Goal: Task Accomplishment & Management: Complete application form

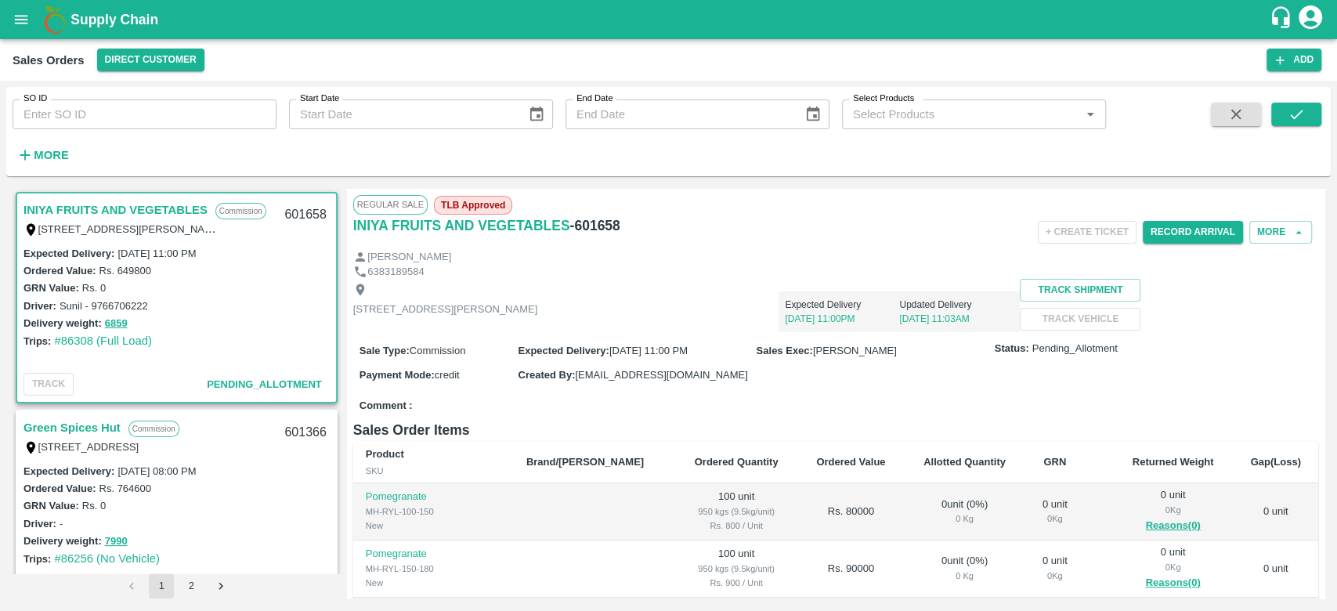
scroll to position [821, 0]
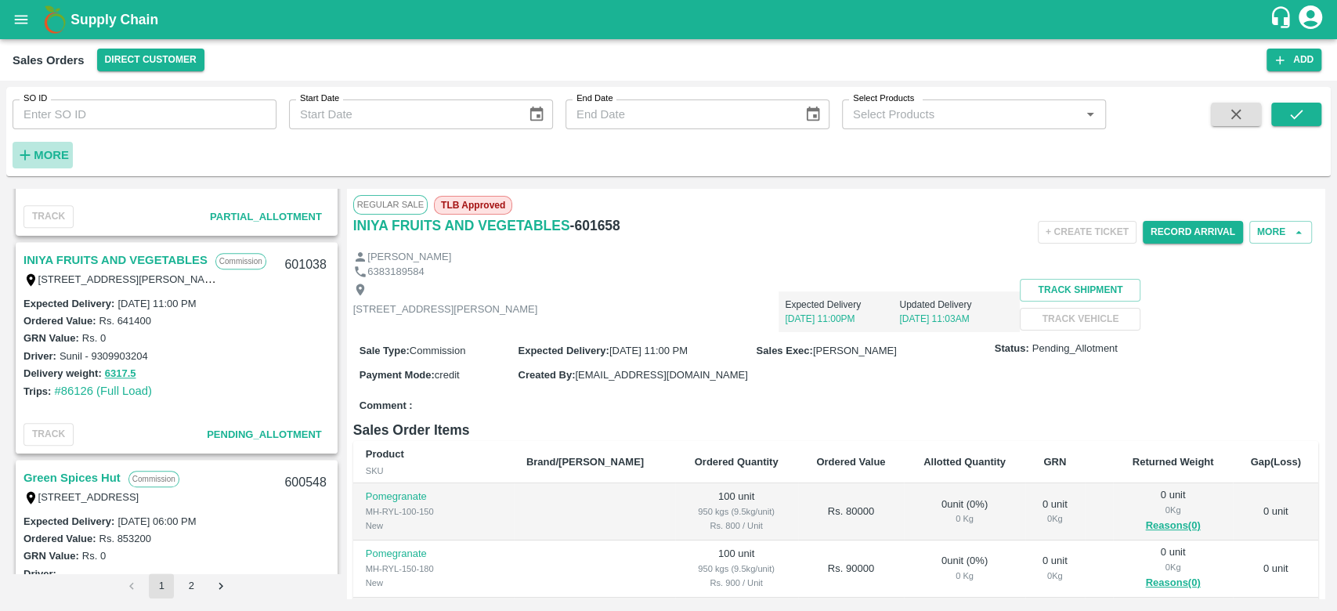
click at [52, 147] on h6 "More" at bounding box center [51, 155] width 35 height 20
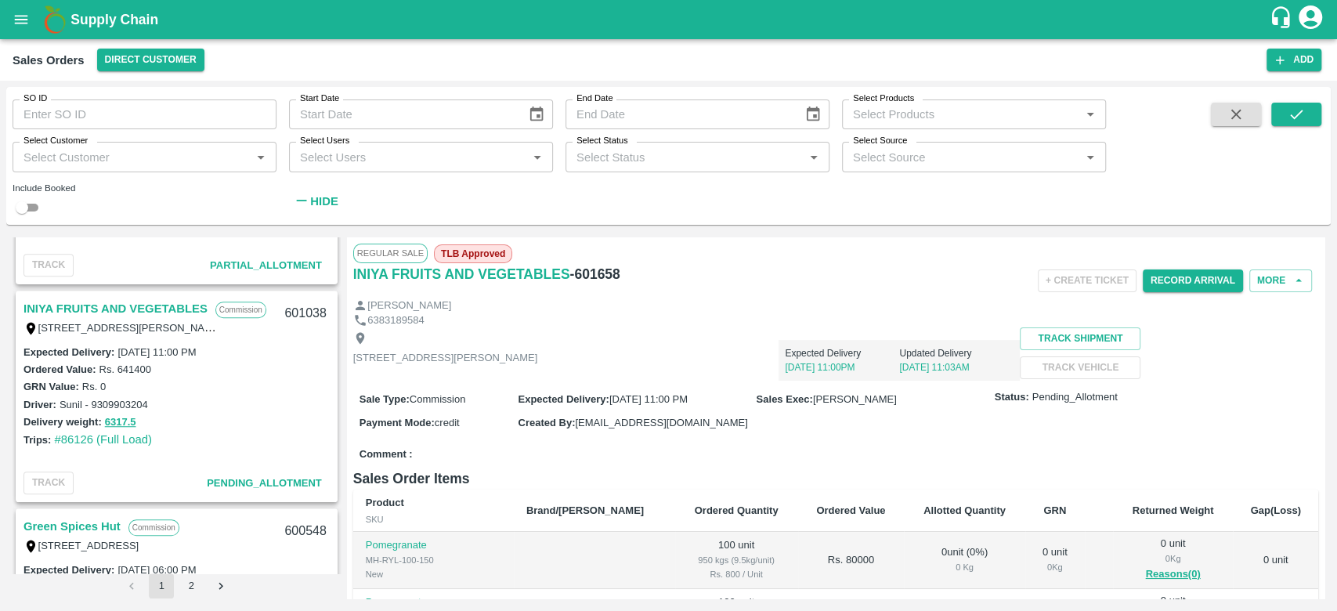
click at [73, 166] on input "Select Customer" at bounding box center [131, 156] width 229 height 20
type input "iniya"
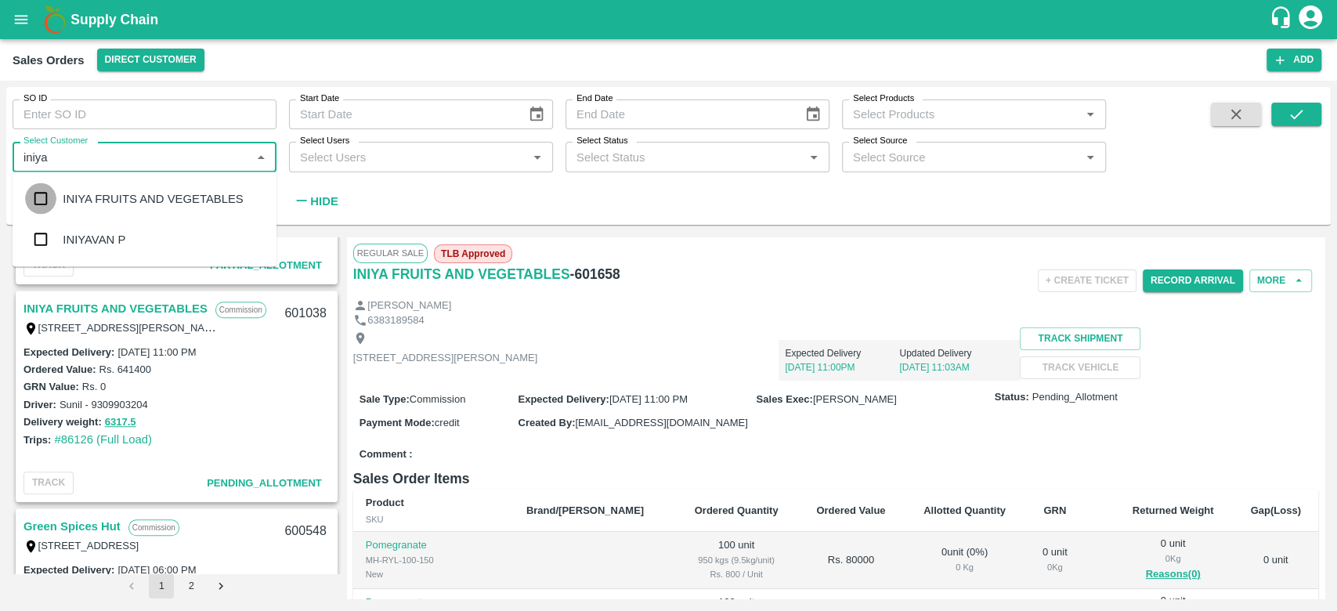
click at [45, 198] on input "checkbox" at bounding box center [40, 198] width 31 height 31
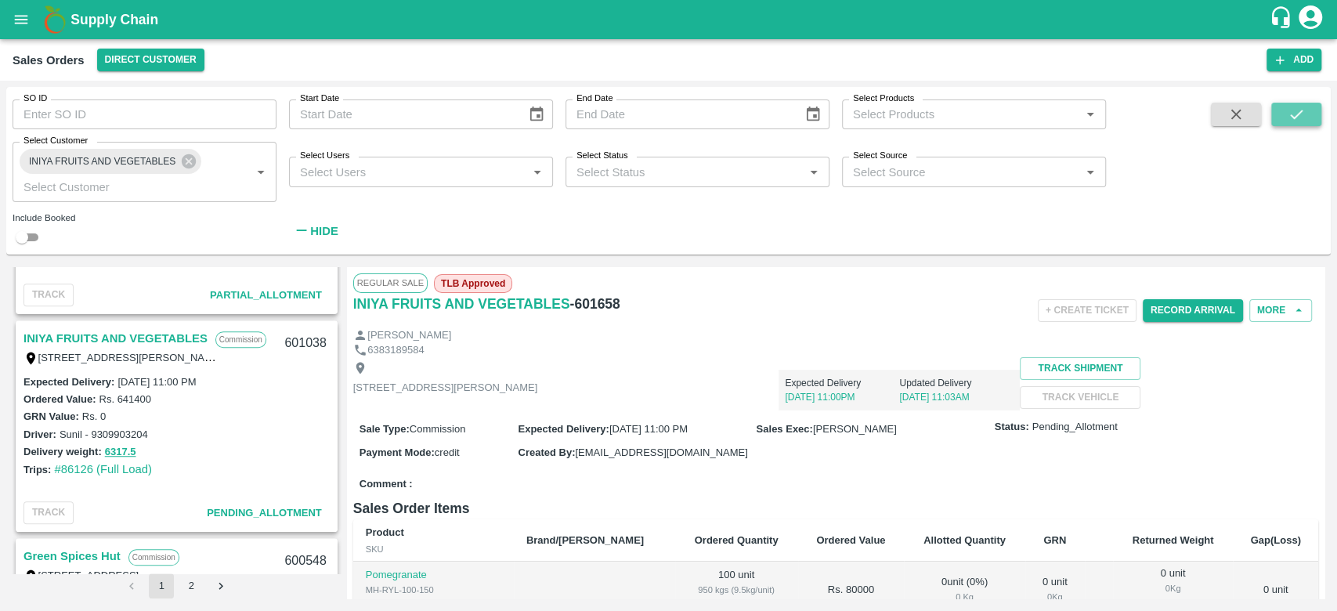
click at [1293, 123] on button "submit" at bounding box center [1296, 114] width 50 height 23
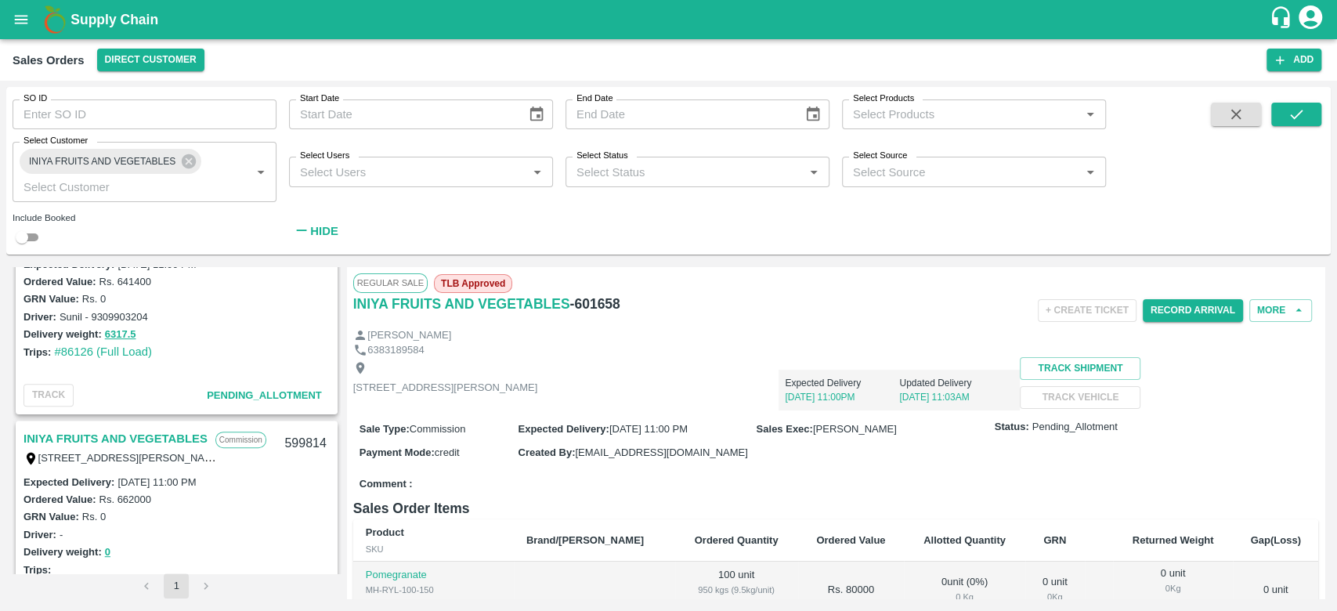
scroll to position [421, 0]
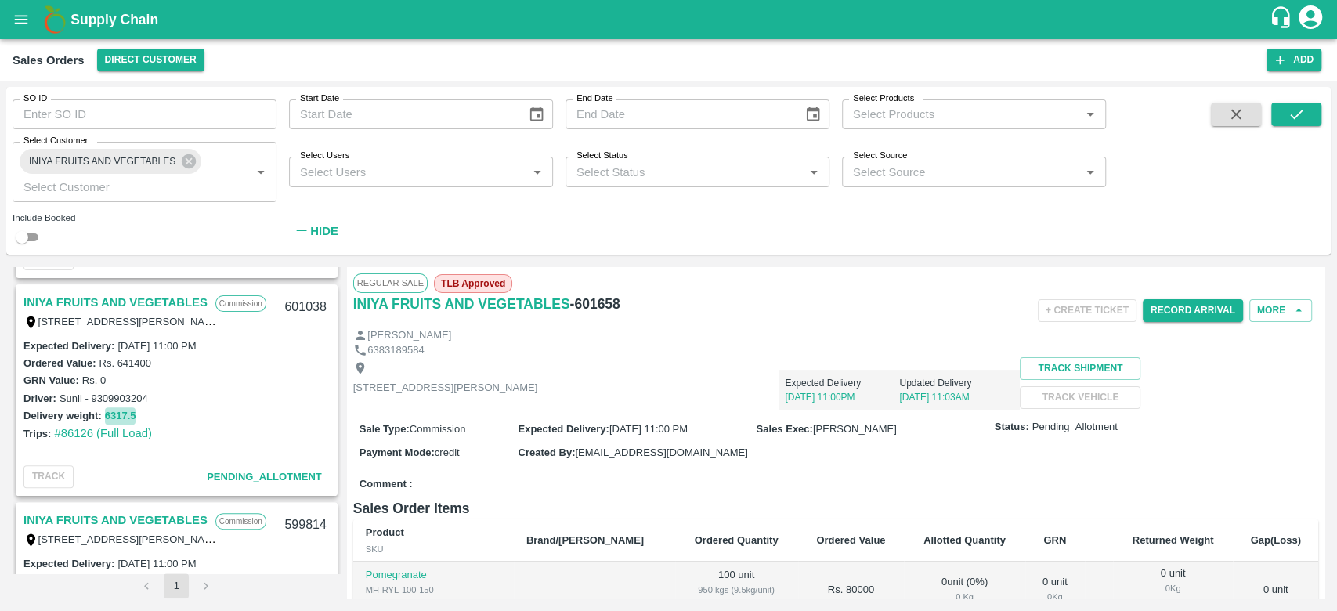
click at [125, 411] on button "6317.5" at bounding box center [120, 416] width 31 height 18
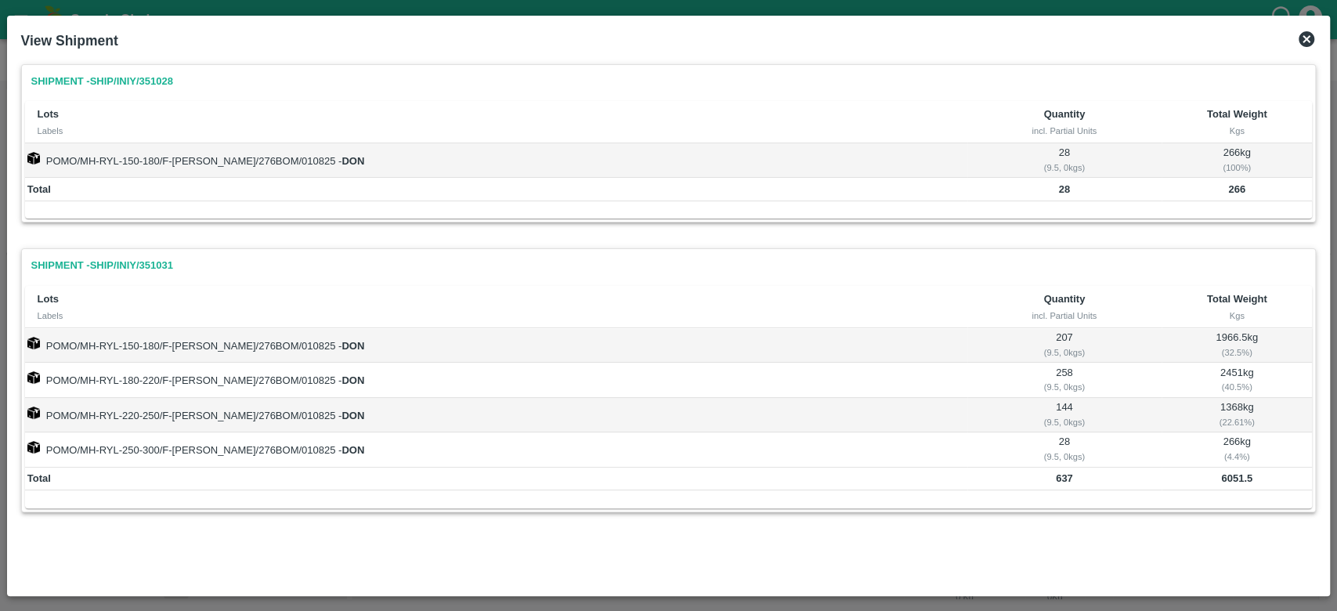
click at [1305, 45] on icon at bounding box center [1306, 39] width 16 height 16
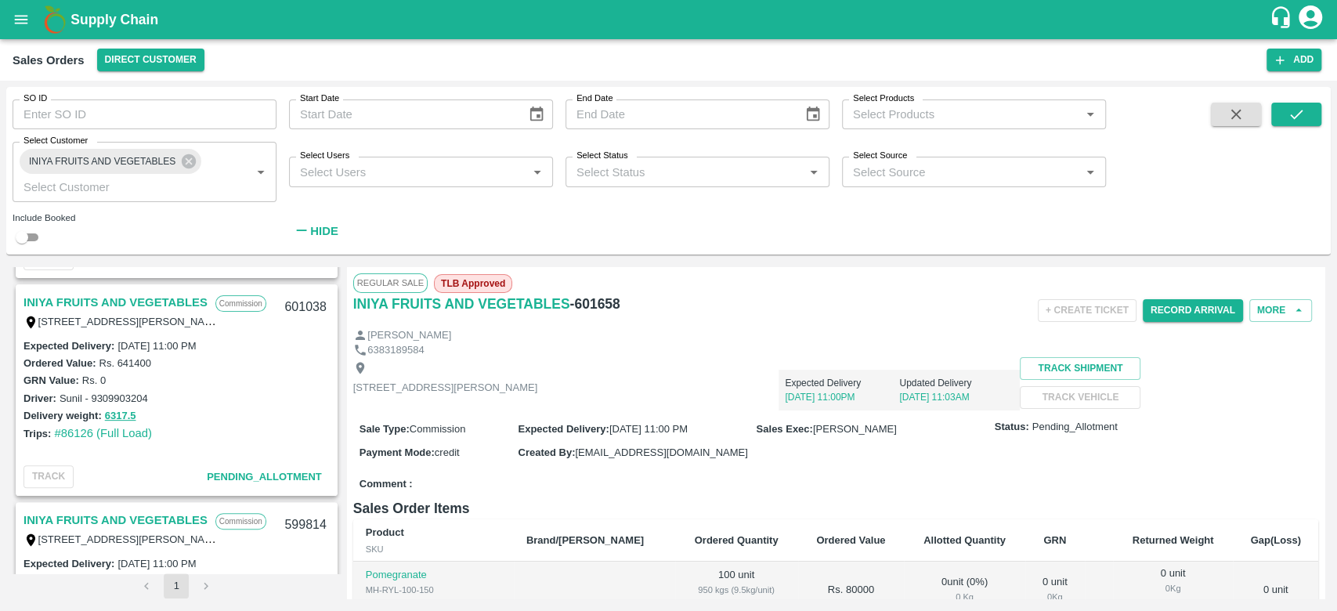
scroll to position [329, 0]
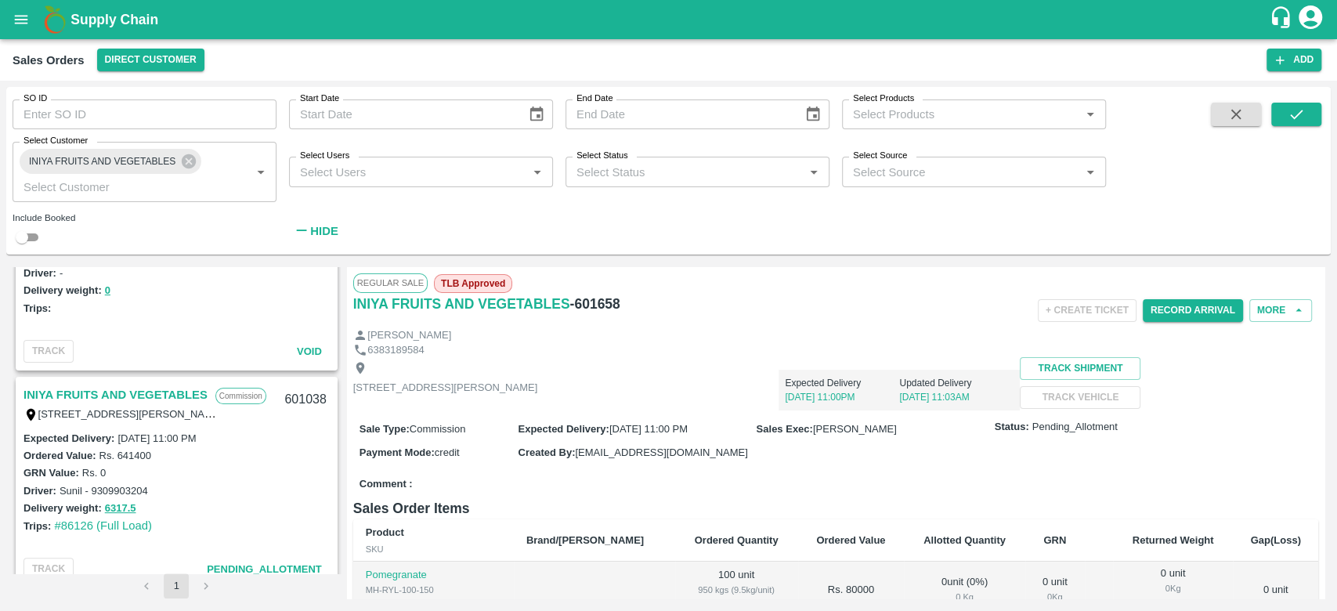
click at [139, 392] on link "INIYA FRUITS AND VEGETABLES" at bounding box center [115, 394] width 184 height 20
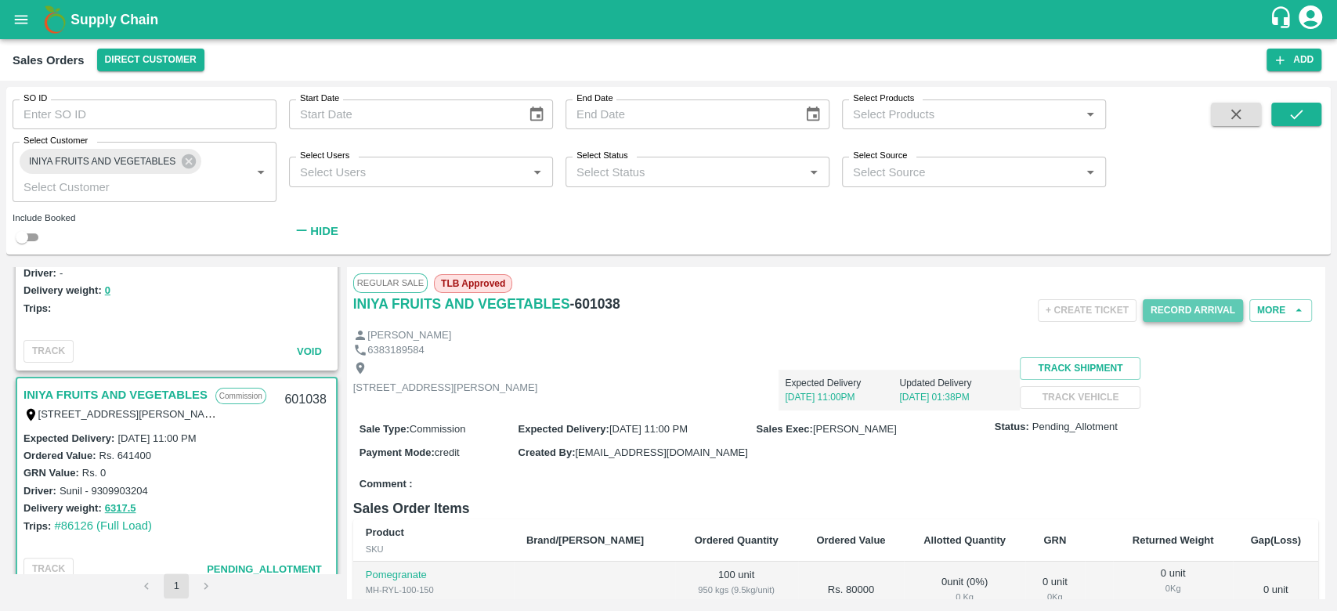
click at [1201, 309] on button "Record Arrival" at bounding box center [1192, 310] width 100 height 23
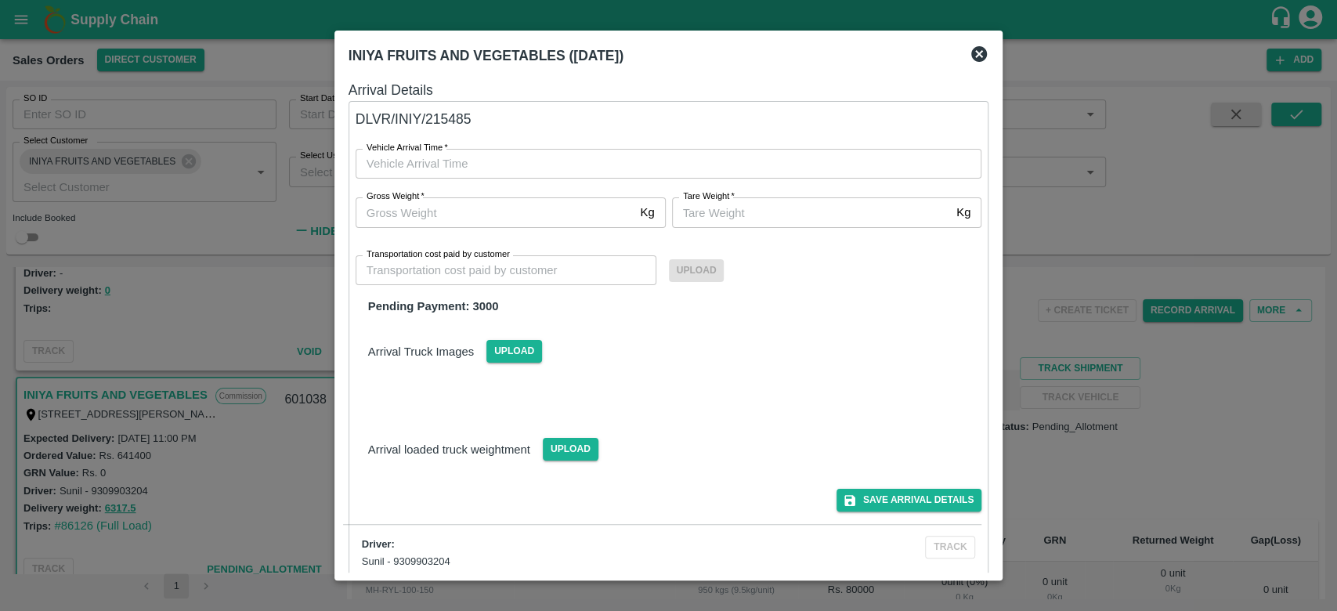
type input "DD/MM/YYYY hh:mm aa"
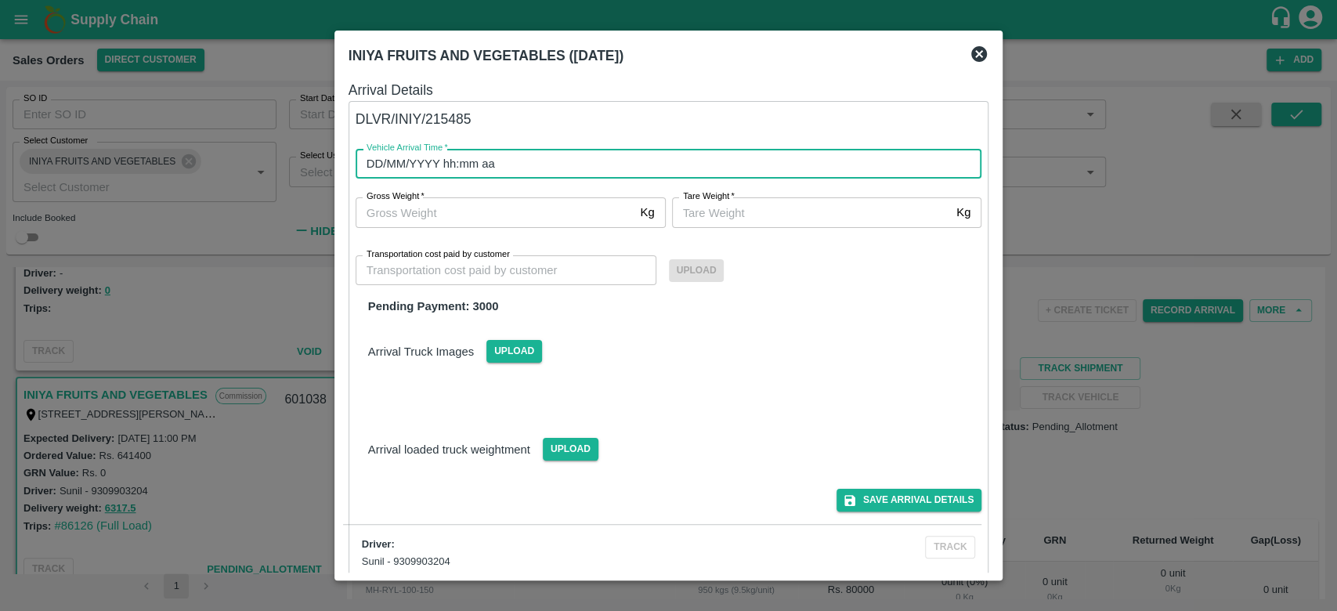
click at [440, 168] on input "DD/MM/YYYY hh:mm aa" at bounding box center [662, 164] width 615 height 30
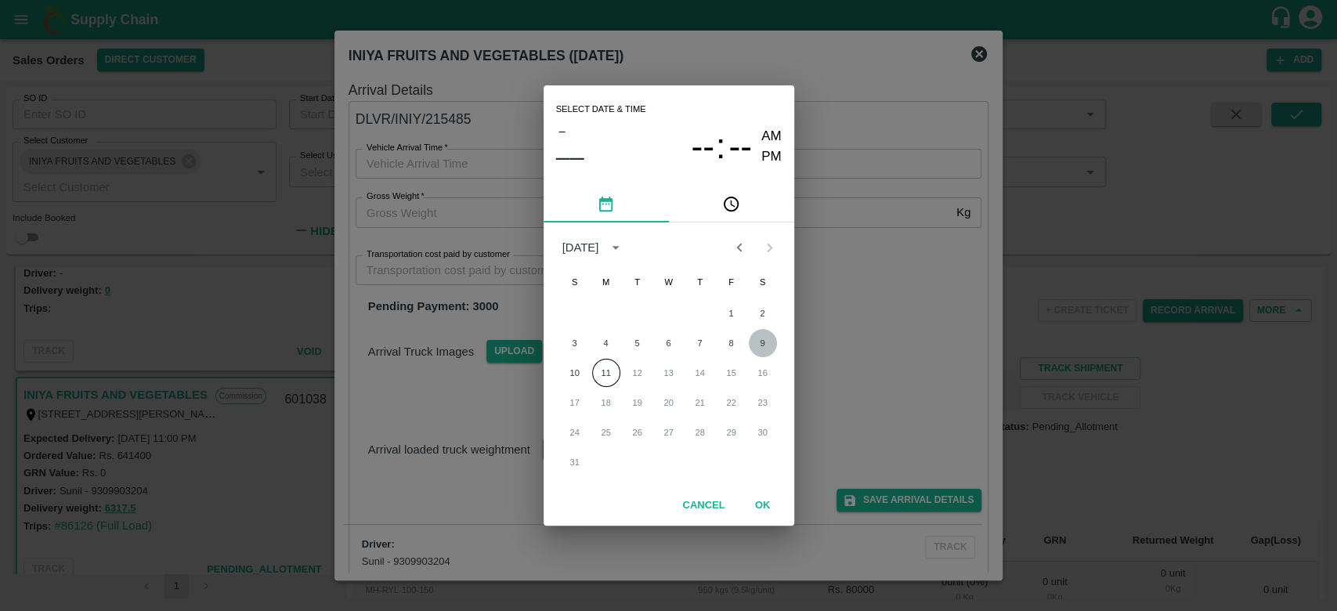
click at [763, 344] on button "9" at bounding box center [763, 343] width 28 height 28
type input "[DATE] 12:00 AM"
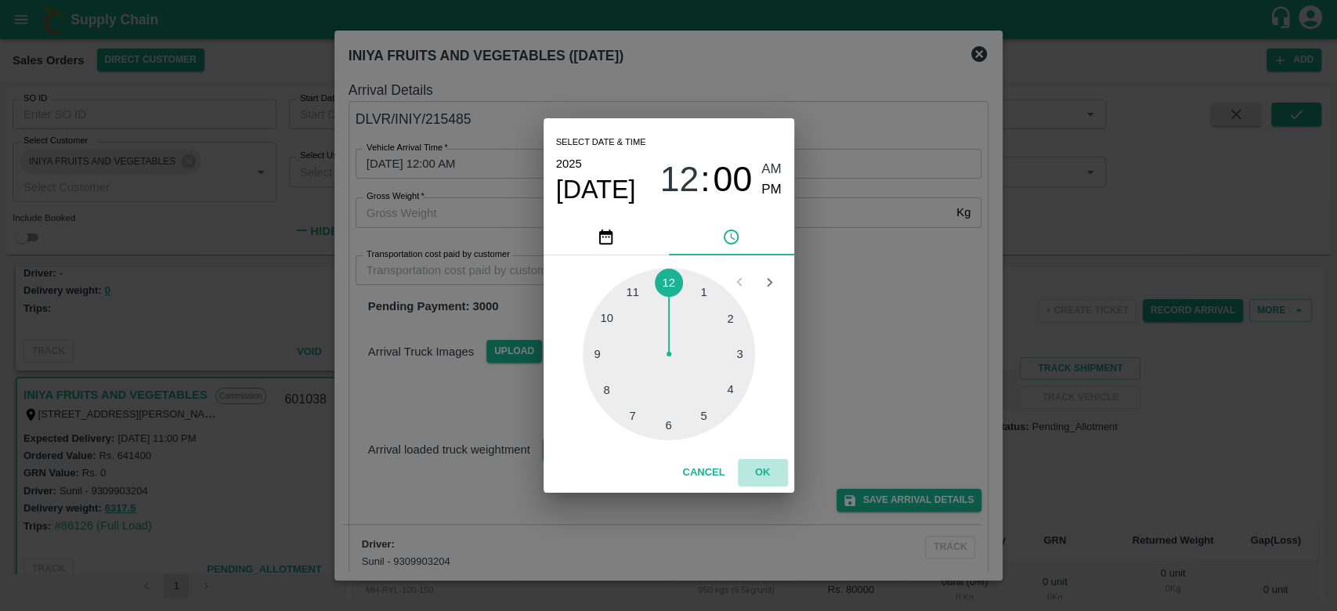
click at [762, 475] on button "OK" at bounding box center [763, 472] width 50 height 27
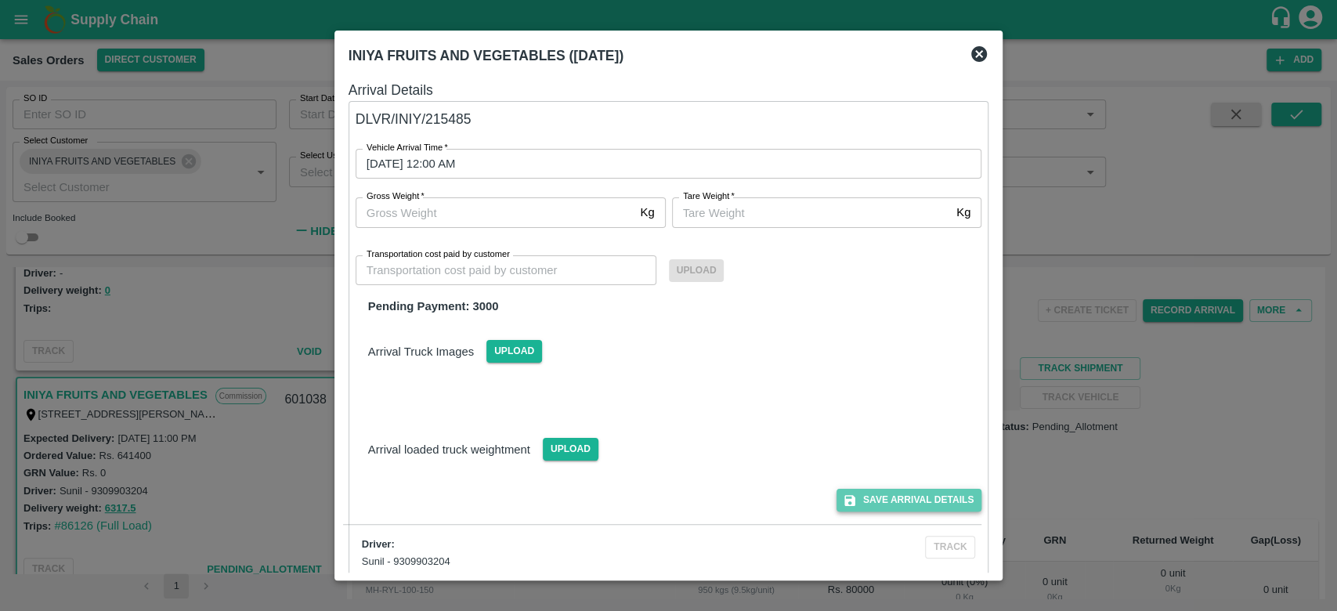
click at [896, 496] on button "Save Arrival Details" at bounding box center [908, 500] width 145 height 23
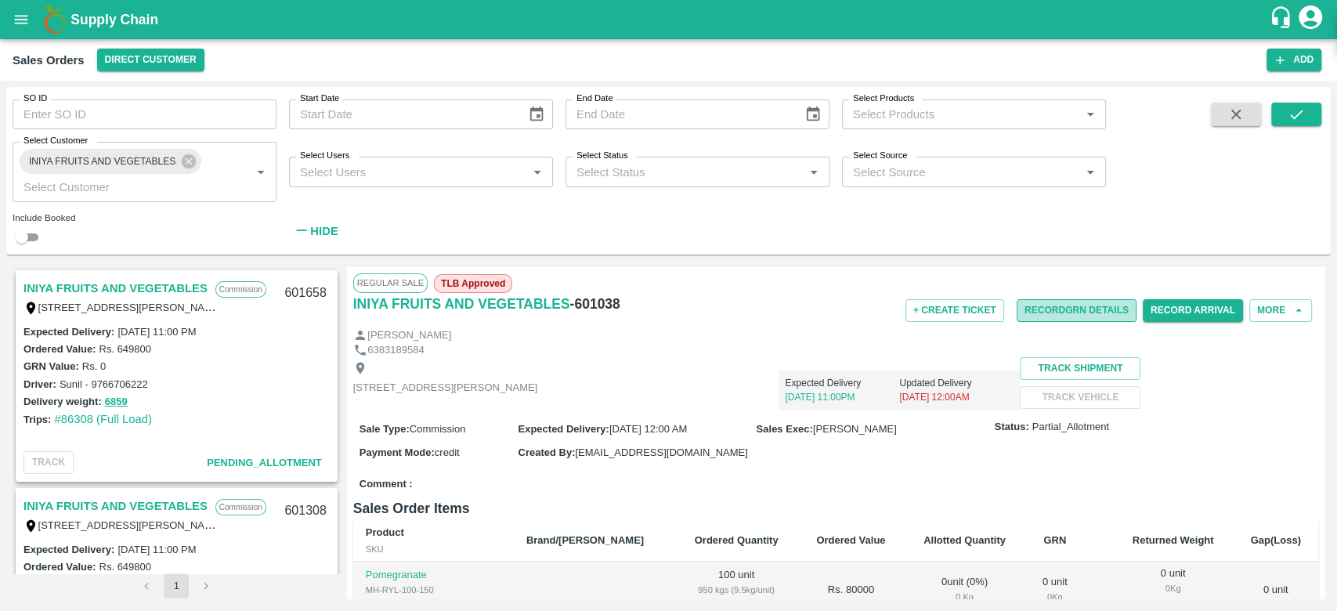
click at [1048, 303] on button "Record GRN Details" at bounding box center [1076, 310] width 120 height 23
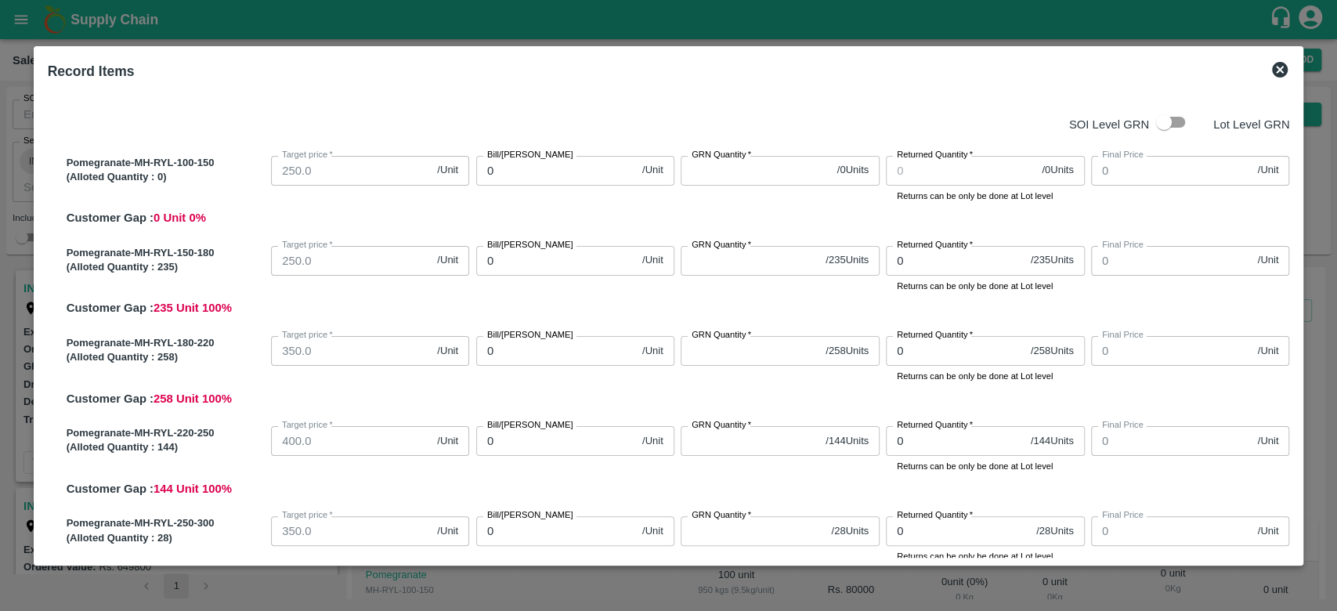
click at [1169, 118] on input "checkbox" at bounding box center [1163, 122] width 89 height 30
checkbox input "true"
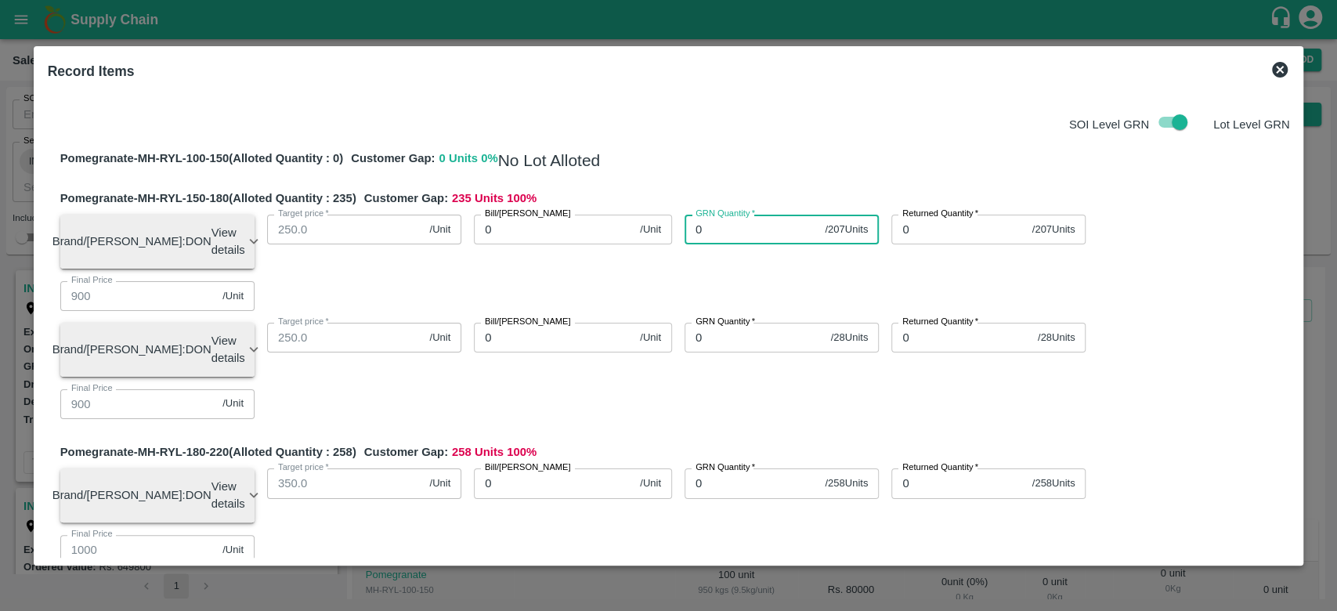
click at [757, 228] on input "0" at bounding box center [751, 230] width 134 height 30
type input "0"
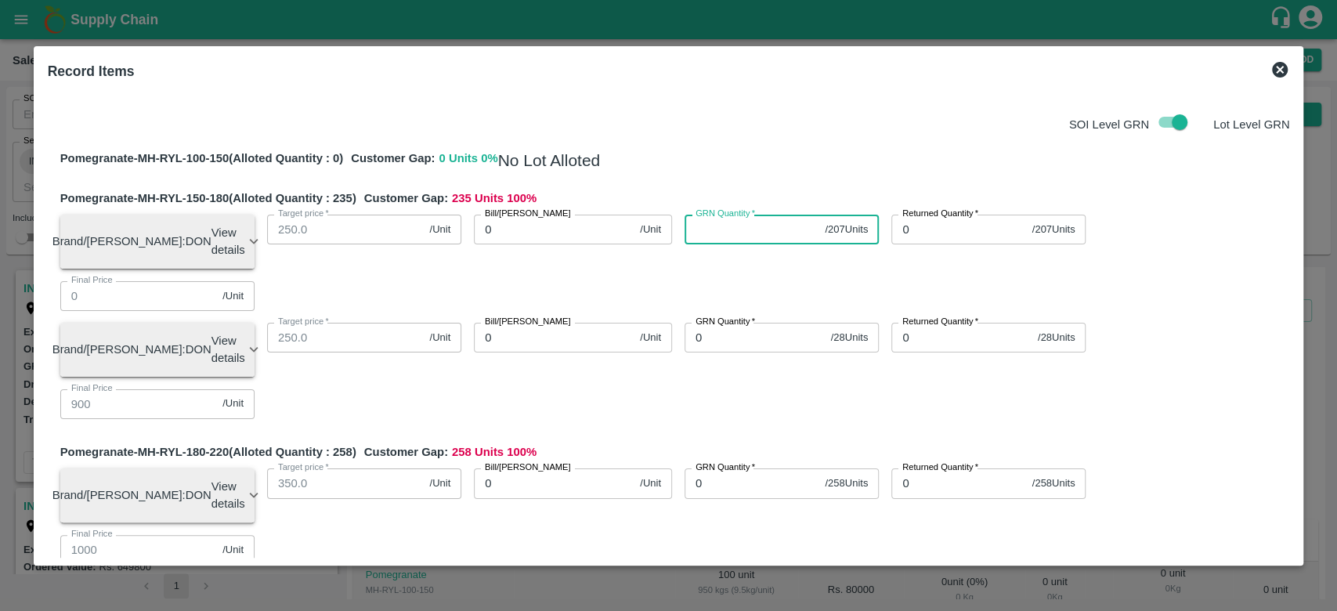
type input "0"
type input "207"
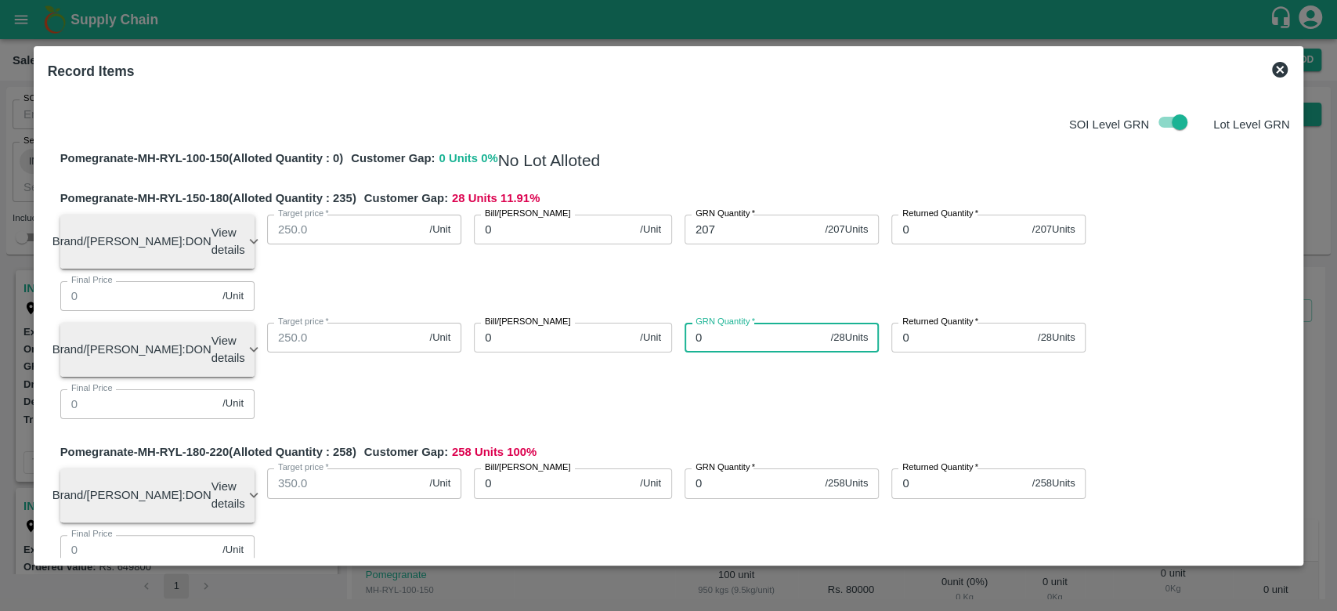
click at [723, 323] on input "0" at bounding box center [754, 338] width 140 height 30
type input "28"
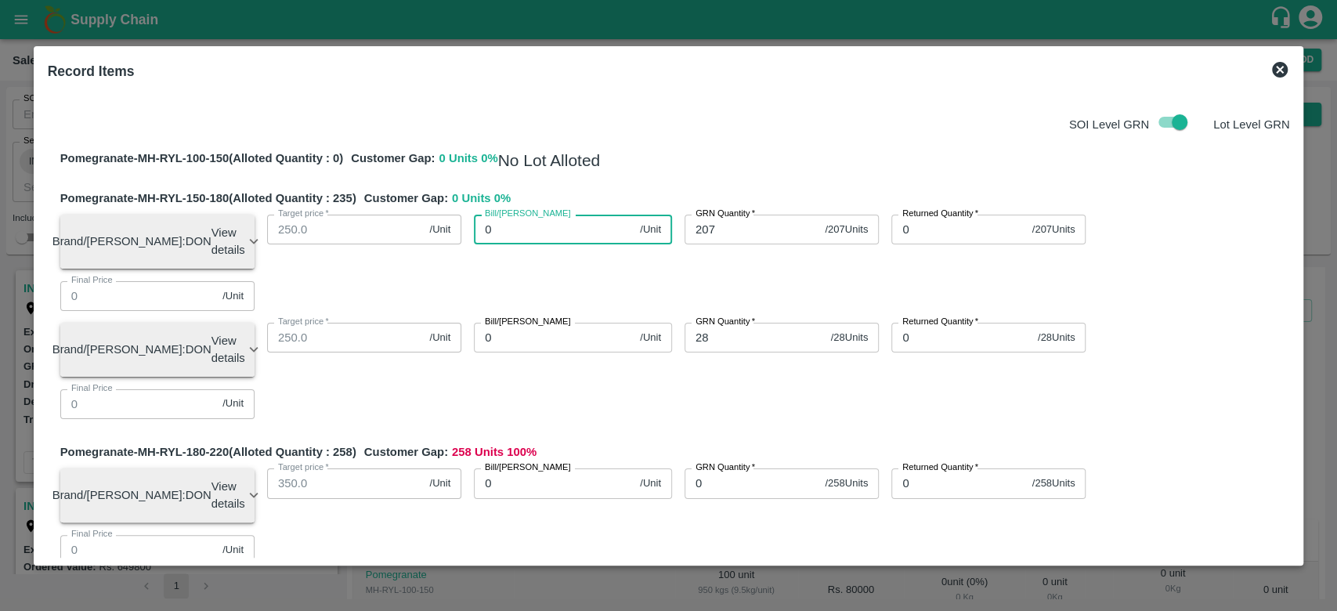
click at [545, 236] on input "0" at bounding box center [554, 230] width 160 height 30
type input "10"
type input "100"
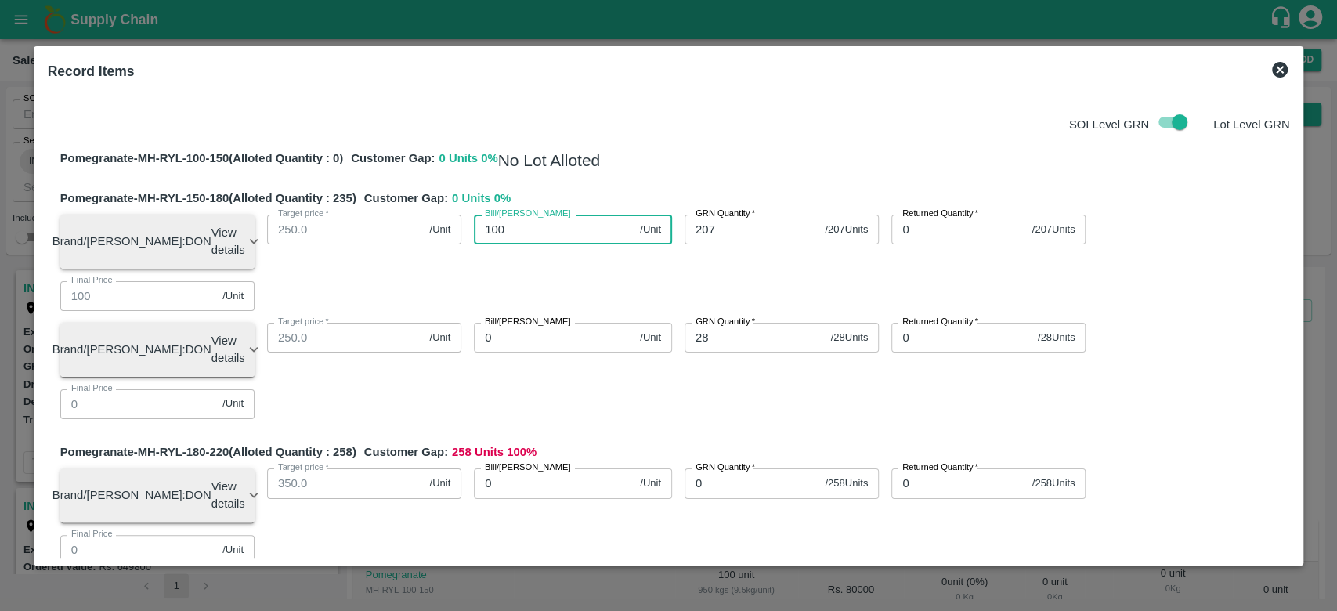
type input "1000"
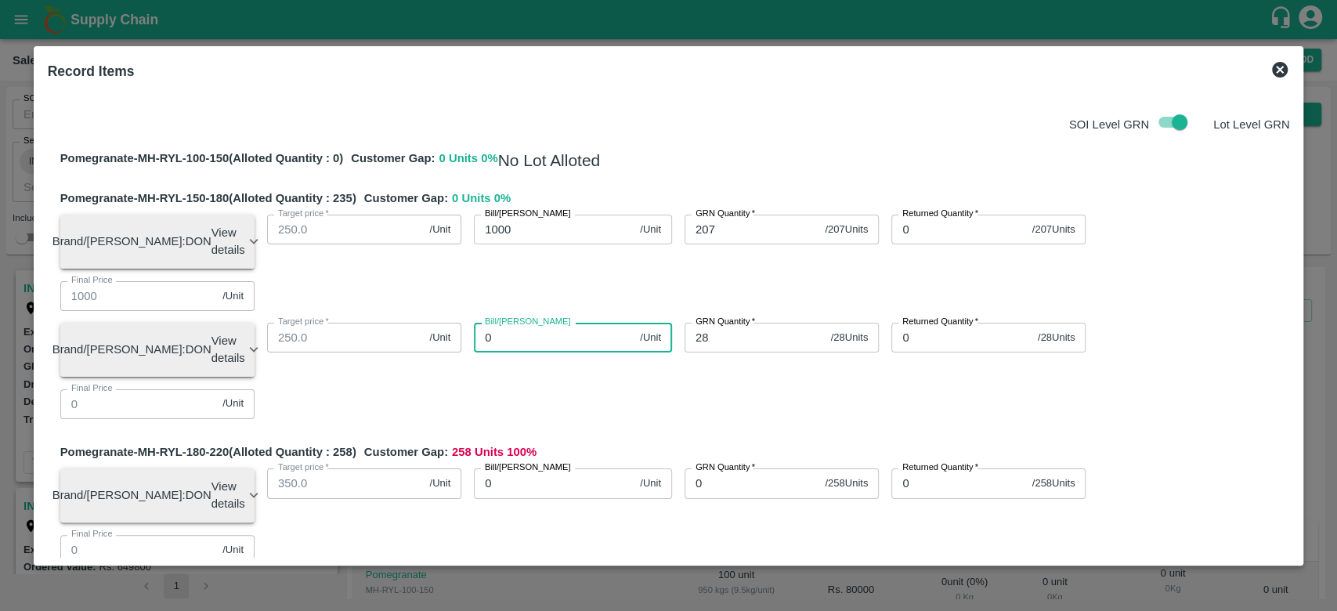
click at [507, 323] on input "0" at bounding box center [554, 338] width 160 height 30
type input "10"
type input "100"
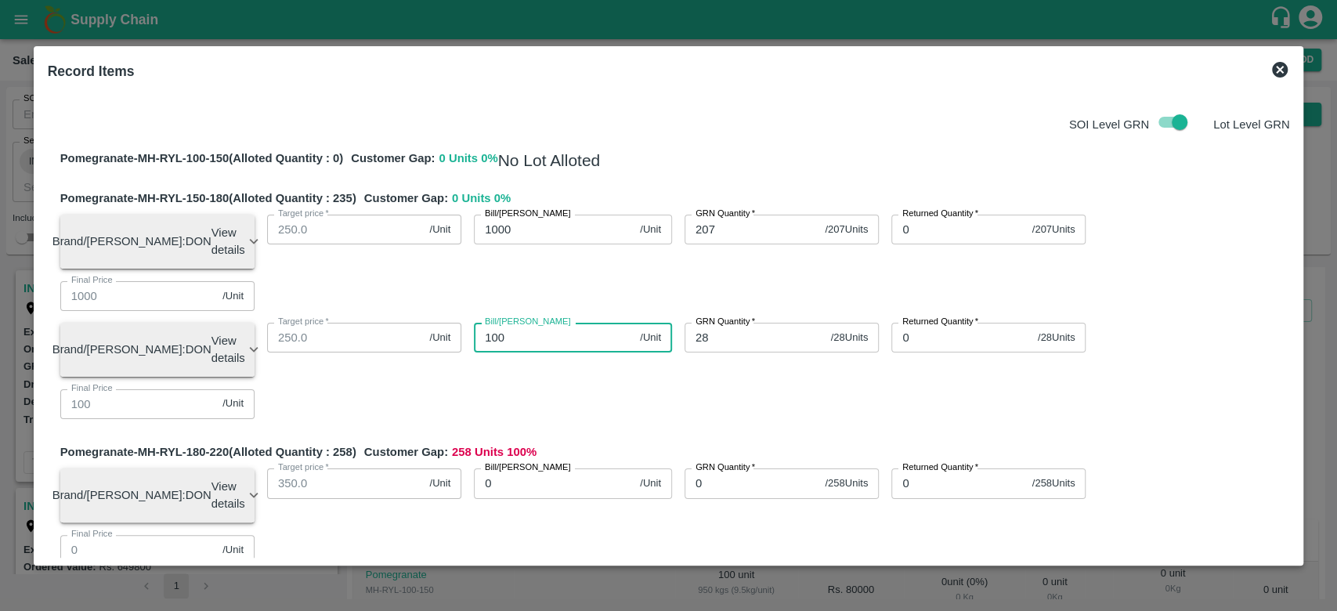
type input "1000"
click at [575, 358] on div "Pomegranate-MH-RYL-100-150 (Alloted Quantity : 0 ) Customer Gap: 0 Units 0 % No…" at bounding box center [669, 609] width 1242 height 945
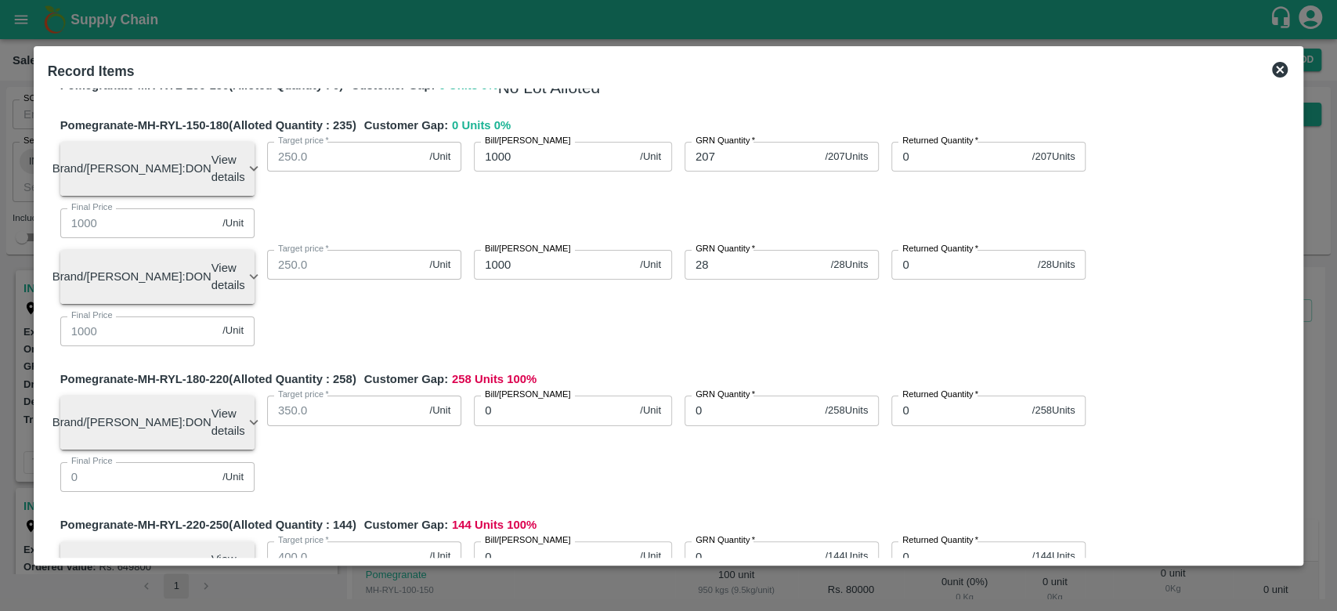
scroll to position [78, 0]
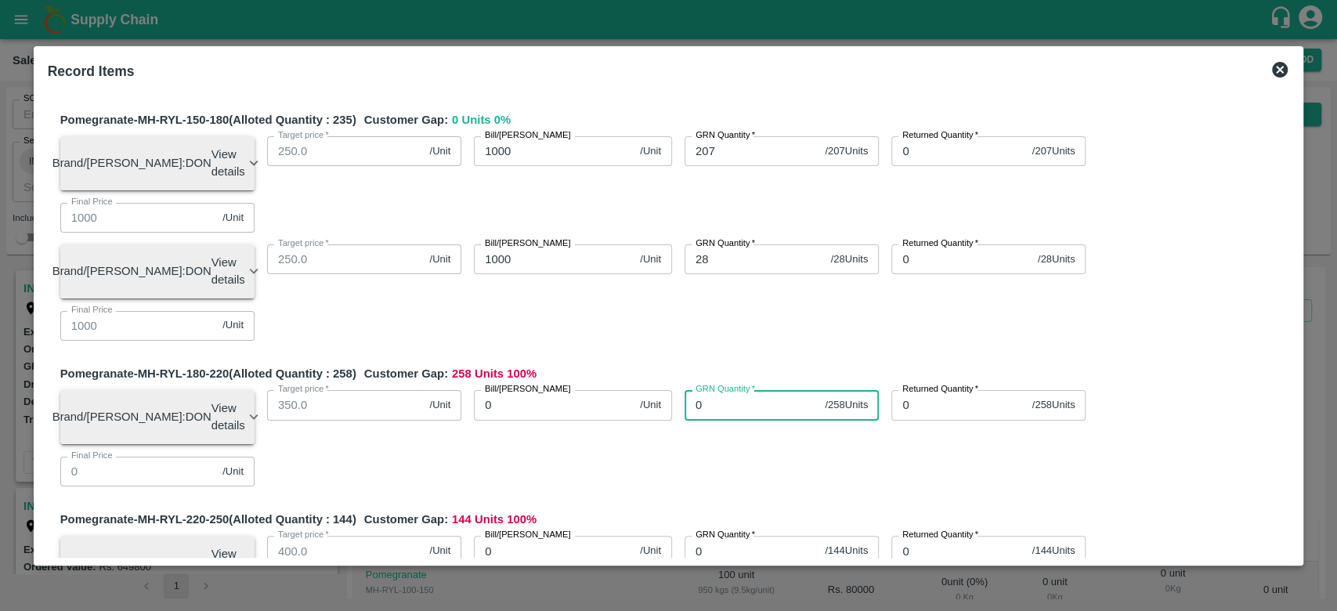
click at [738, 390] on input "0" at bounding box center [751, 405] width 134 height 30
type input "258"
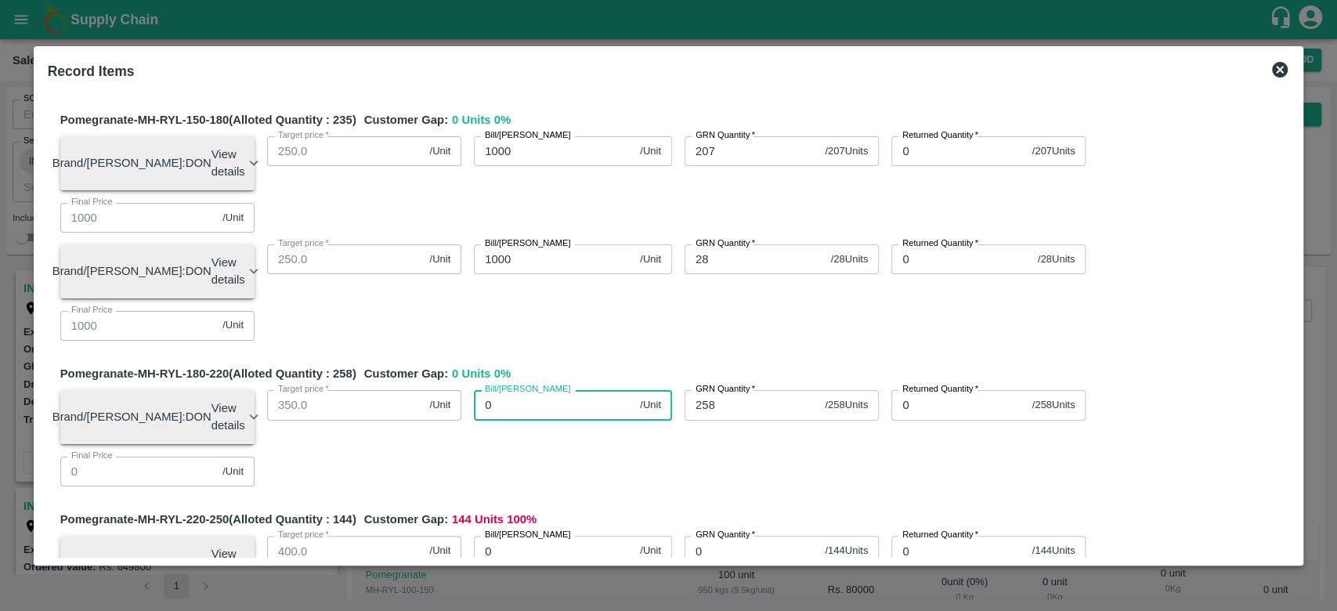
click at [553, 390] on input "0" at bounding box center [554, 405] width 160 height 30
type input "120"
type input "1200"
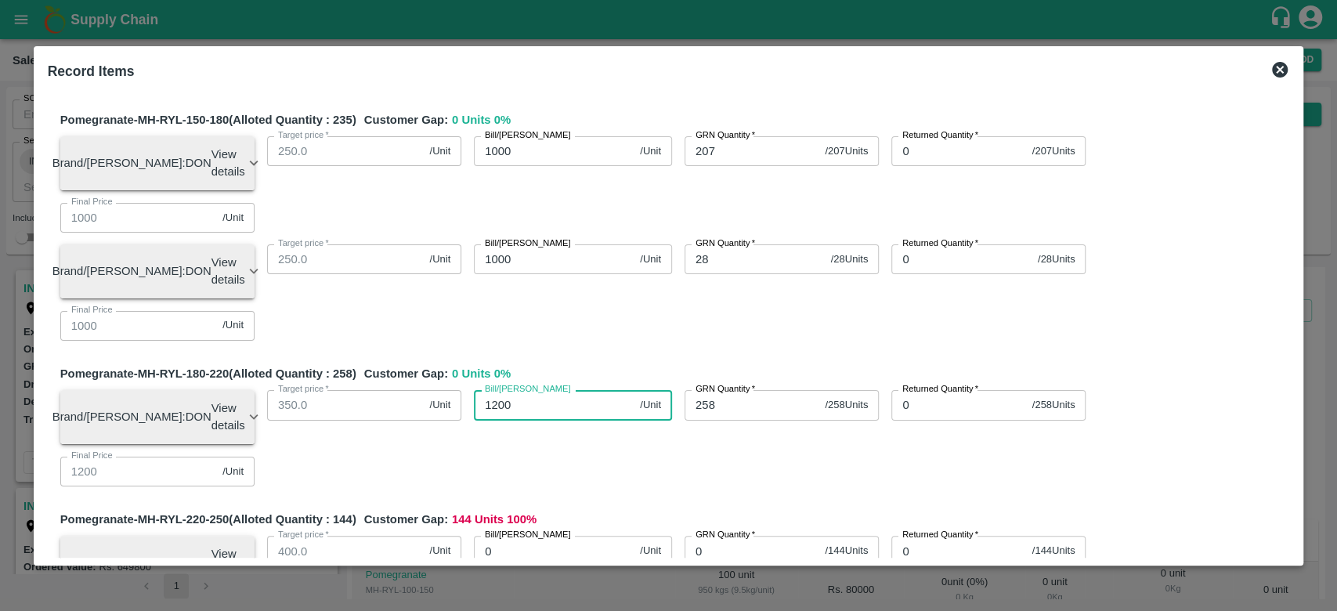
type input "12000"
type input "1200"
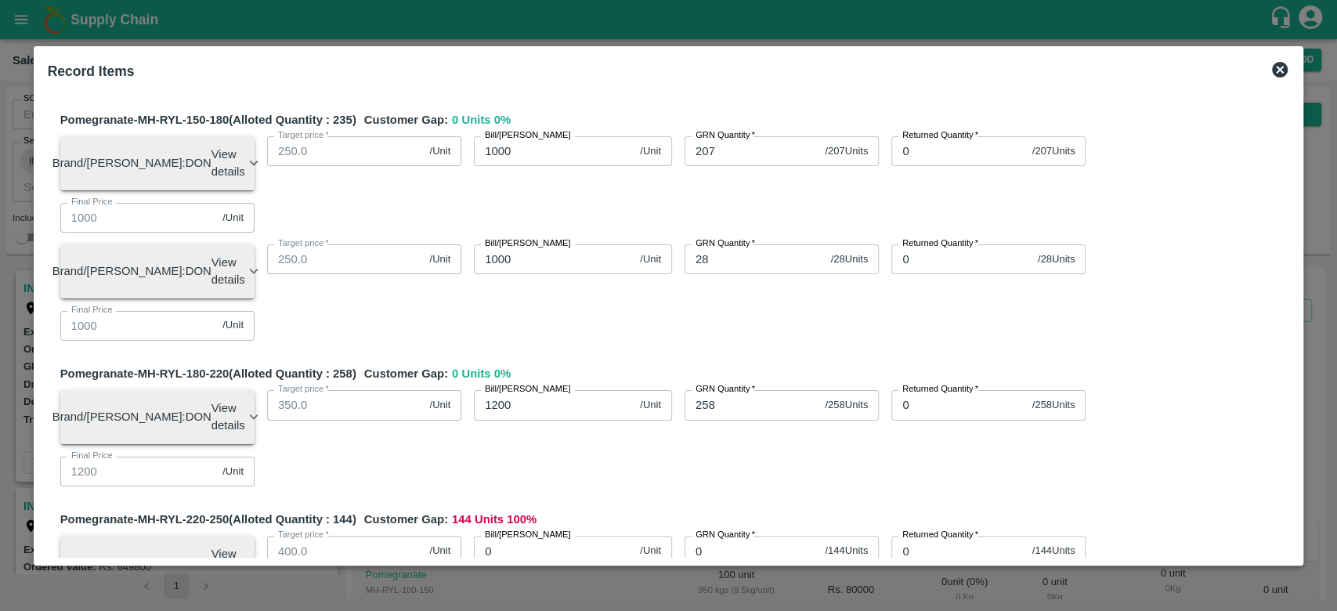
click at [576, 377] on div "Bill/[PERSON_NAME] 1200 /Unit Bill/[PERSON_NAME]" at bounding box center [566, 410] width 211 height 67
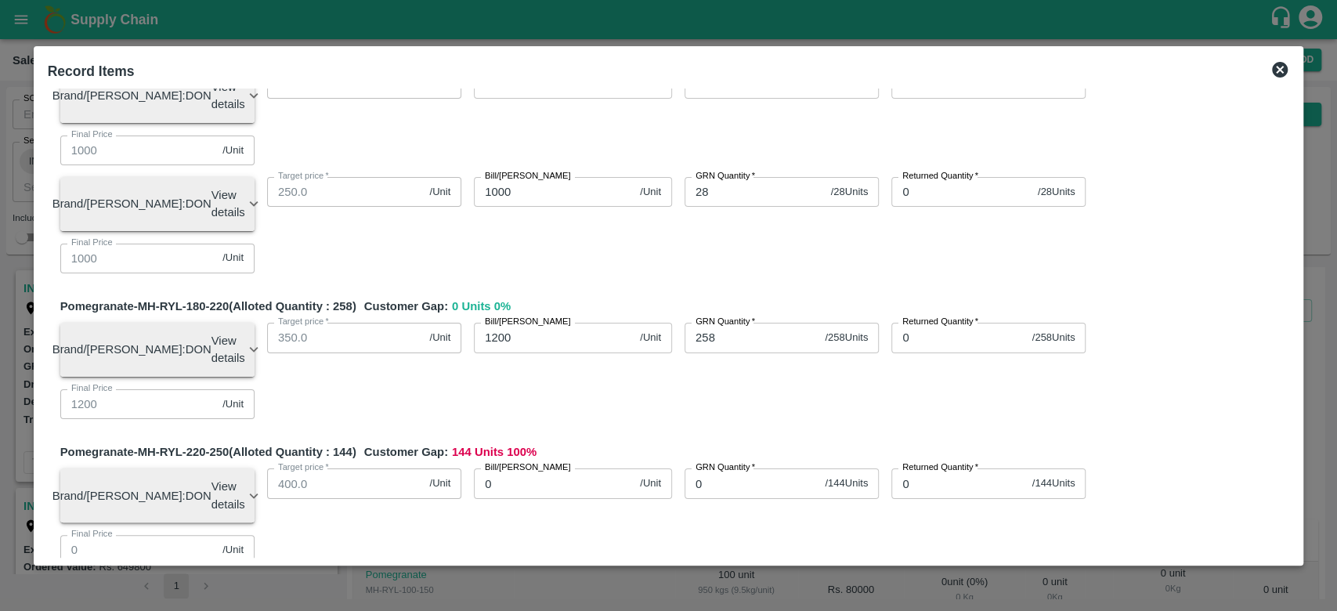
scroll to position [147, 0]
click at [720, 467] on input "0" at bounding box center [751, 482] width 134 height 30
type input "144"
click at [523, 467] on input "0" at bounding box center [554, 482] width 160 height 30
type input "14"
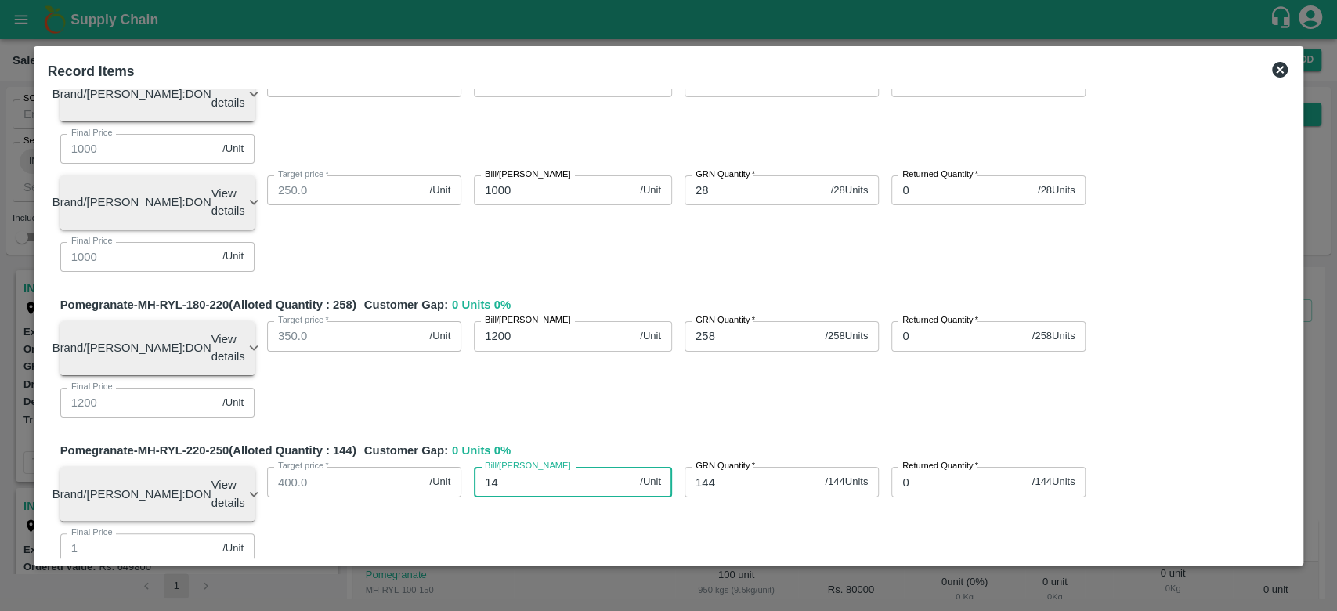
type input "14"
type input "140"
type input "1400"
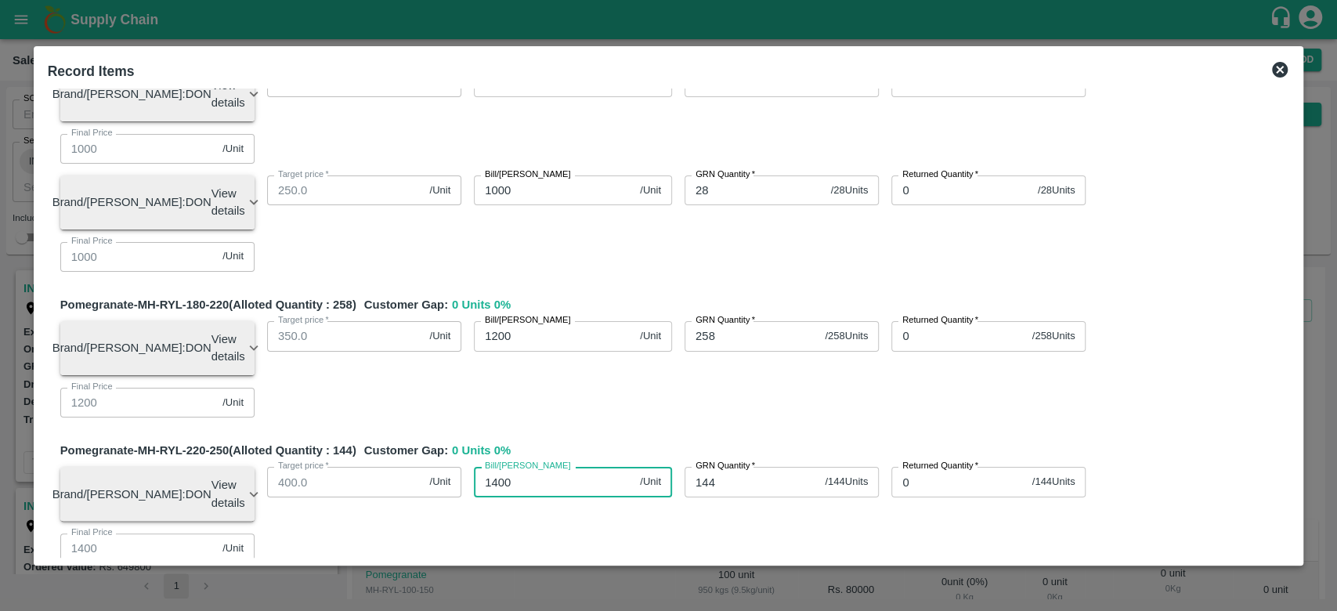
type input "14000"
type input "1400"
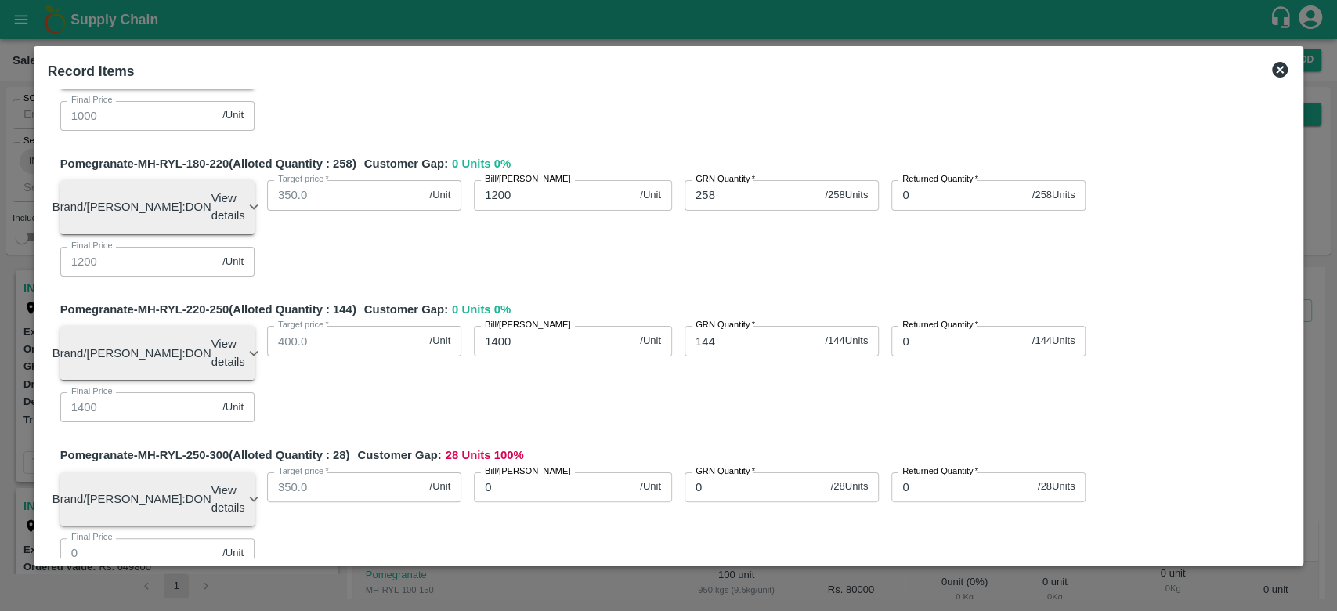
scroll to position [289, 0]
click at [705, 471] on input "0" at bounding box center [754, 486] width 140 height 30
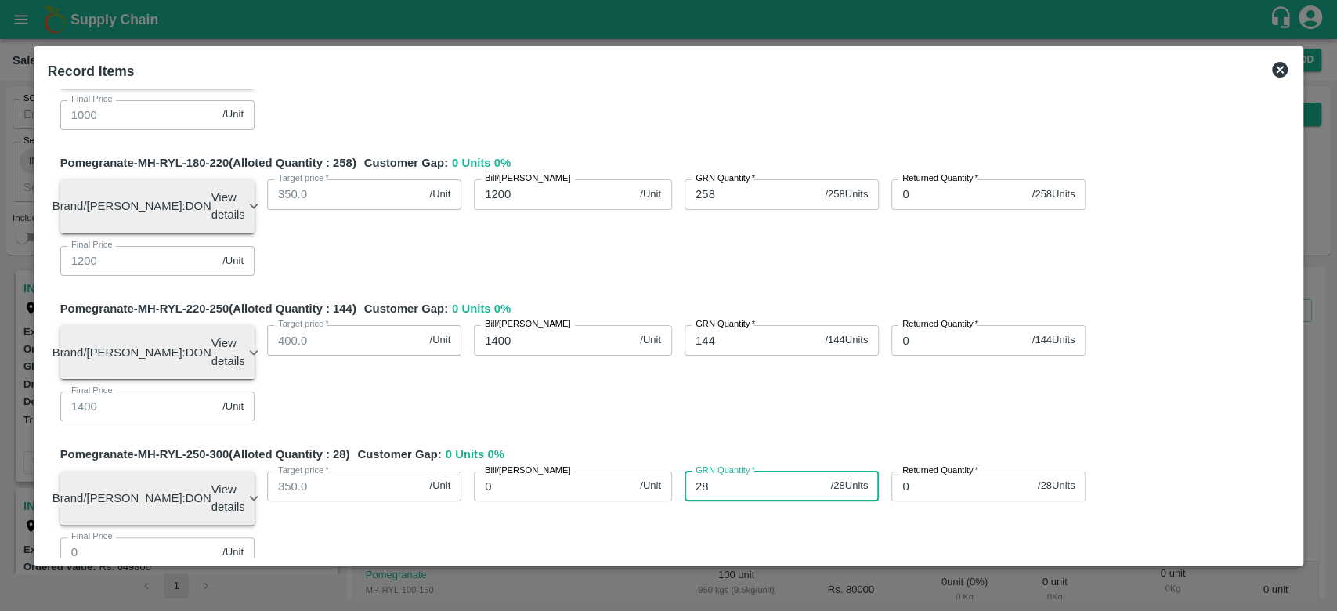
type input "28"
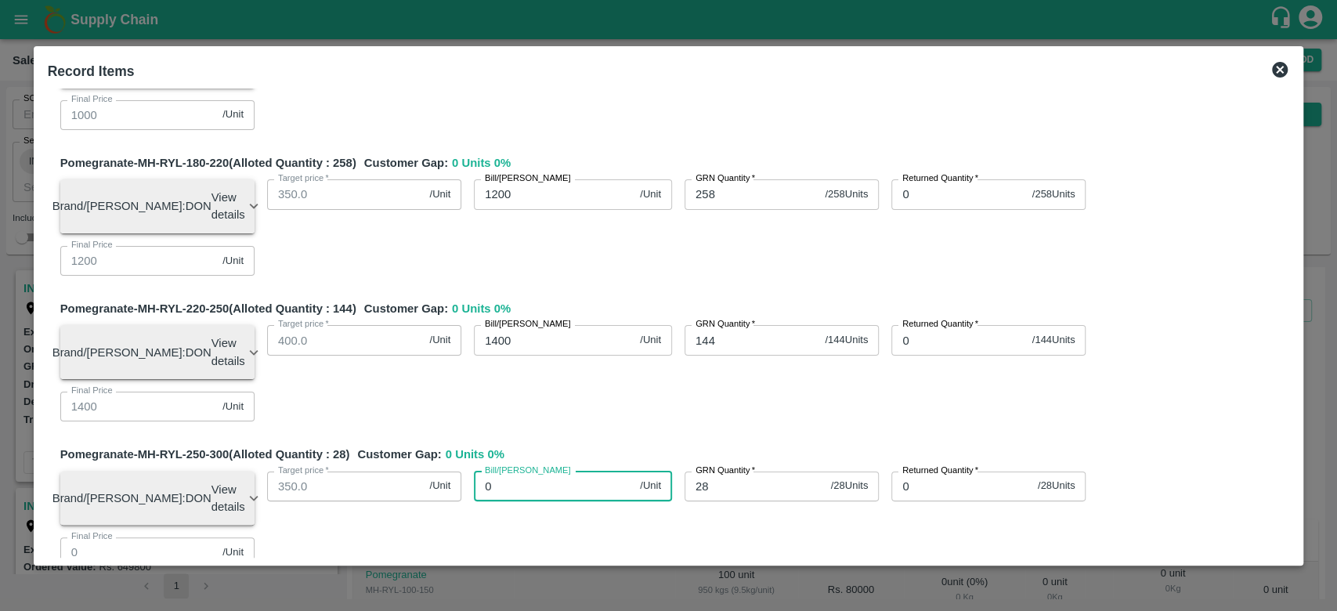
click at [519, 471] on input "0" at bounding box center [554, 486] width 160 height 30
type input "16"
type input "160"
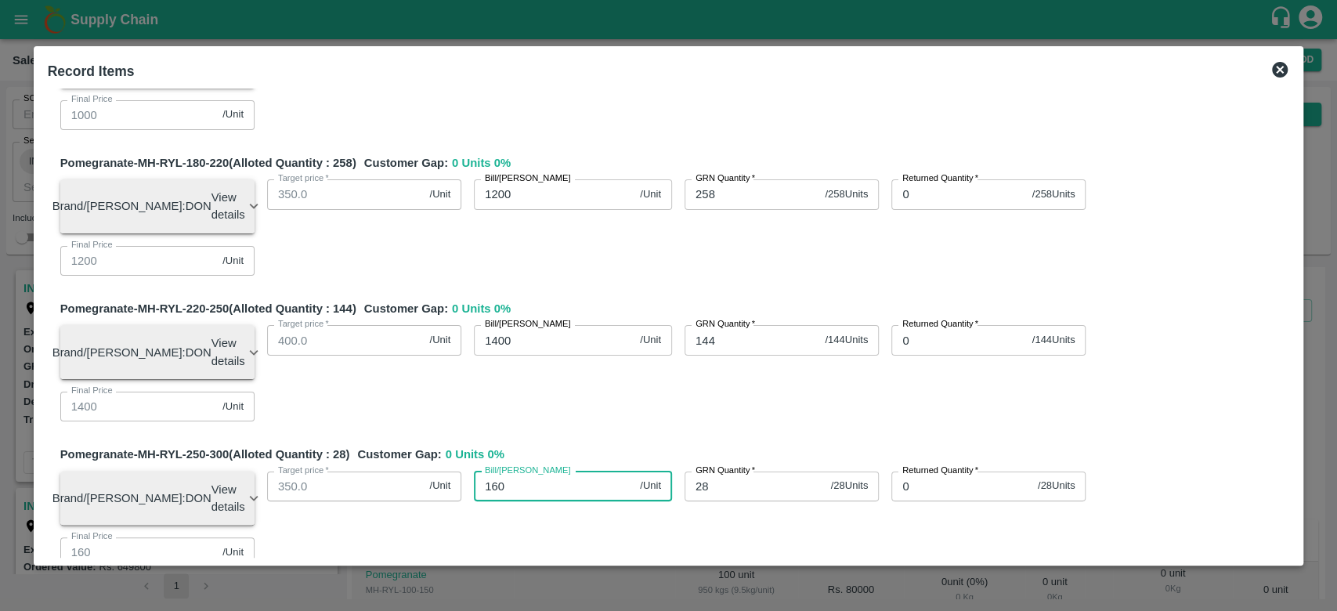
type input "1600"
click at [695, 446] on div "Pomegranate-MH-RYL-250-300 (Alloted Quantity : 28 ) Customer Gap: 0 Units 0 % B…" at bounding box center [674, 512] width 1229 height 133
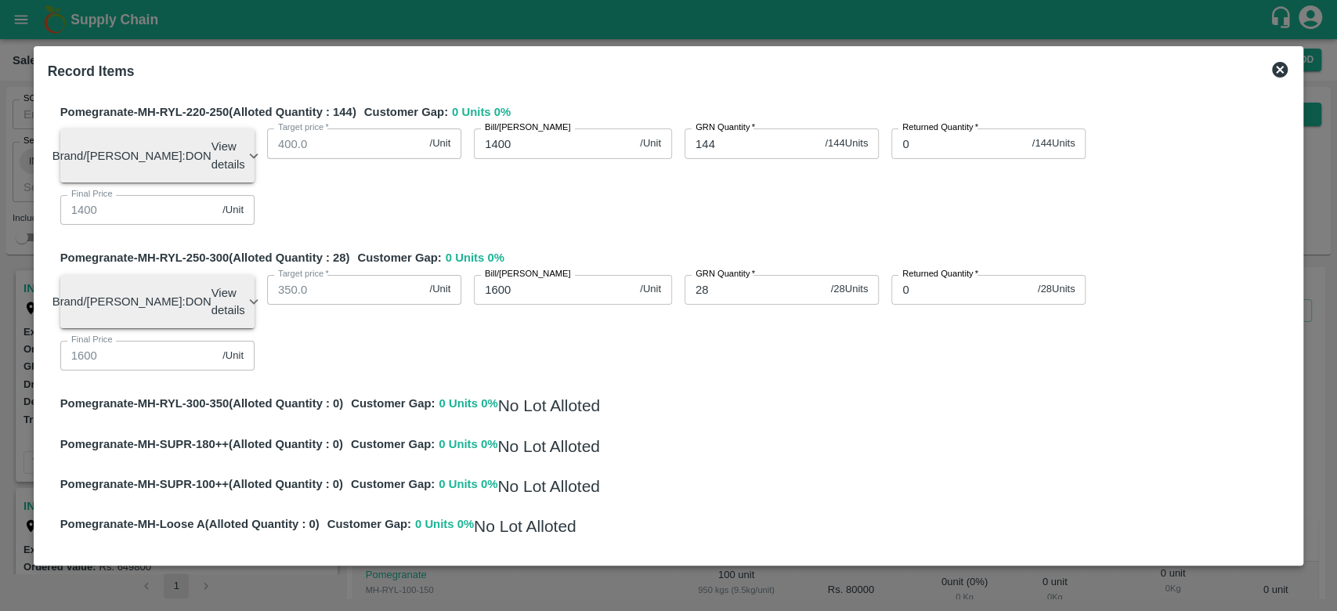
scroll to position [514, 0]
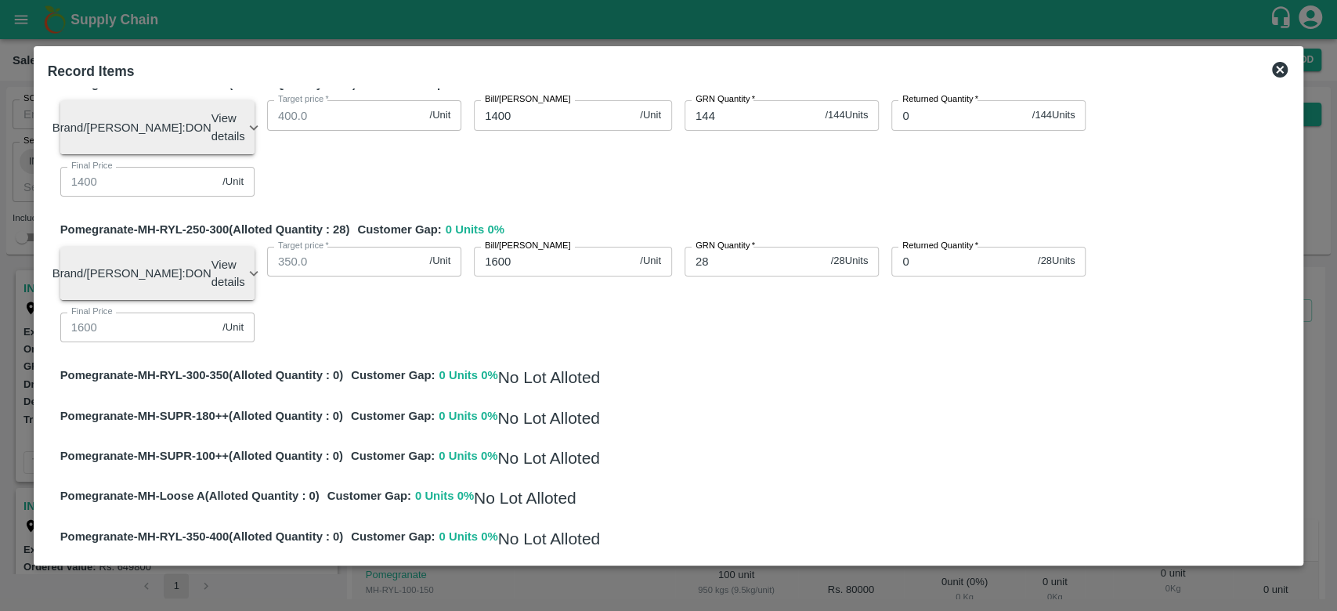
click at [664, 604] on button "Add Expenses" at bounding box center [666, 617] width 96 height 27
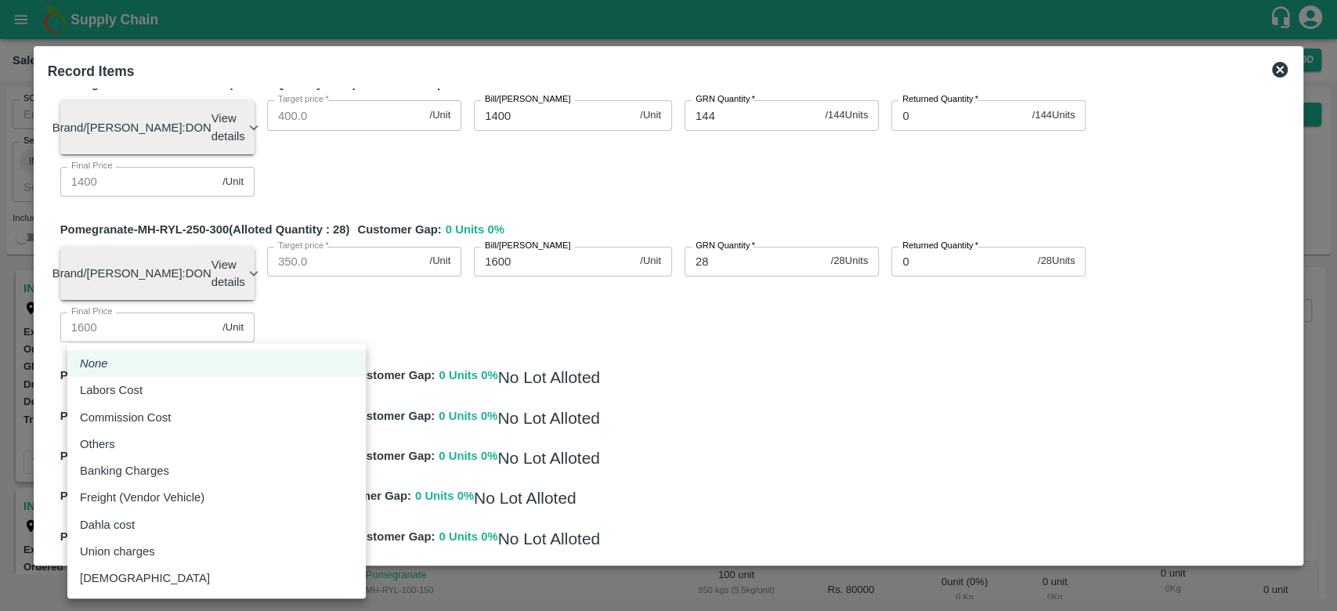
click at [291, 449] on body "Supply Chain Sales Orders Direct Customer Add SO ID SO ID Start Date Start Date…" at bounding box center [668, 305] width 1337 height 611
click at [134, 442] on div "Others" at bounding box center [216, 443] width 273 height 17
type input "Others"
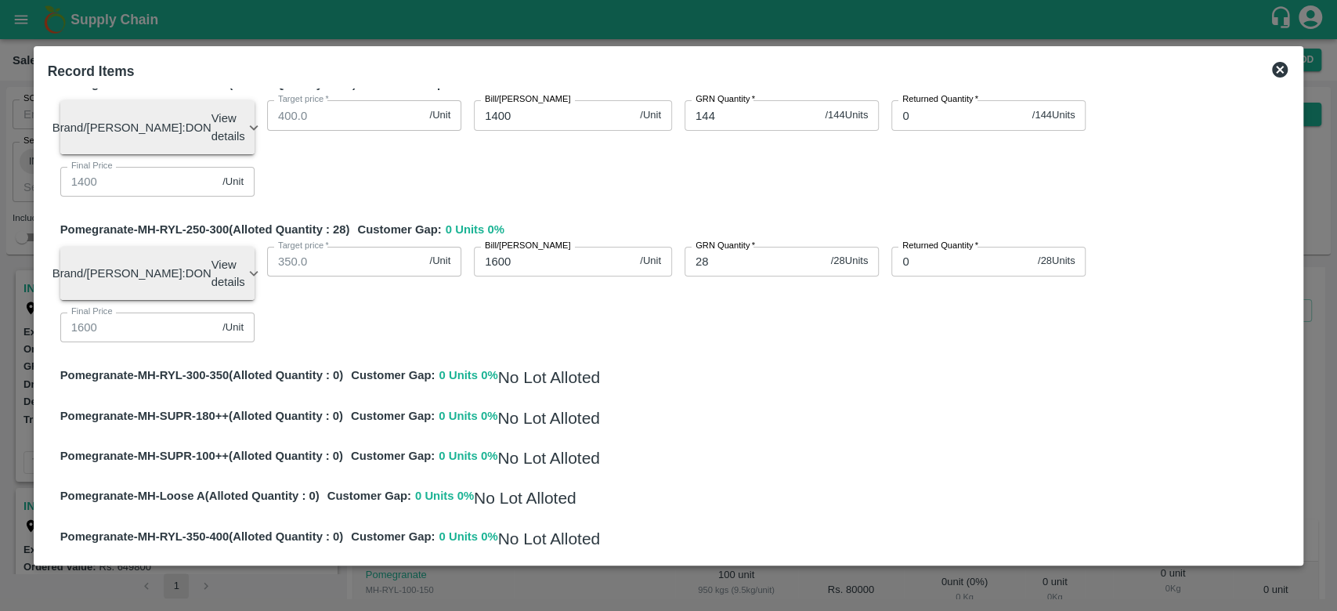
type input "999.9985"
type input "1199.9985"
type input "1399.9985"
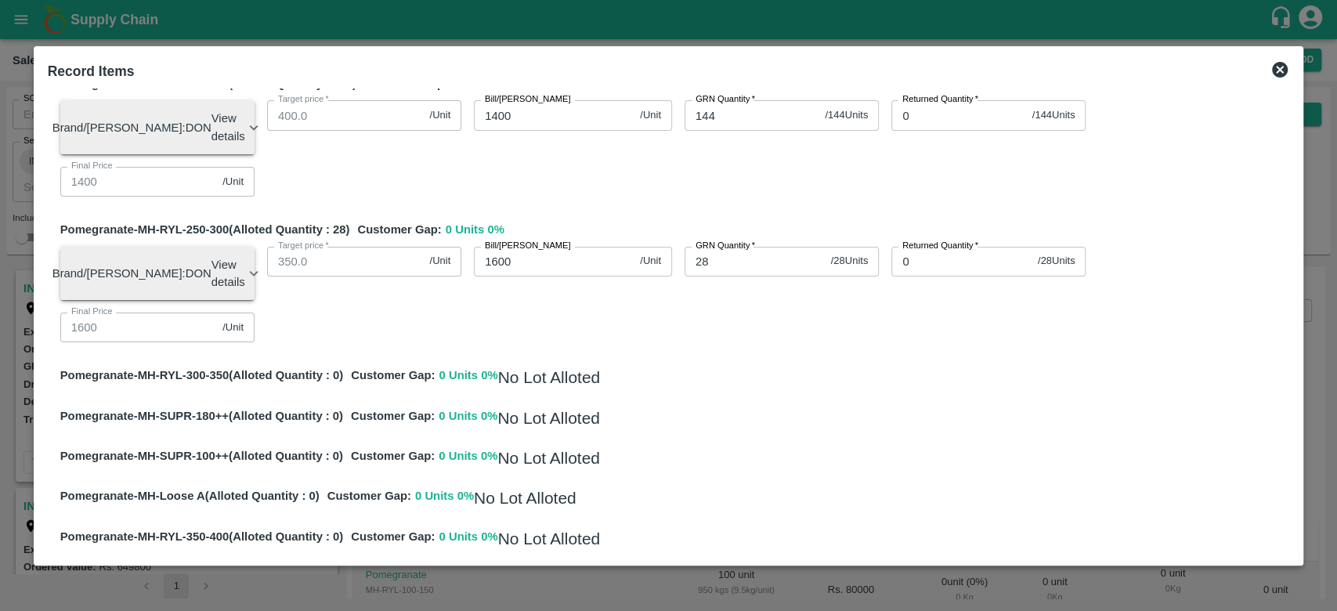
type input "1599.9985"
type input "1"
type input "0.0015"
type input "999.98496"
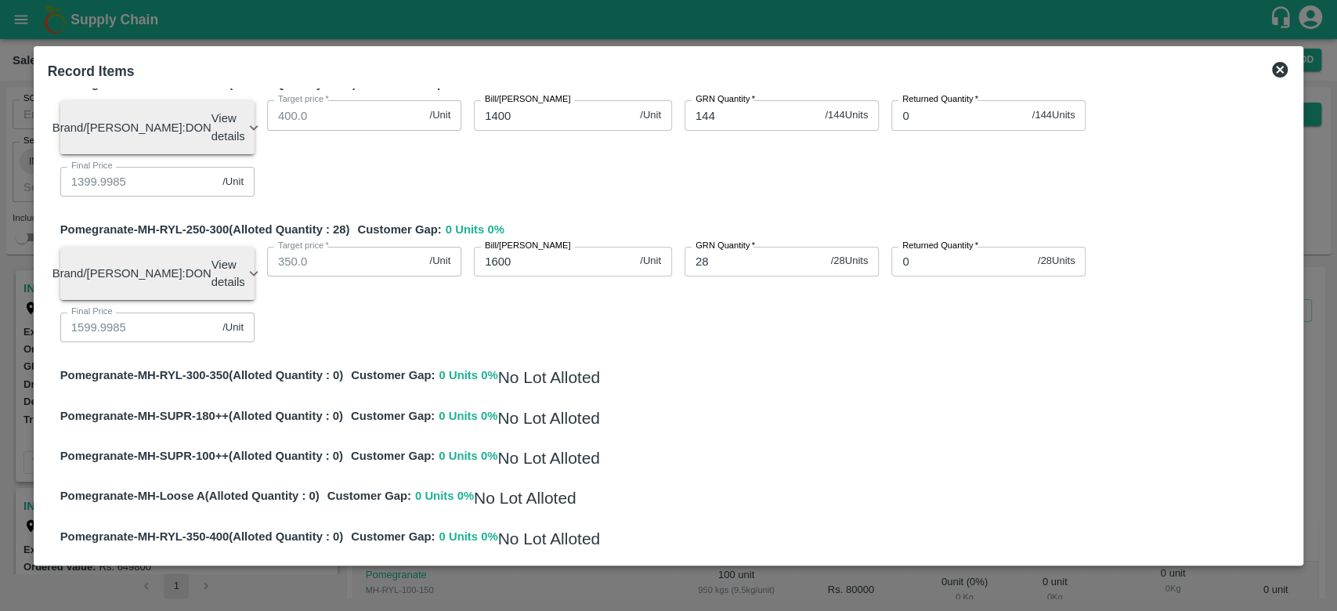
type input "1199.98496"
type input "1399.98496"
type input "1599.98496"
type input "10"
type input "0.01504"
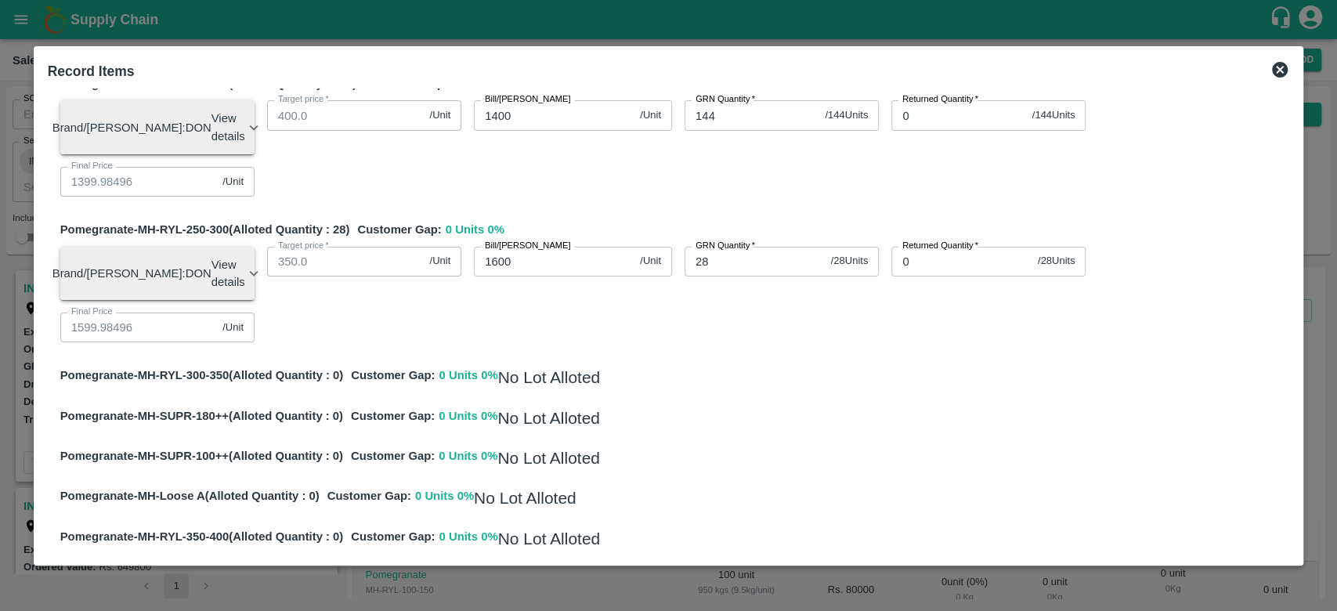
type input "999.8406"
type input "1199.8406"
type input "1399.8406"
type input "1599.8406"
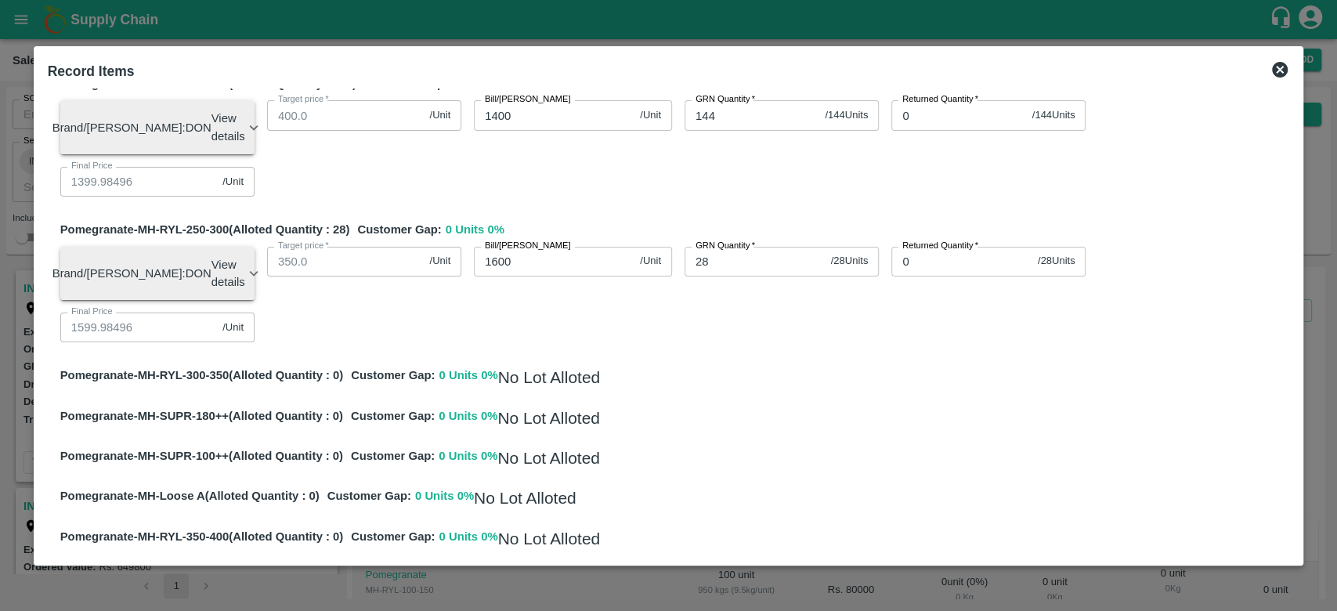
type input "106"
type input "0.1594"
type input "1064"
type input "998.4"
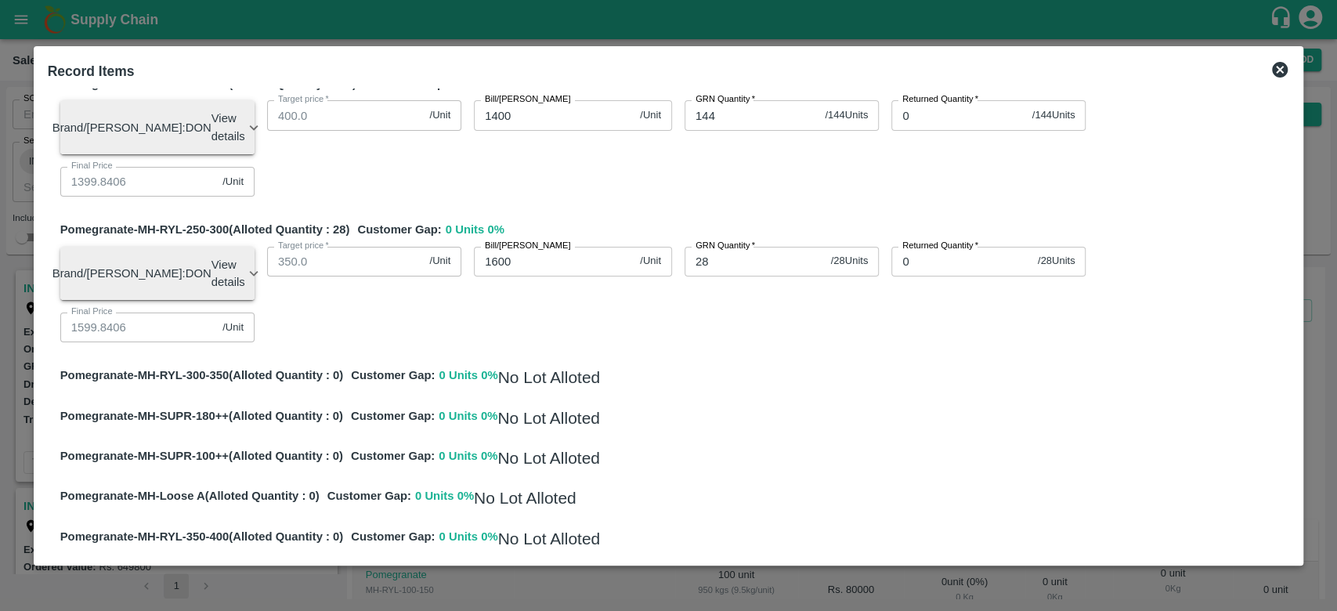
type input "1198.4"
type input "1398.4"
type input "1598.4"
type input "1.6"
type input "10640"
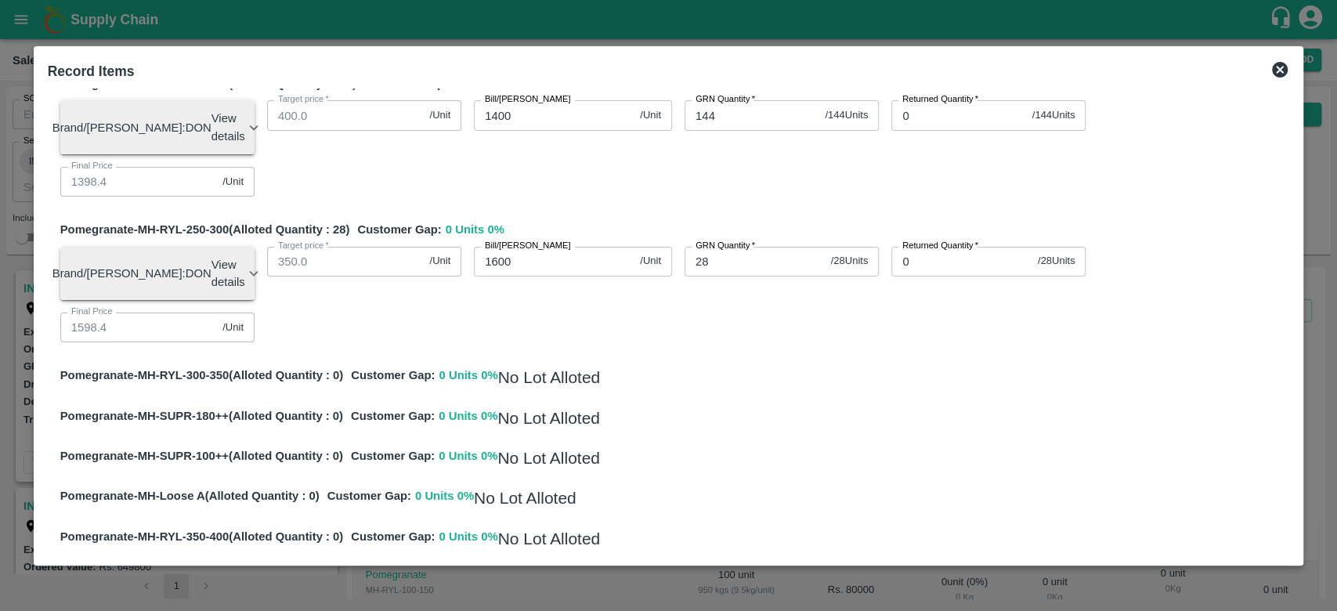
type input "984"
type input "1184"
type input "1384"
type input "1584"
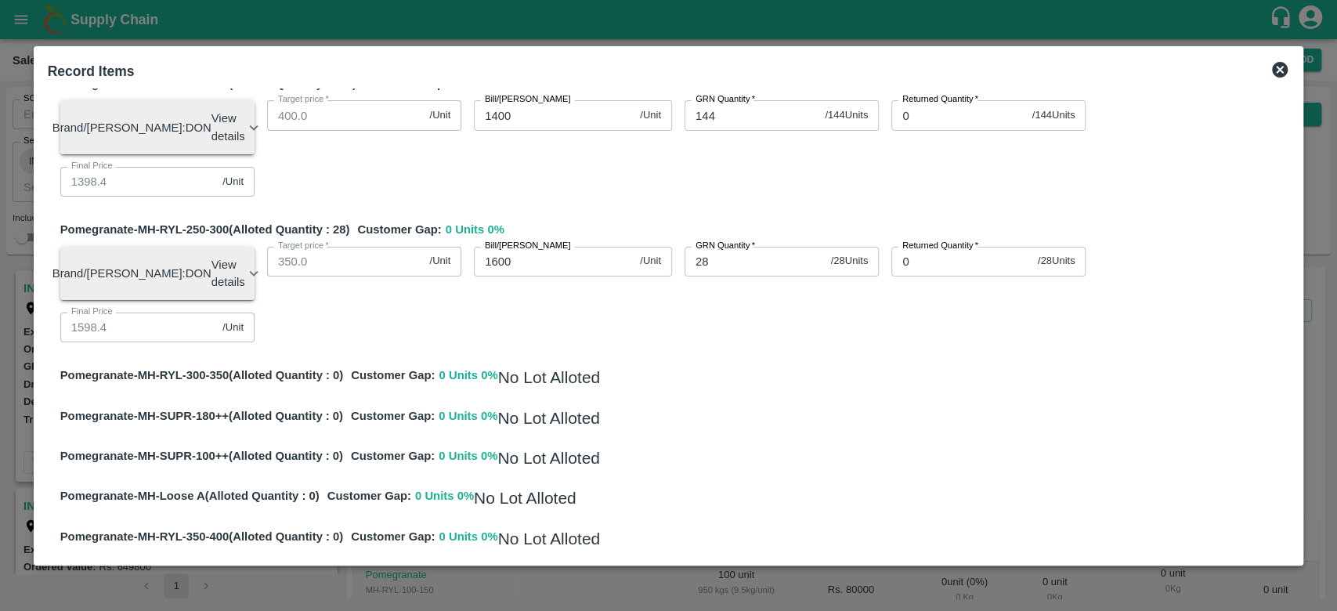
type input "16"
type input "10640"
click at [745, 341] on div "Pomegranate-MH-RYL-100-150 (Alloted Quantity : 0 ) Customer Gap: 0 Units 0 % No…" at bounding box center [669, 95] width 1242 height 945
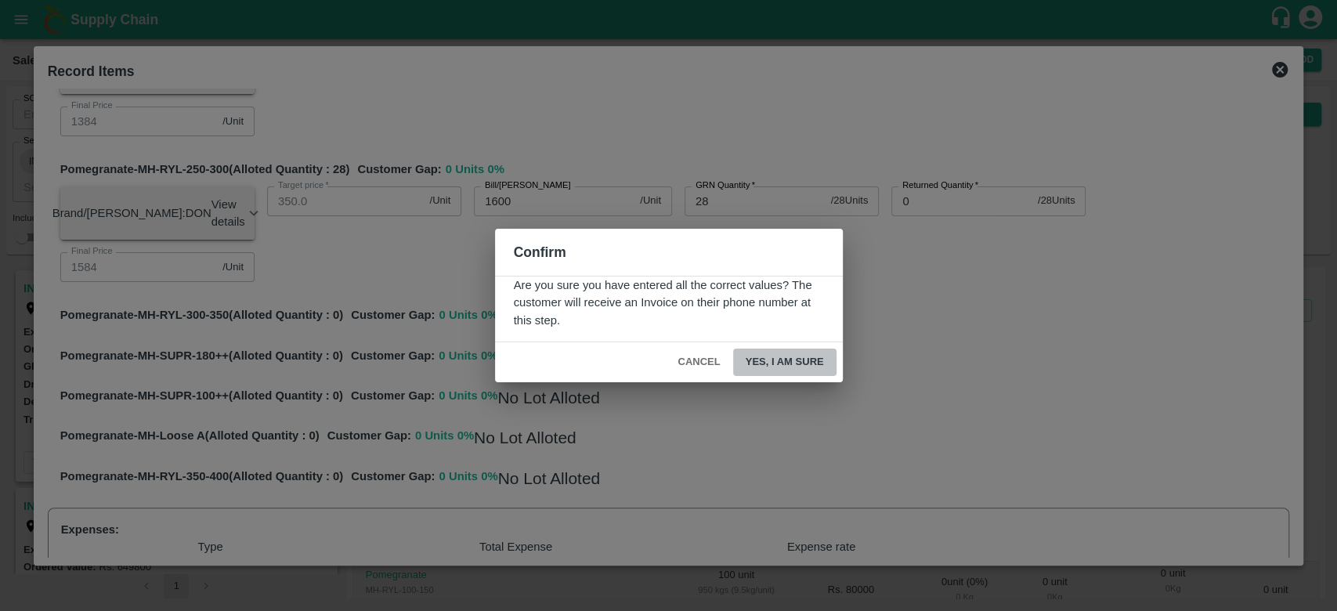
click at [790, 363] on button "Yes, I am sure" at bounding box center [784, 361] width 103 height 27
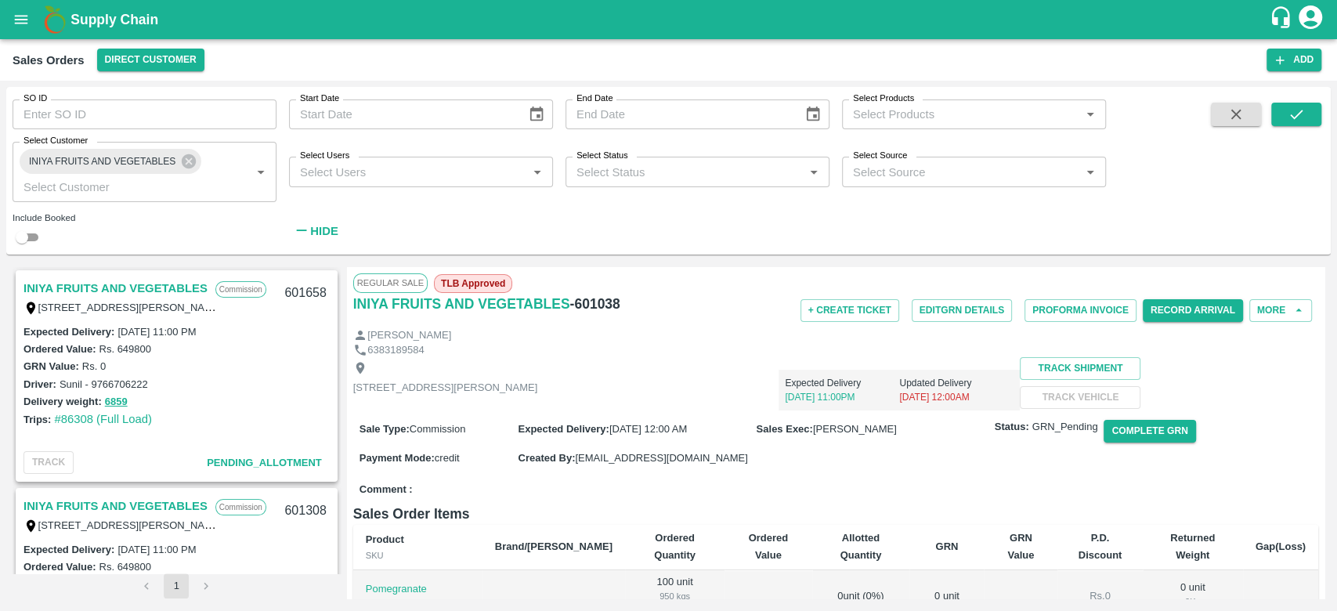
click at [162, 280] on link "INIYA FRUITS AND VEGETABLES" at bounding box center [115, 288] width 184 height 20
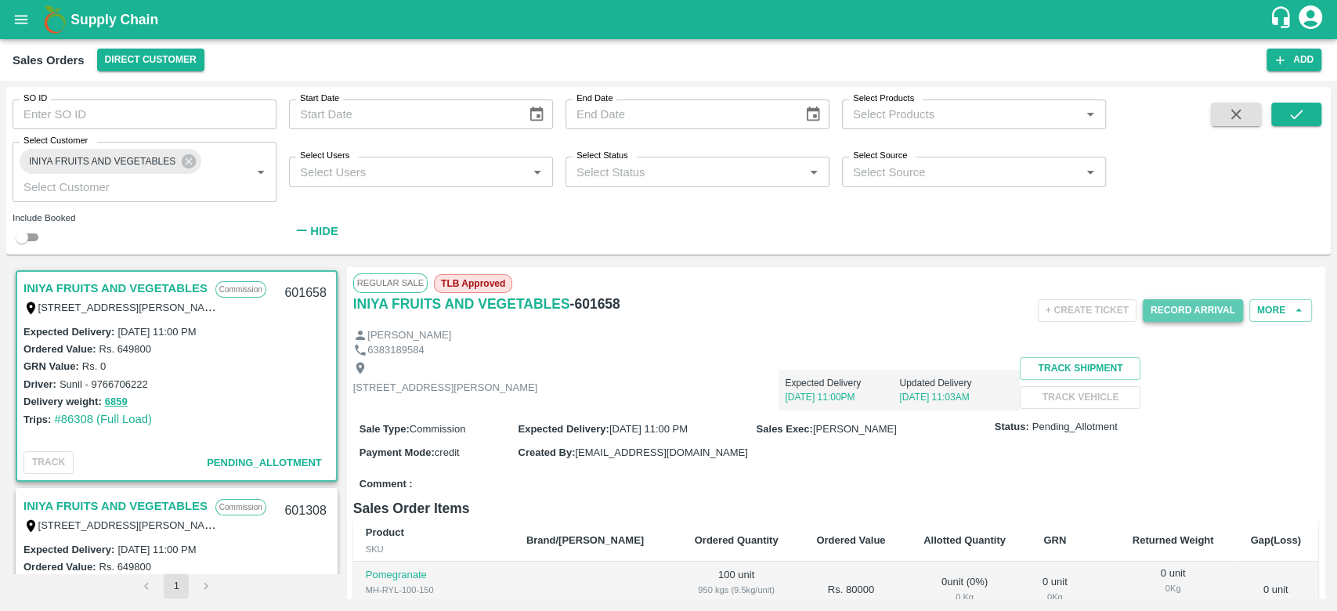
click at [1181, 302] on button "Record Arrival" at bounding box center [1192, 310] width 100 height 23
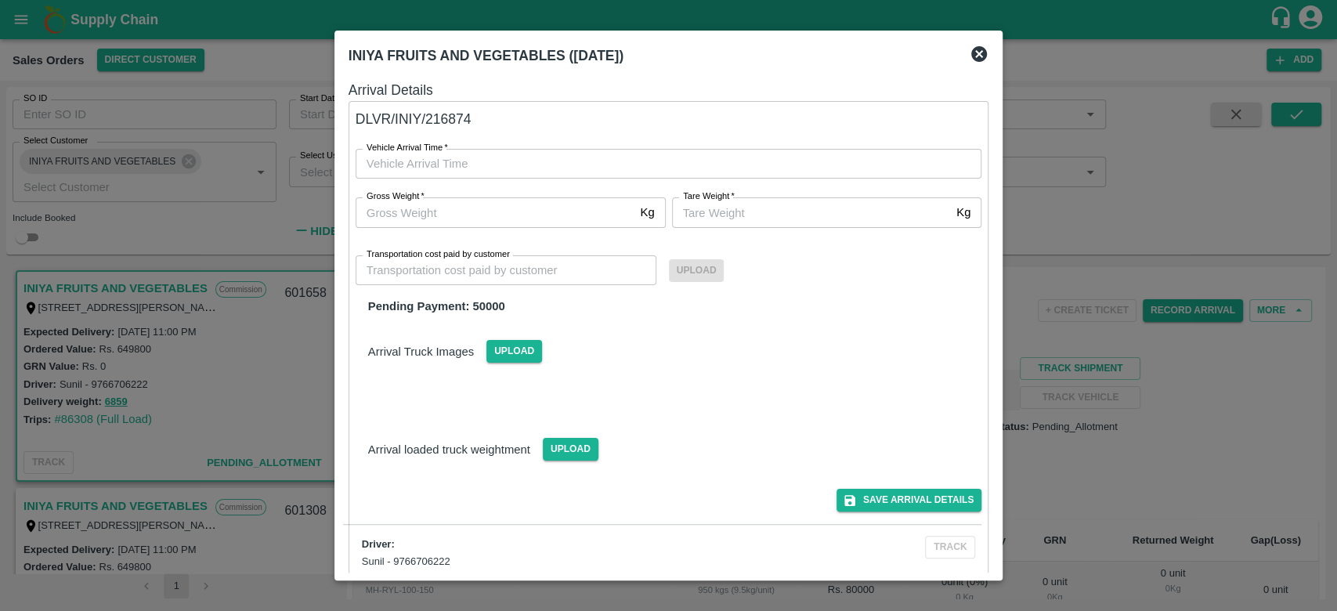
type input "DD/MM/YYYY hh:mm aa"
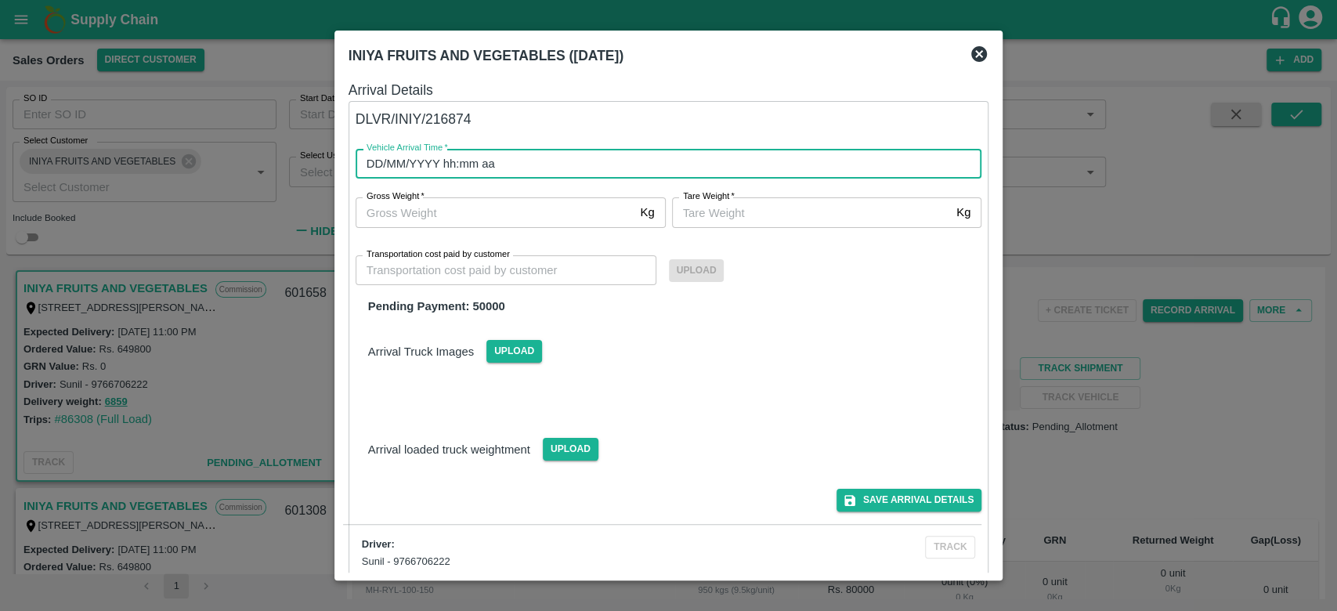
click at [501, 157] on input "DD/MM/YYYY hh:mm aa" at bounding box center [662, 164] width 615 height 30
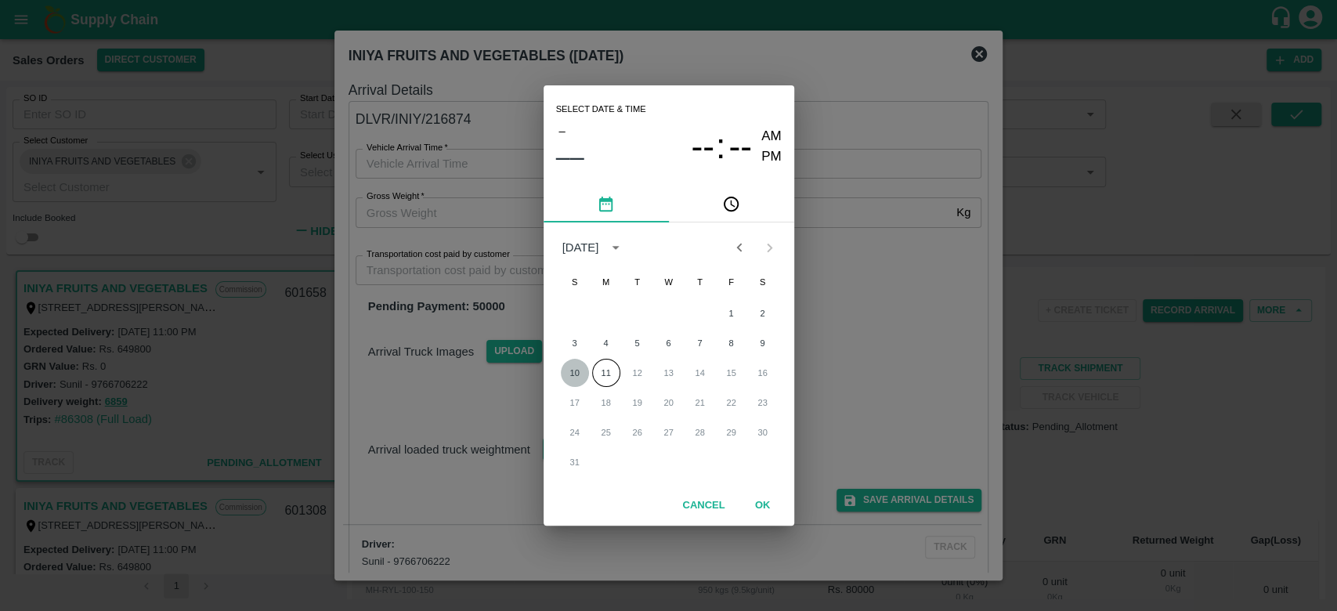
click at [577, 376] on button "10" at bounding box center [575, 373] width 28 height 28
type input "[DATE] 12:00 AM"
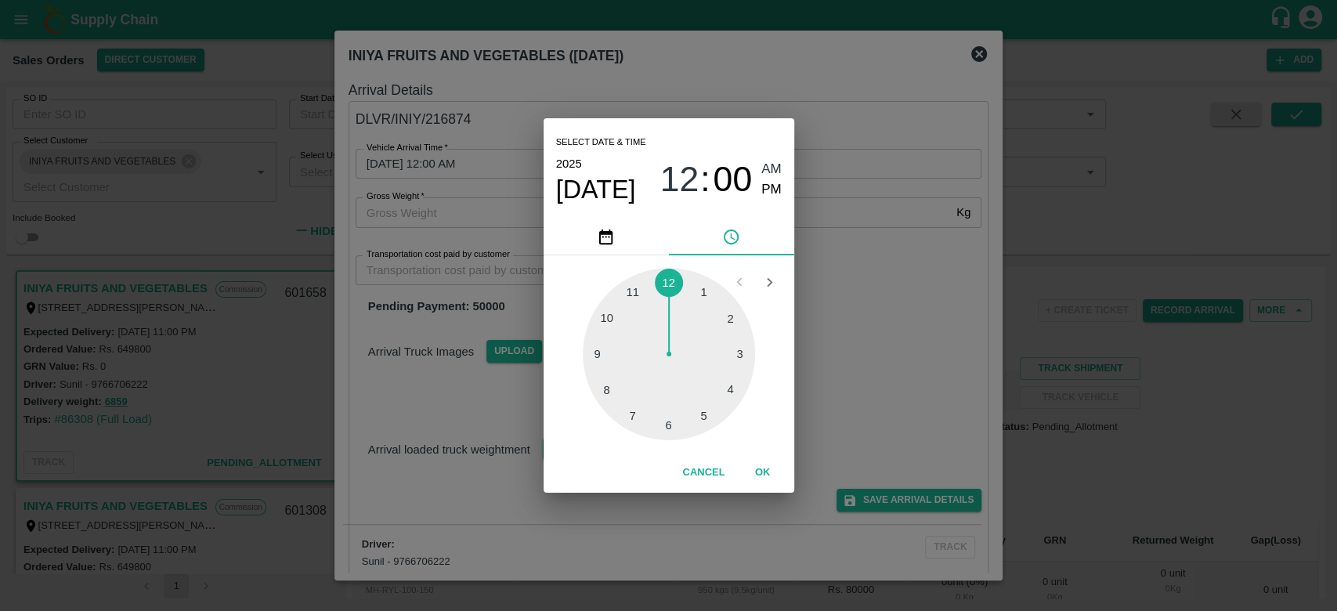
click at [759, 477] on button "OK" at bounding box center [763, 472] width 50 height 27
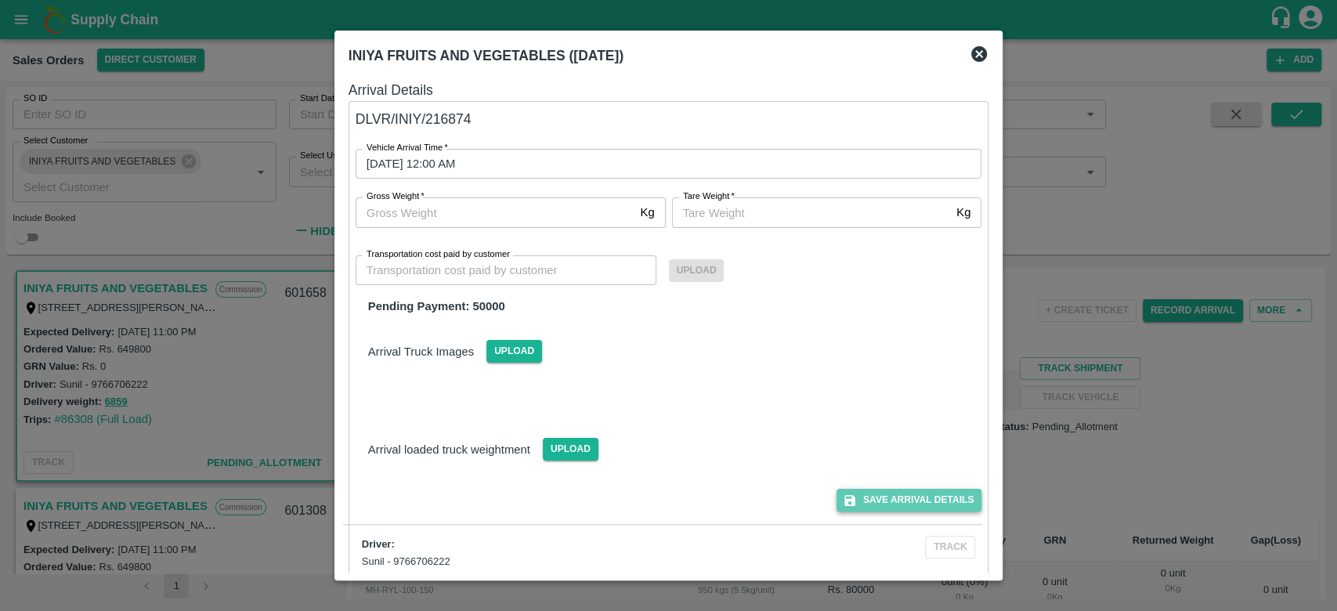
click at [862, 501] on button "Save Arrival Details" at bounding box center [908, 500] width 145 height 23
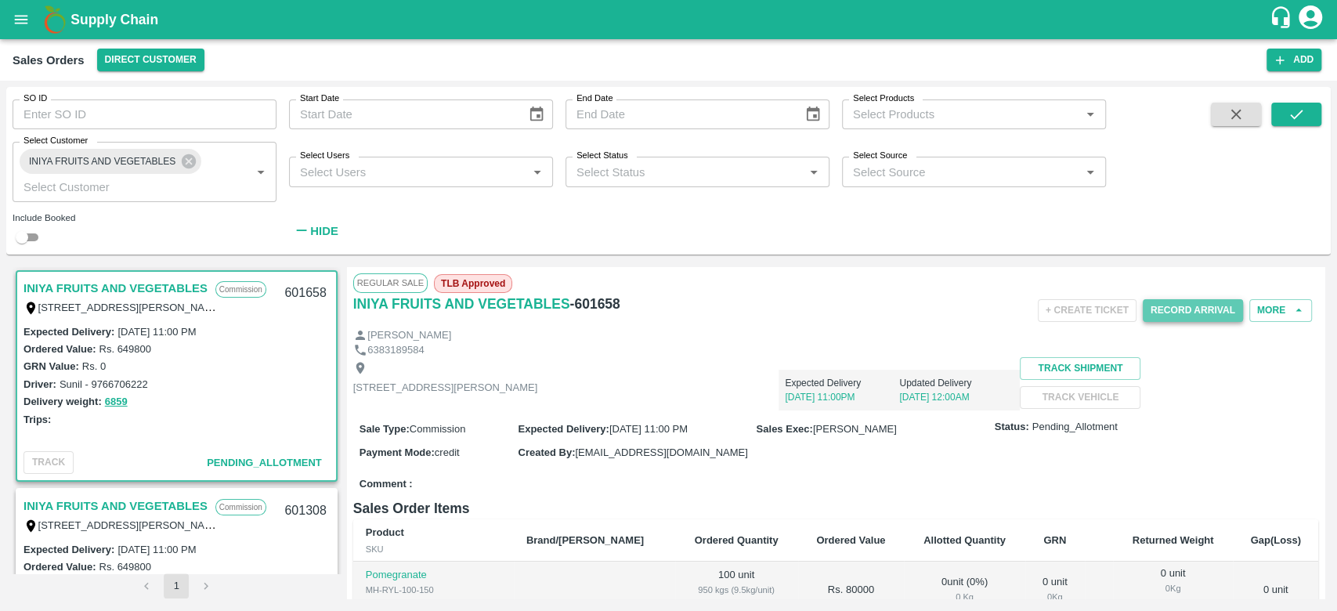
click at [1176, 309] on button "Record Arrival" at bounding box center [1192, 310] width 100 height 23
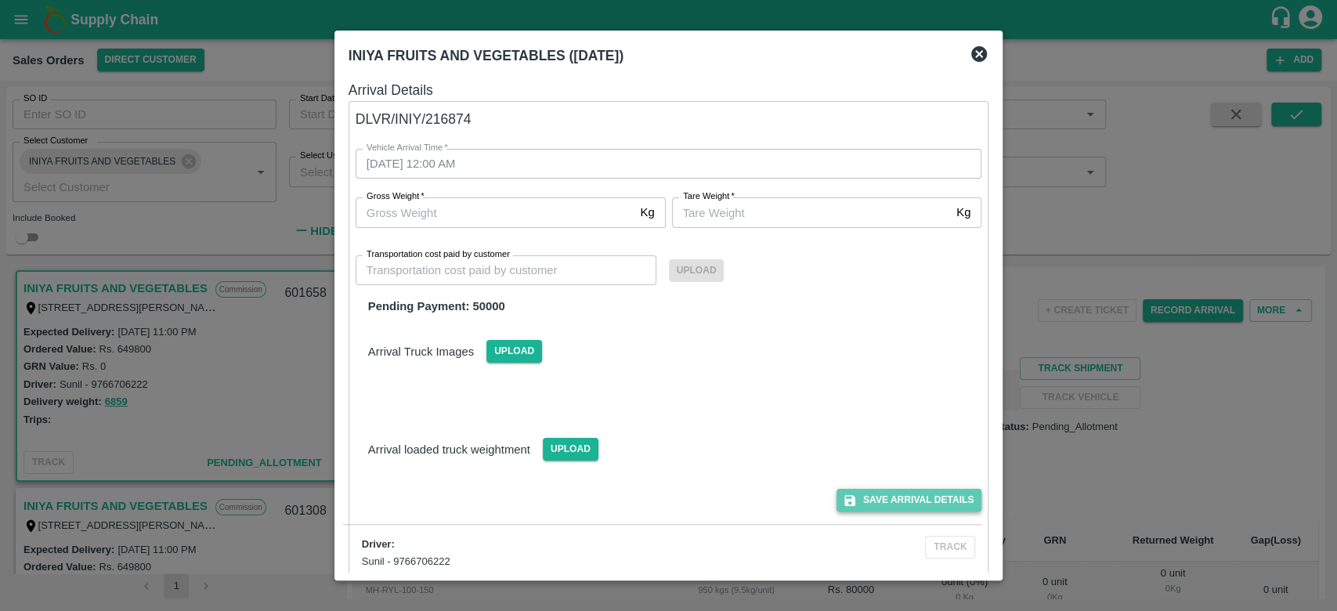
click at [915, 501] on button "Save Arrival Details" at bounding box center [908, 500] width 145 height 23
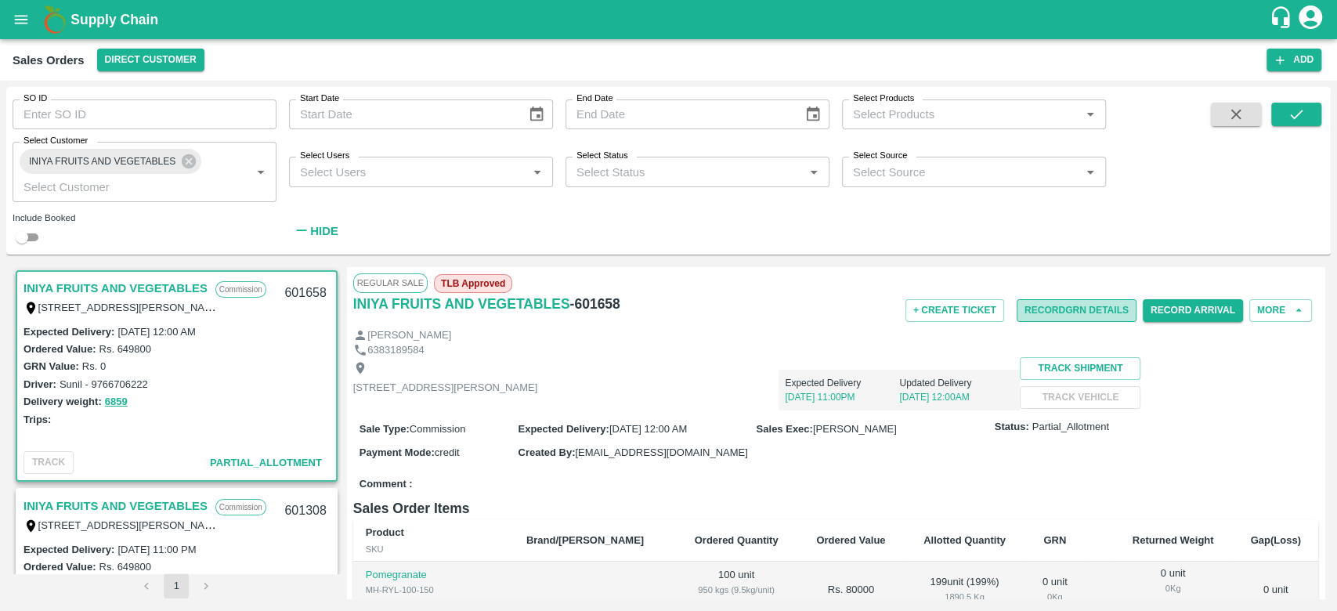
click at [1071, 307] on button "Record GRN Details" at bounding box center [1076, 310] width 120 height 23
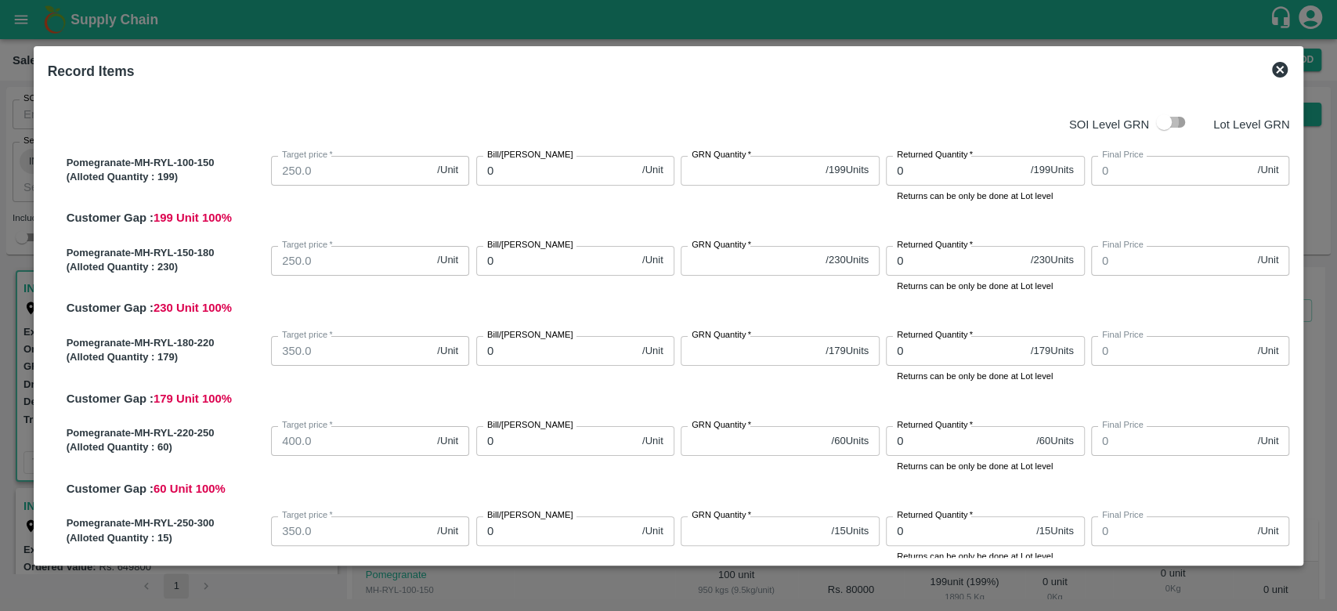
click at [1167, 118] on input "checkbox" at bounding box center [1163, 122] width 89 height 30
checkbox input "true"
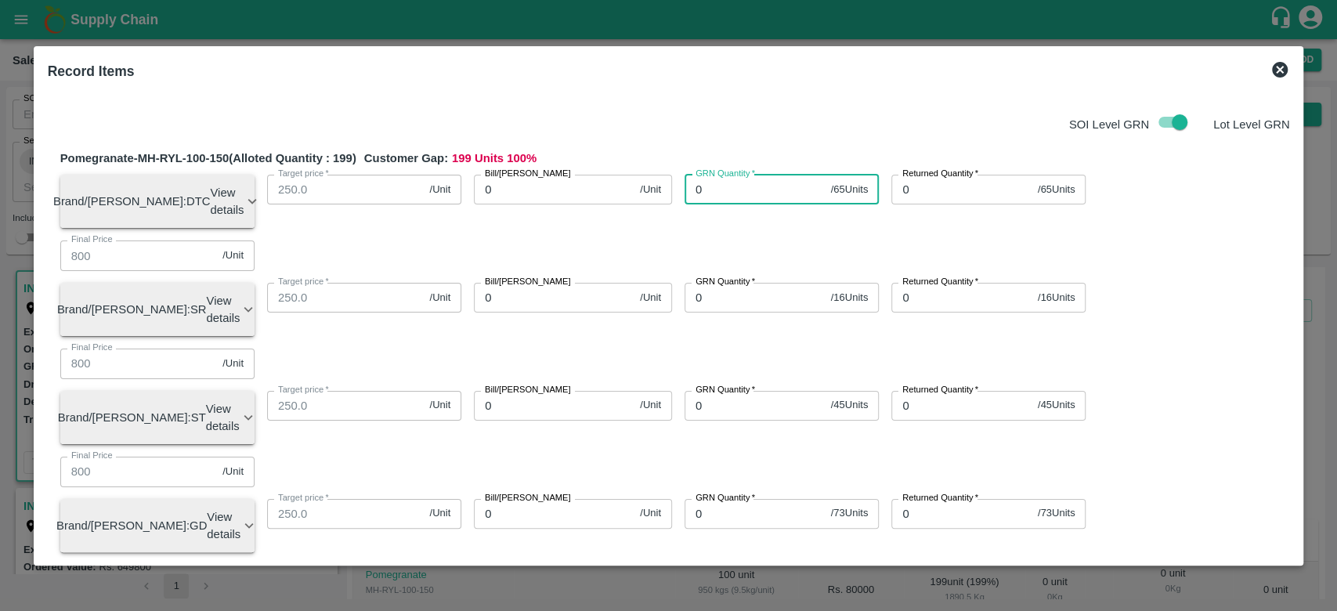
click at [713, 191] on input "0" at bounding box center [754, 190] width 140 height 30
type input "0"
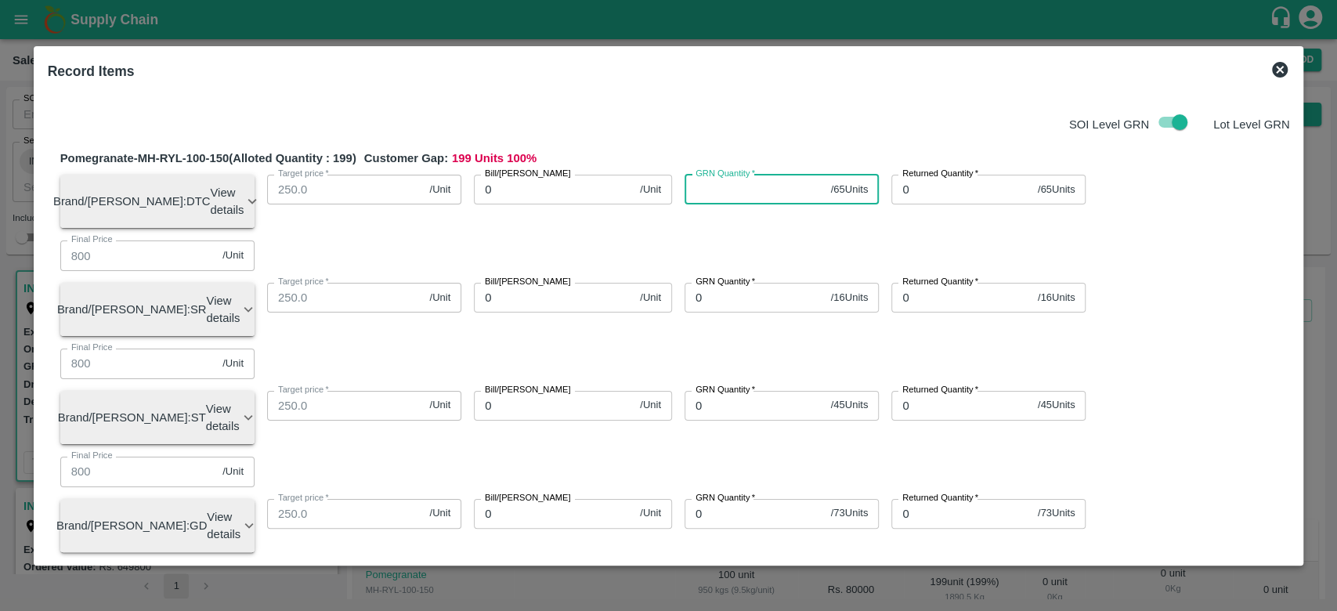
type input "0"
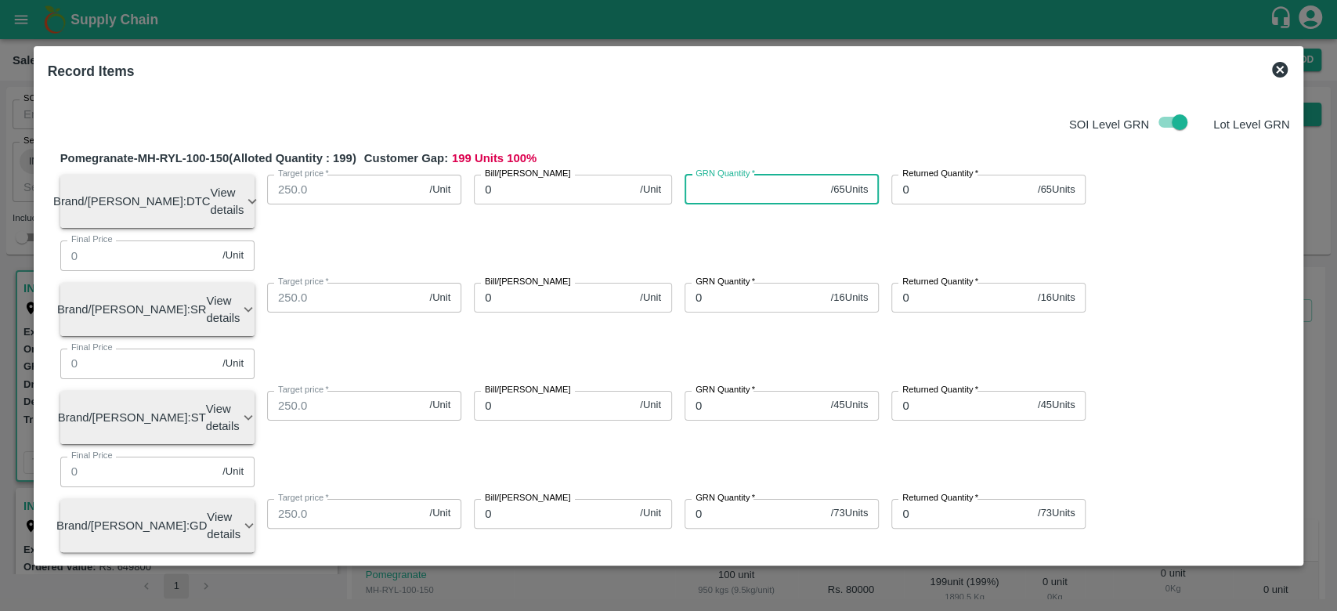
type input "0"
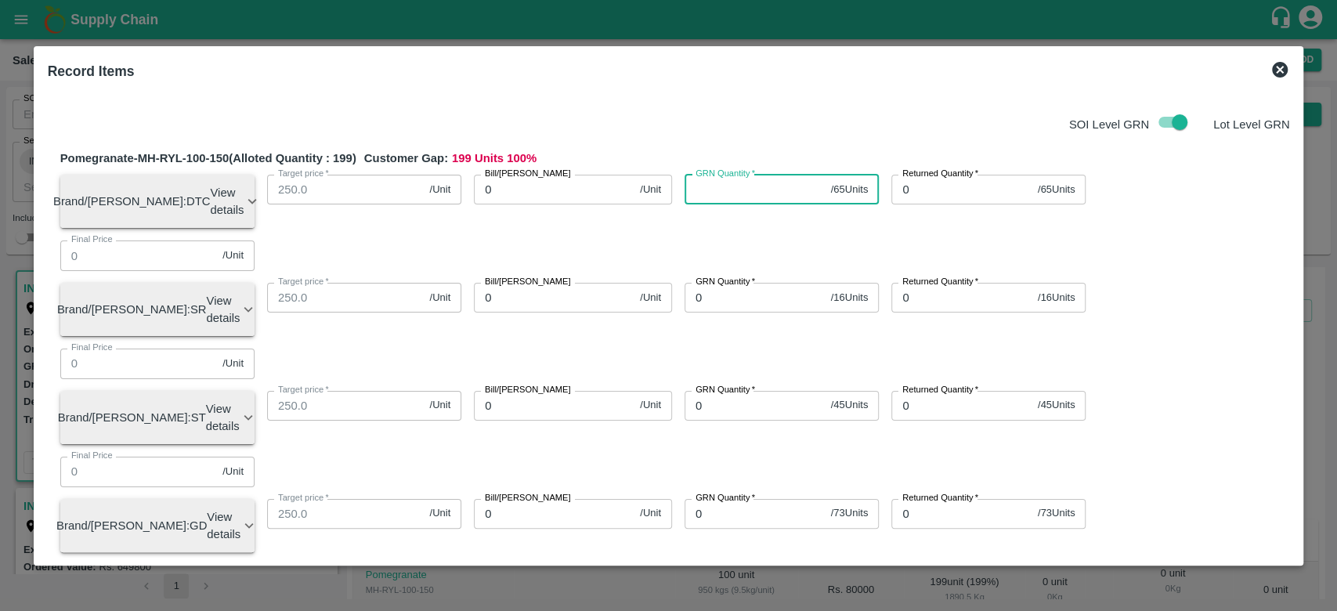
type input "0"
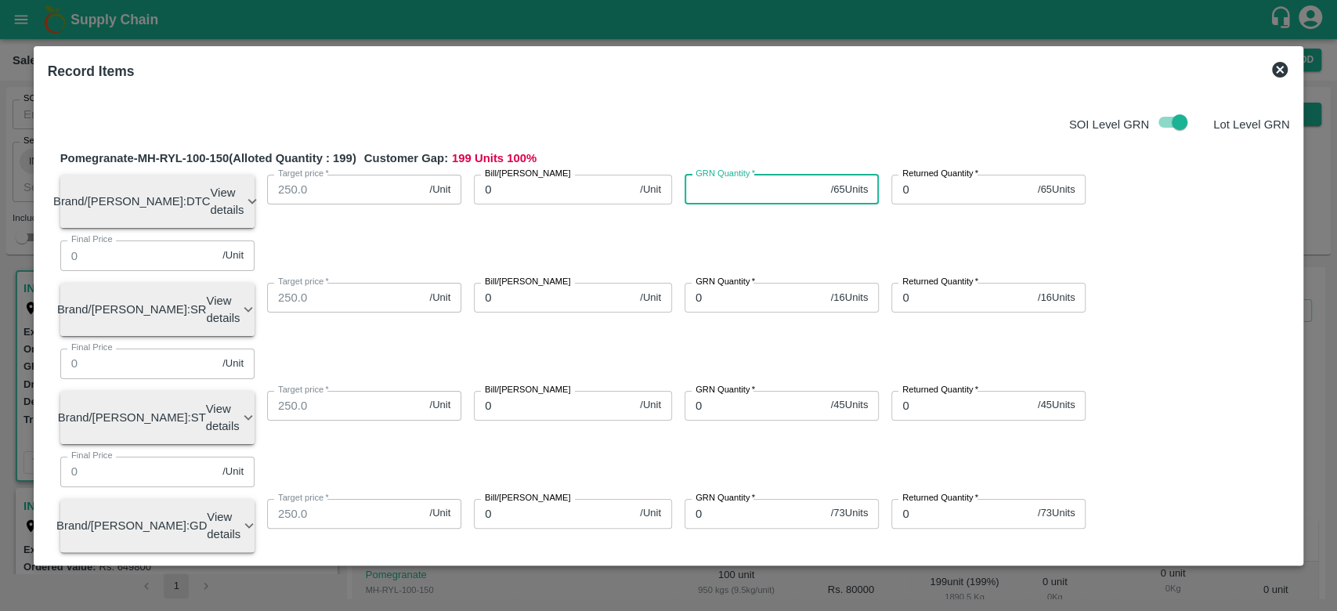
type input "0"
type input "65"
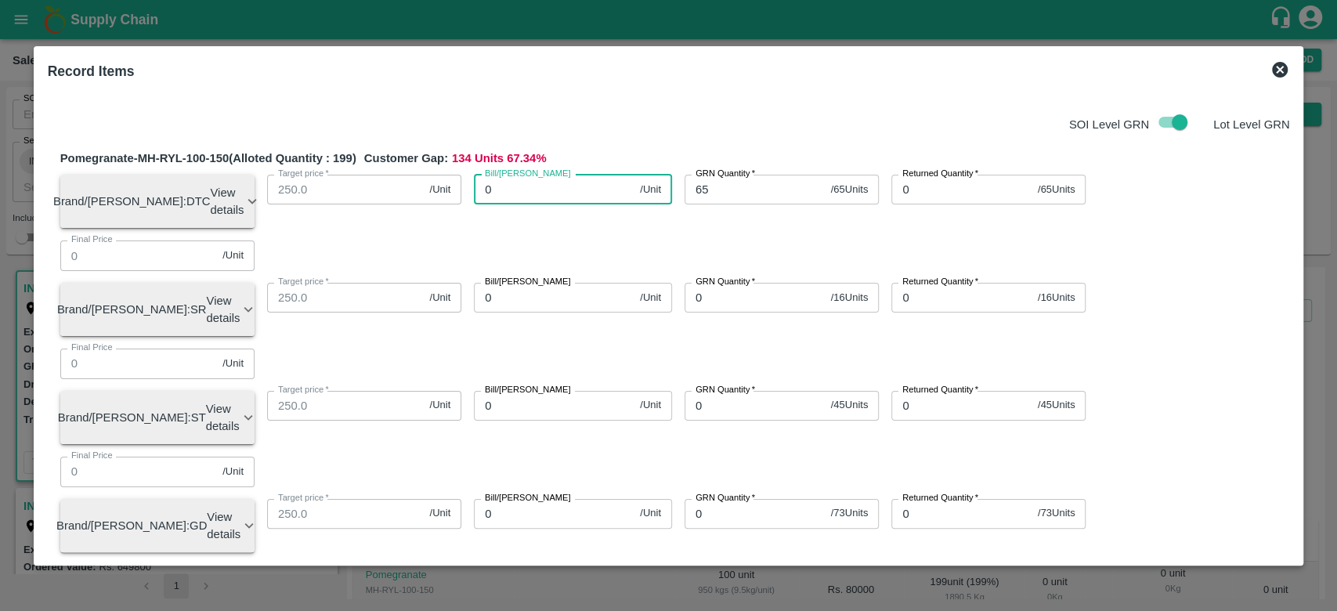
click at [574, 191] on input "0" at bounding box center [554, 190] width 160 height 30
type input "700"
click at [590, 222] on div "Bill/[PERSON_NAME] 700 /Unit Bill/[PERSON_NAME]" at bounding box center [566, 195] width 211 height 67
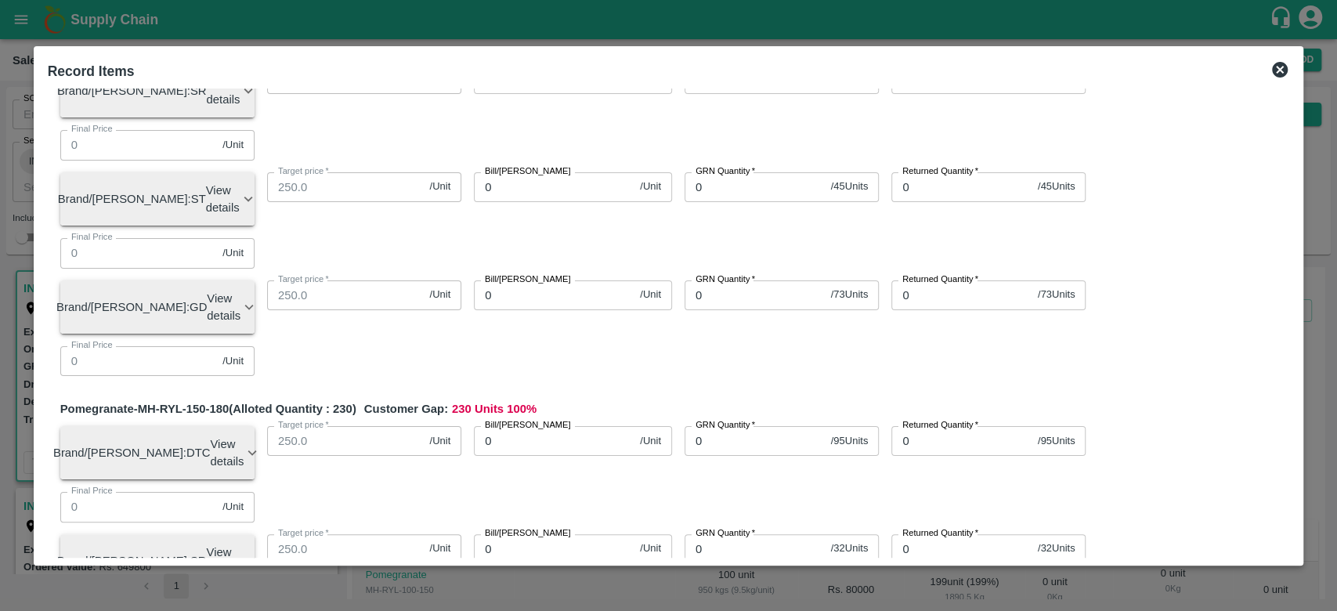
scroll to position [276, 0]
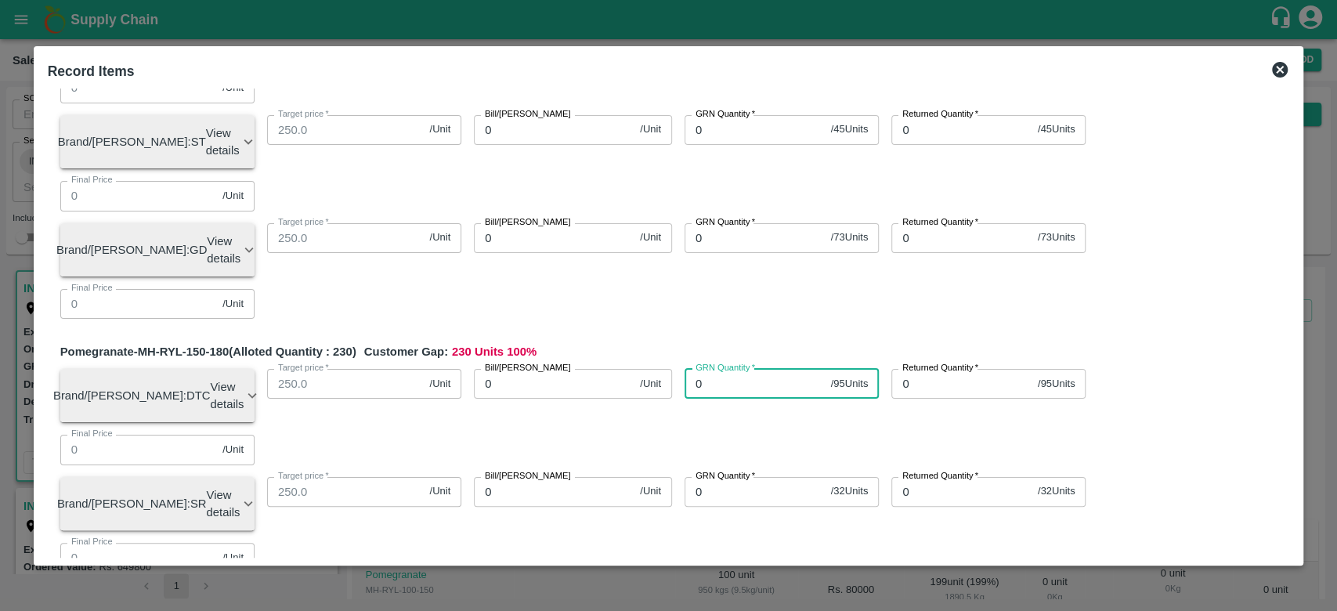
click at [720, 369] on input "0" at bounding box center [754, 384] width 140 height 30
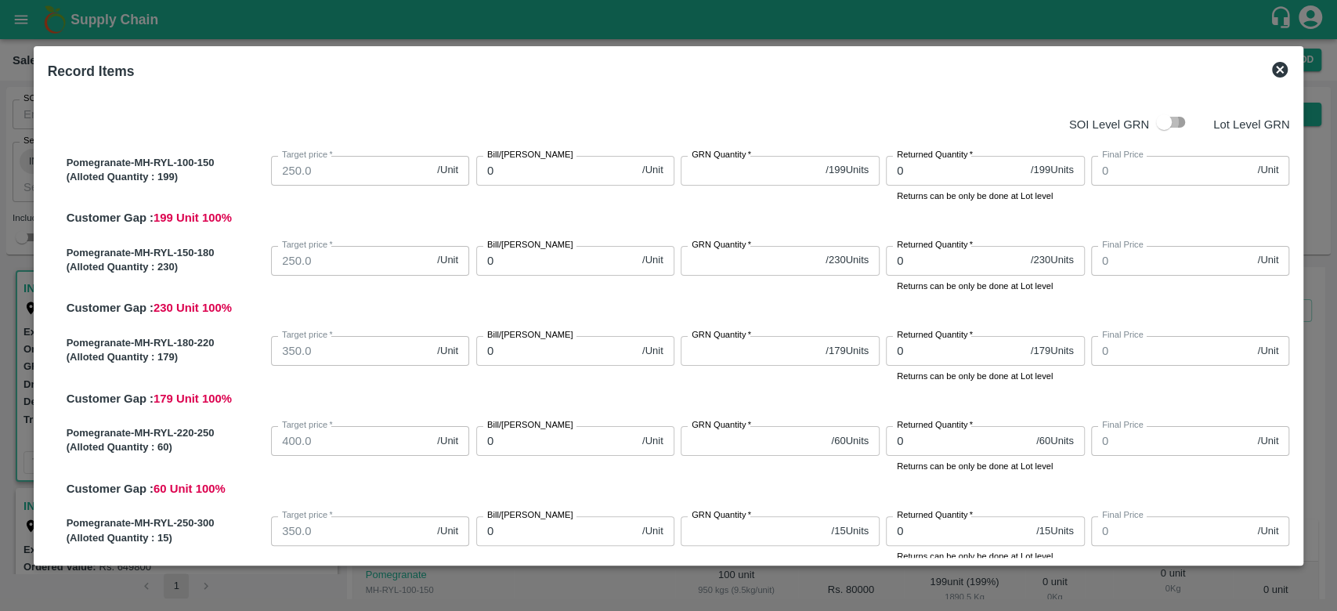
click at [1179, 122] on input "checkbox" at bounding box center [1163, 122] width 89 height 30
checkbox input "true"
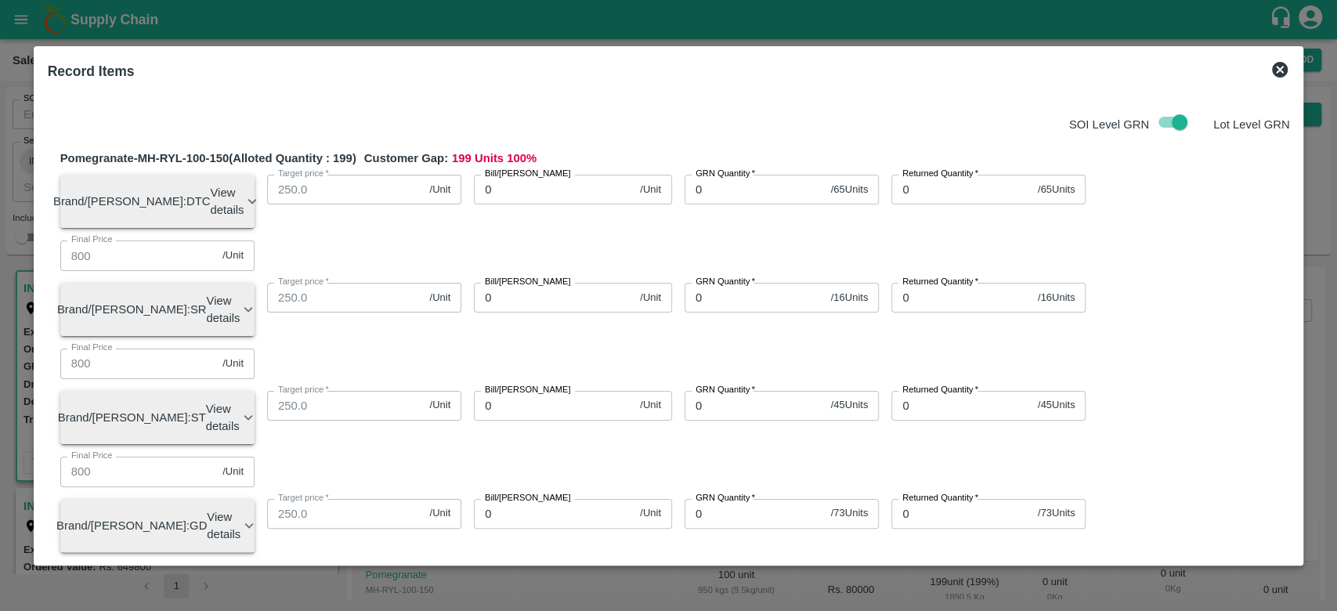
click at [754, 199] on input "0" at bounding box center [754, 190] width 140 height 30
type input "0"
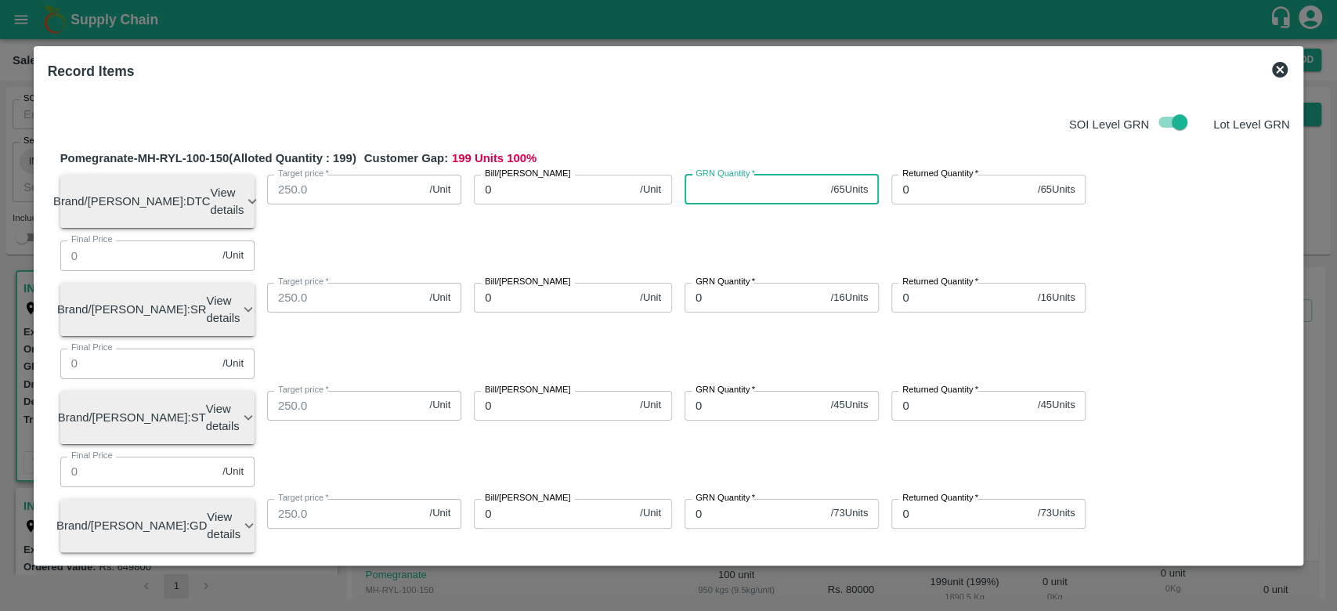
type input "0"
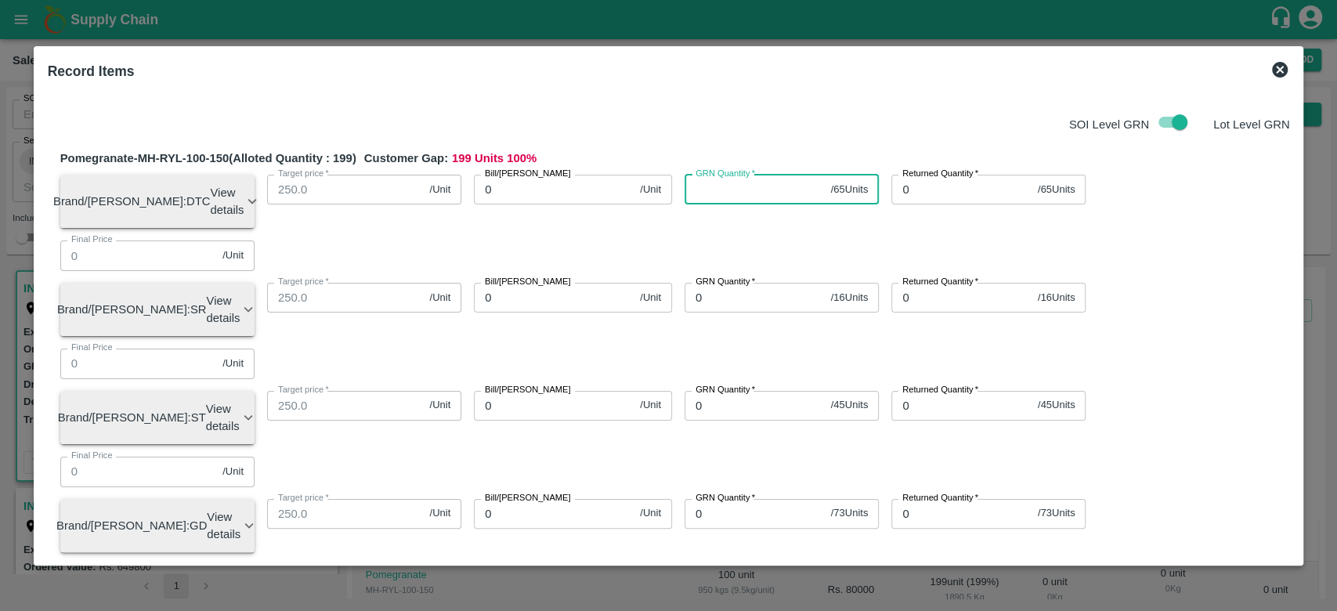
type input "0"
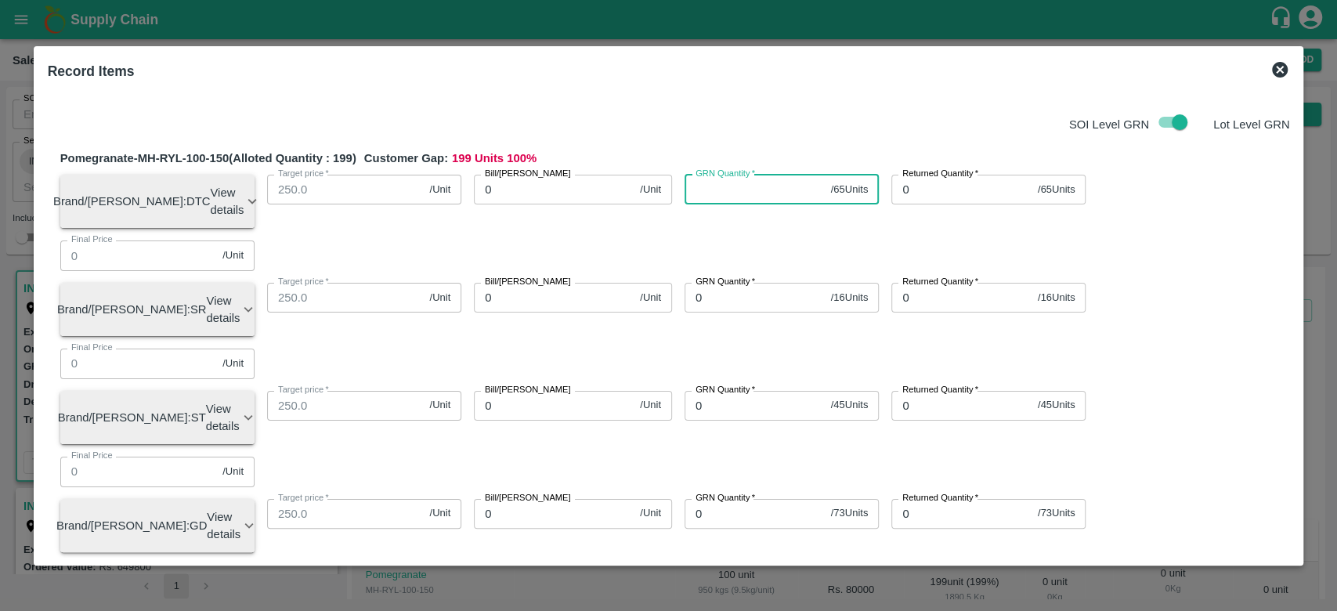
type input "0"
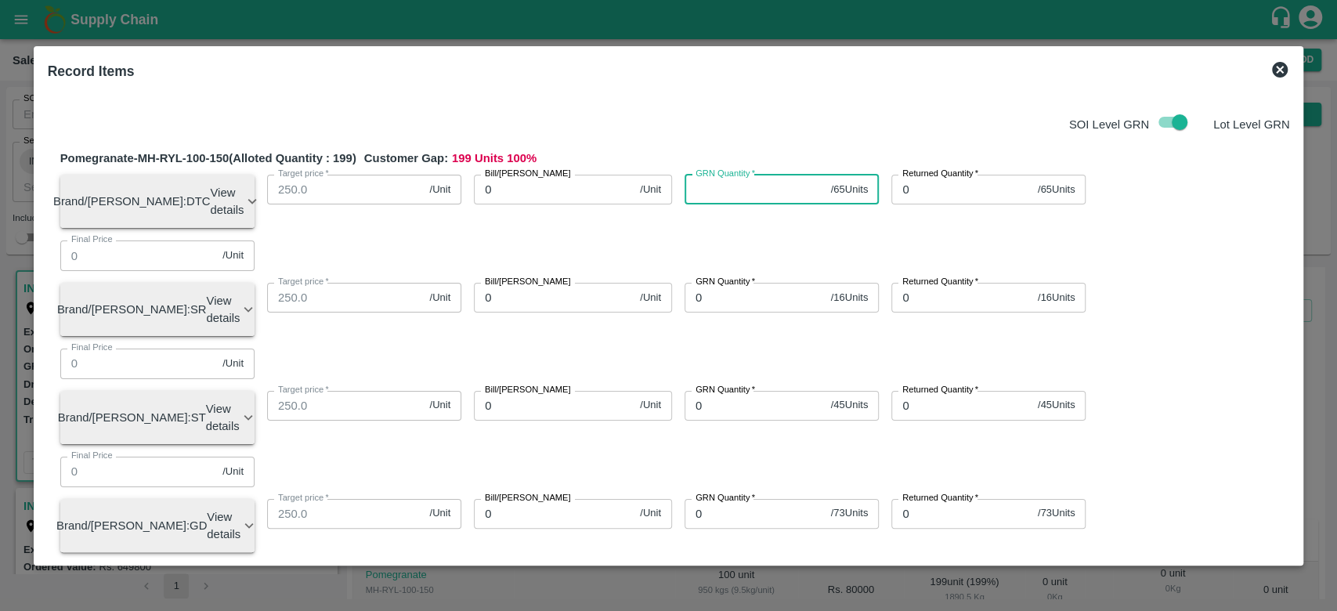
type input "0"
type input "65"
click at [527, 188] on input "0" at bounding box center [554, 190] width 160 height 30
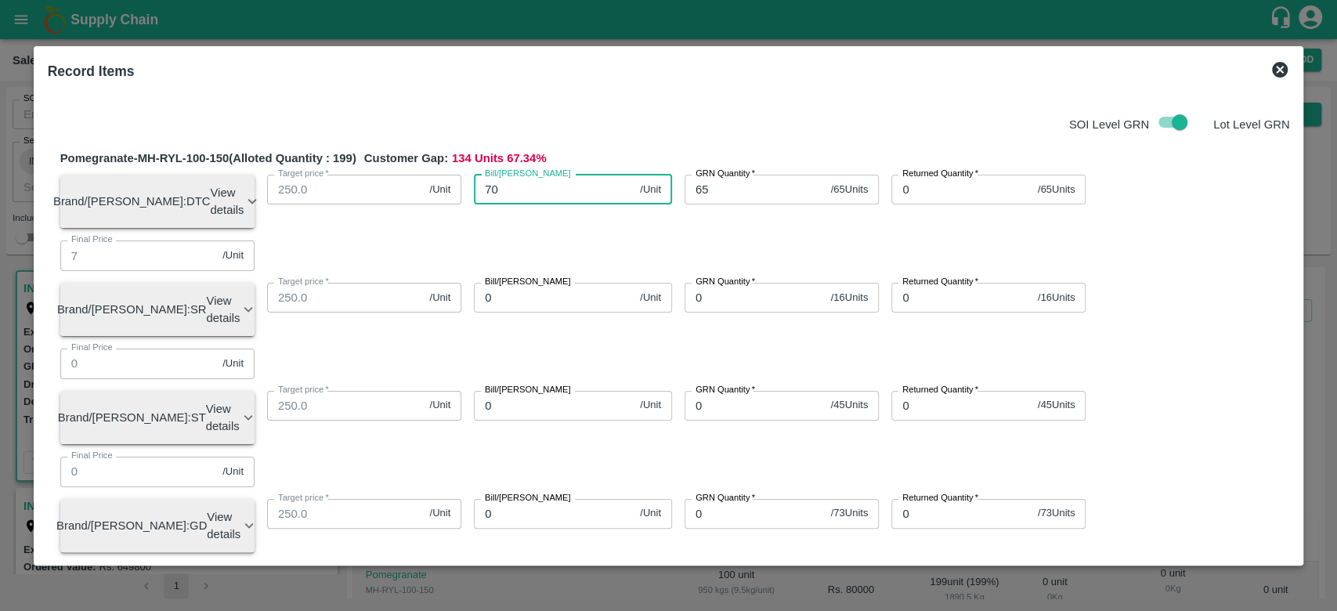
type input "700"
click at [561, 229] on div "Bill/[PERSON_NAME] 700 /Unit Bill/[PERSON_NAME]" at bounding box center [566, 195] width 211 height 67
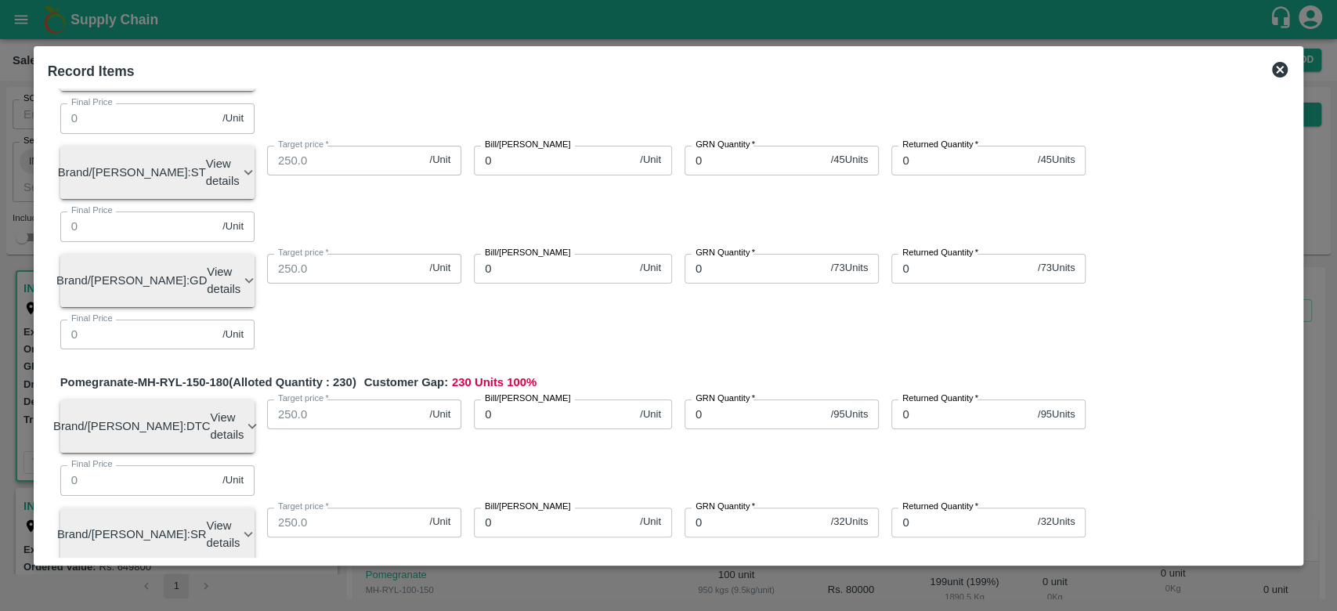
scroll to position [251, 0]
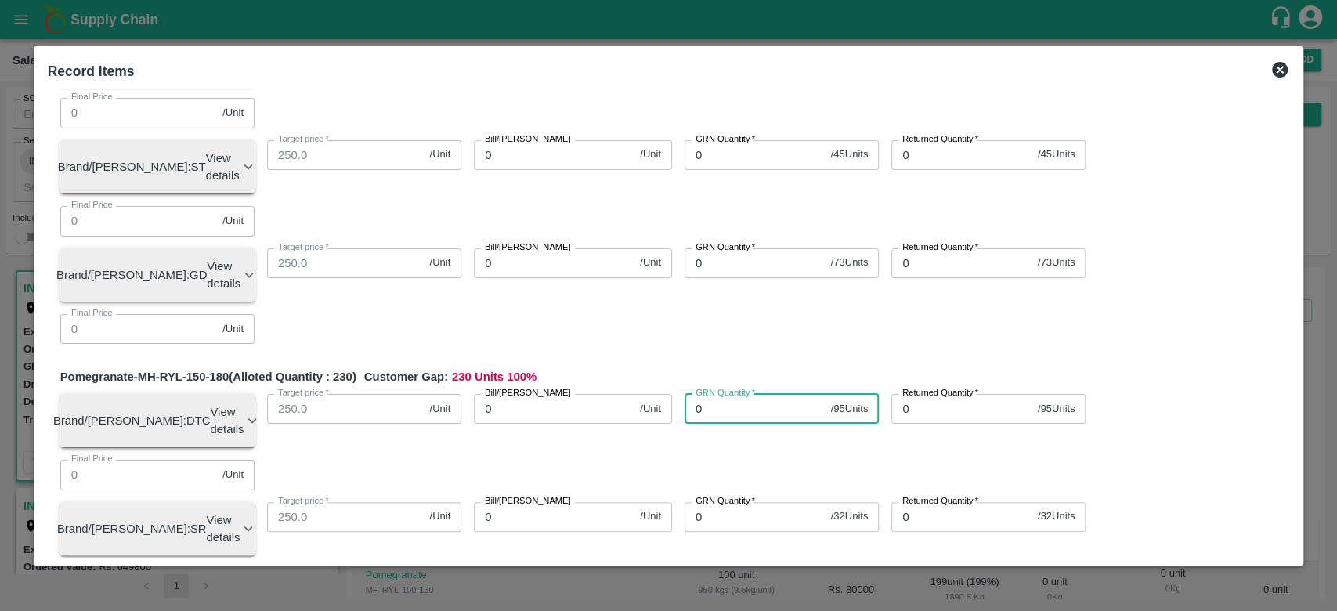
click at [730, 394] on input "0" at bounding box center [754, 409] width 140 height 30
type input "95"
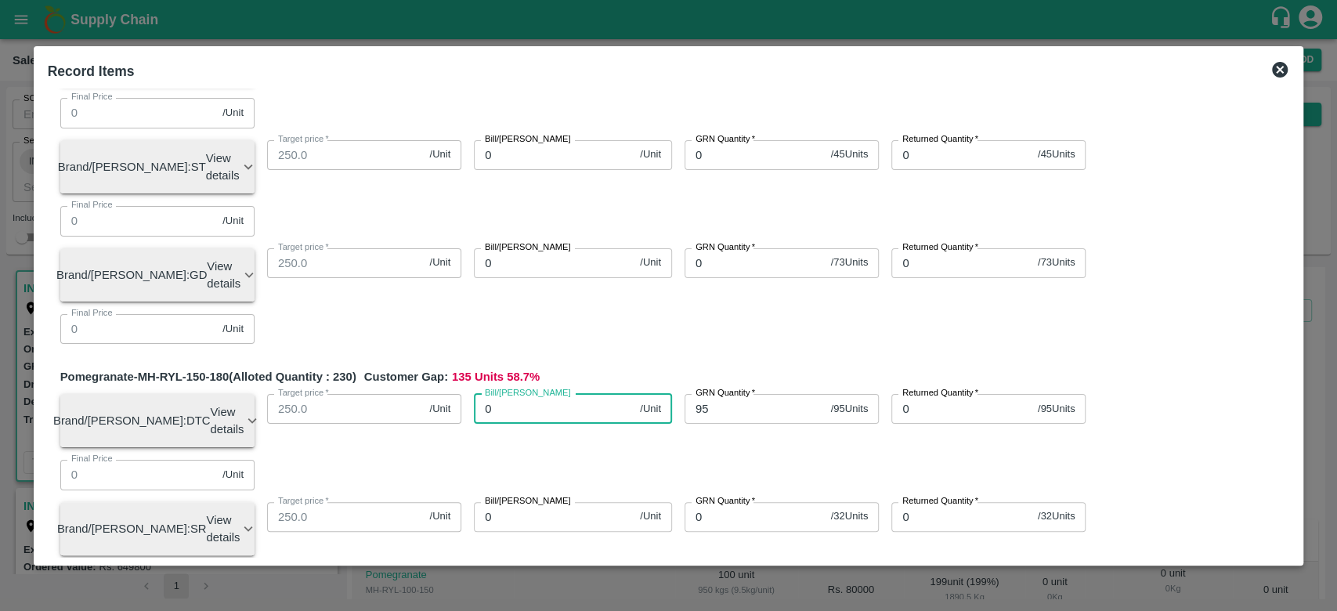
click at [526, 394] on input "0" at bounding box center [554, 409] width 160 height 30
type input "900"
click at [691, 381] on div "GRN Quantity   * 95 / 95 Units GRN Quantity" at bounding box center [775, 414] width 207 height 67
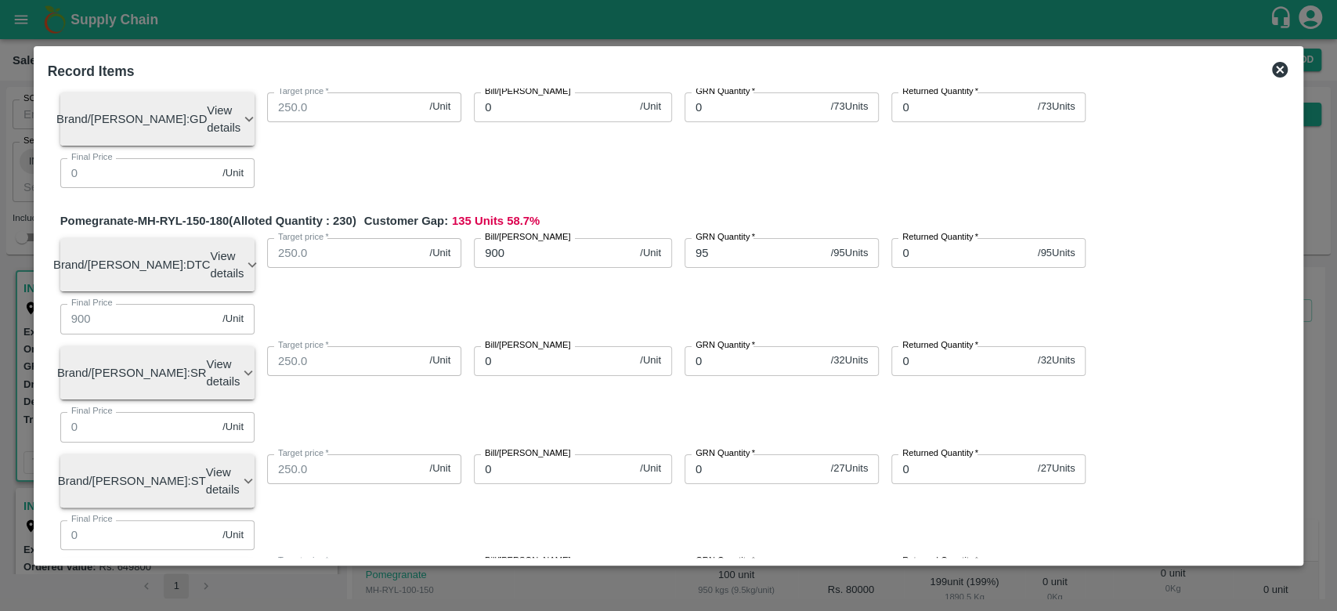
scroll to position [421, 0]
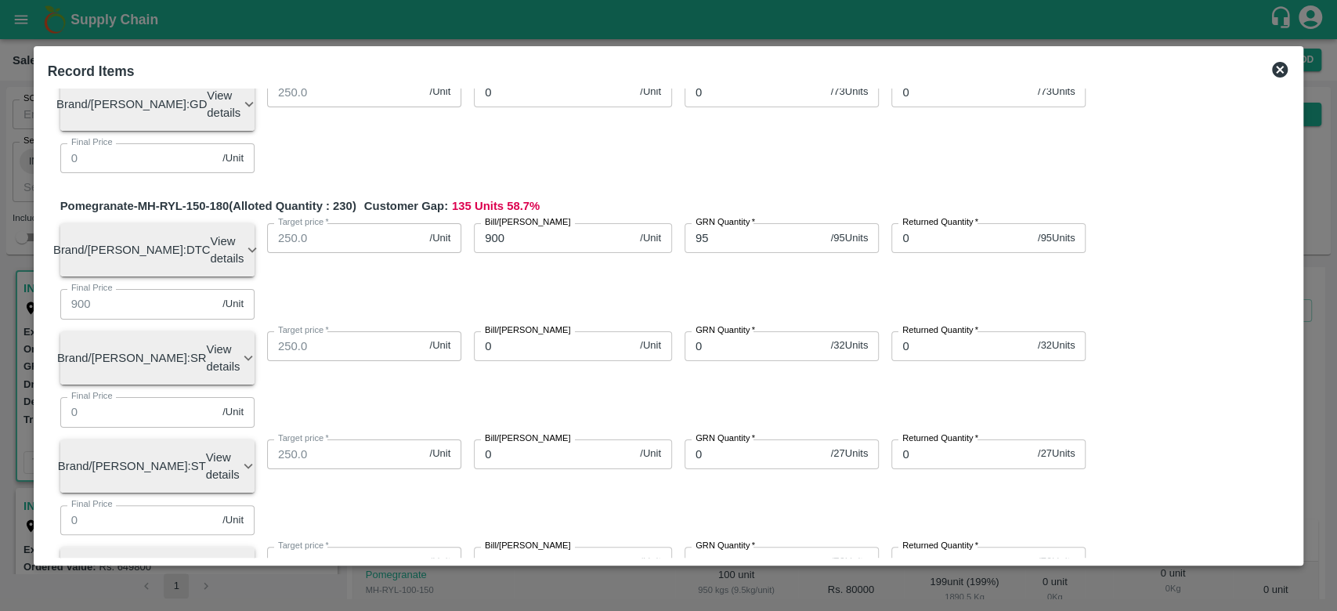
type input "66"
type input "1100"
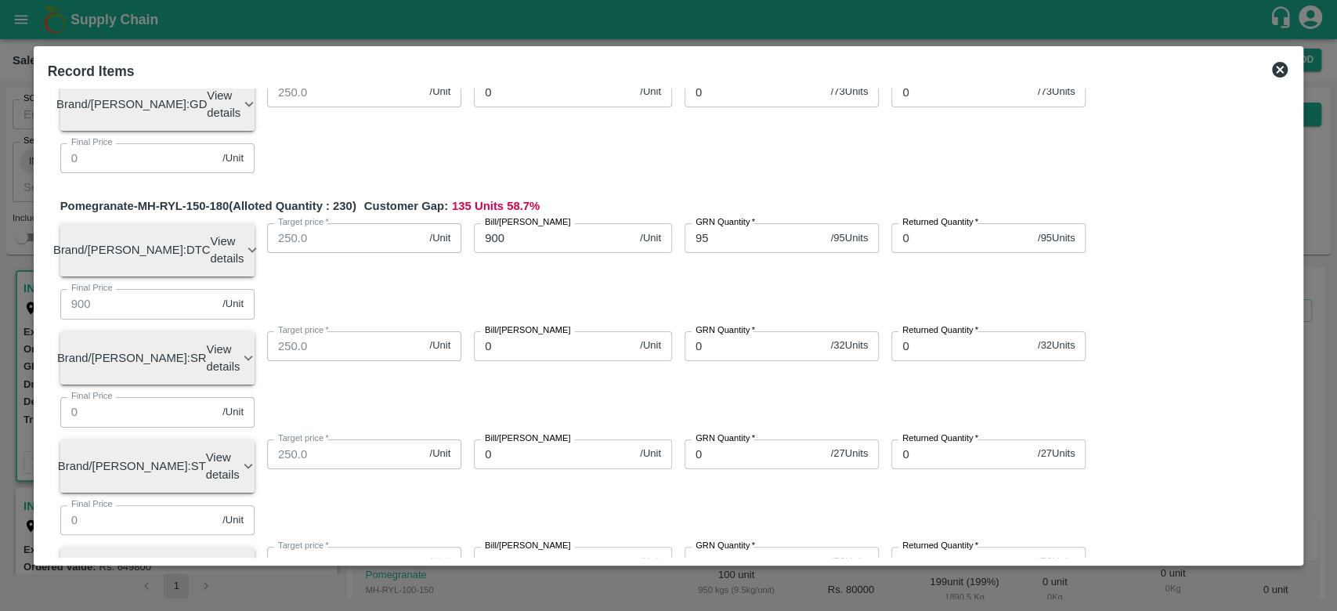
type input "1100"
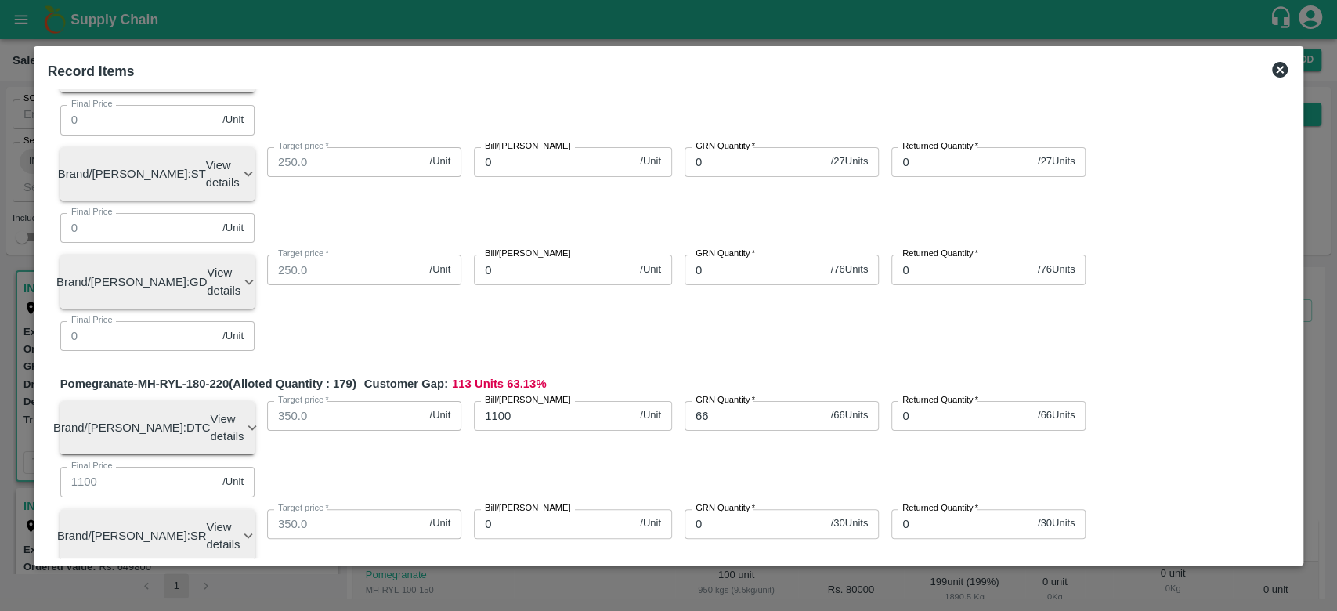
scroll to position [714, 0]
type input "20"
type input "1300"
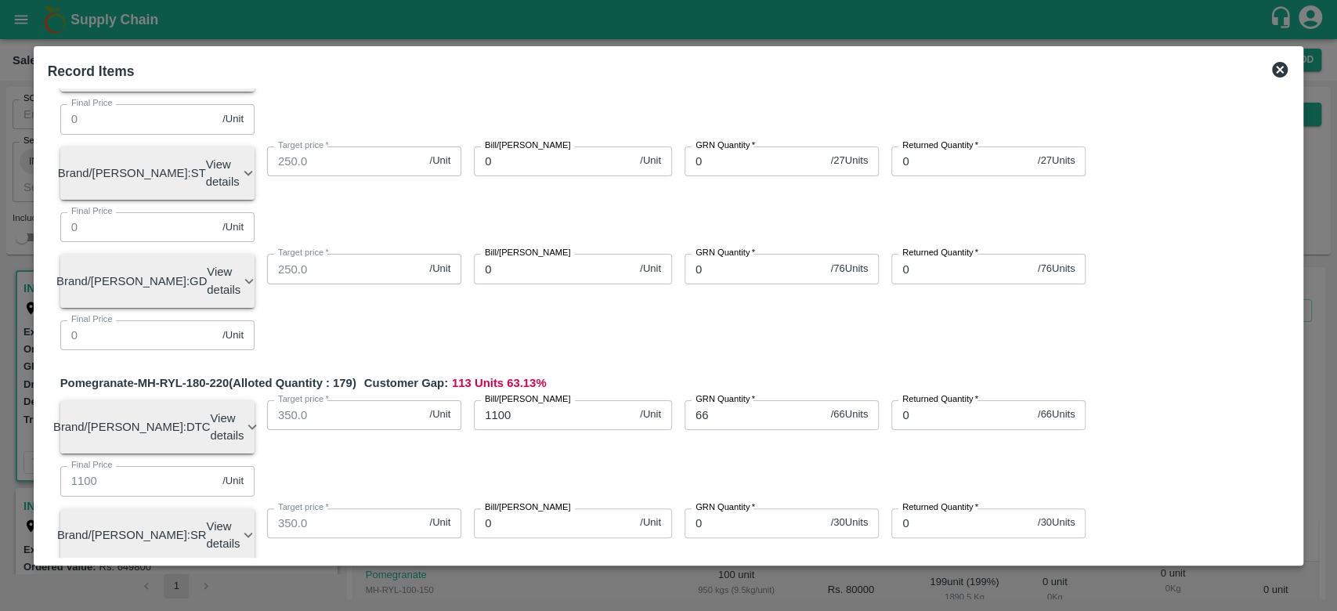
type input "1300"
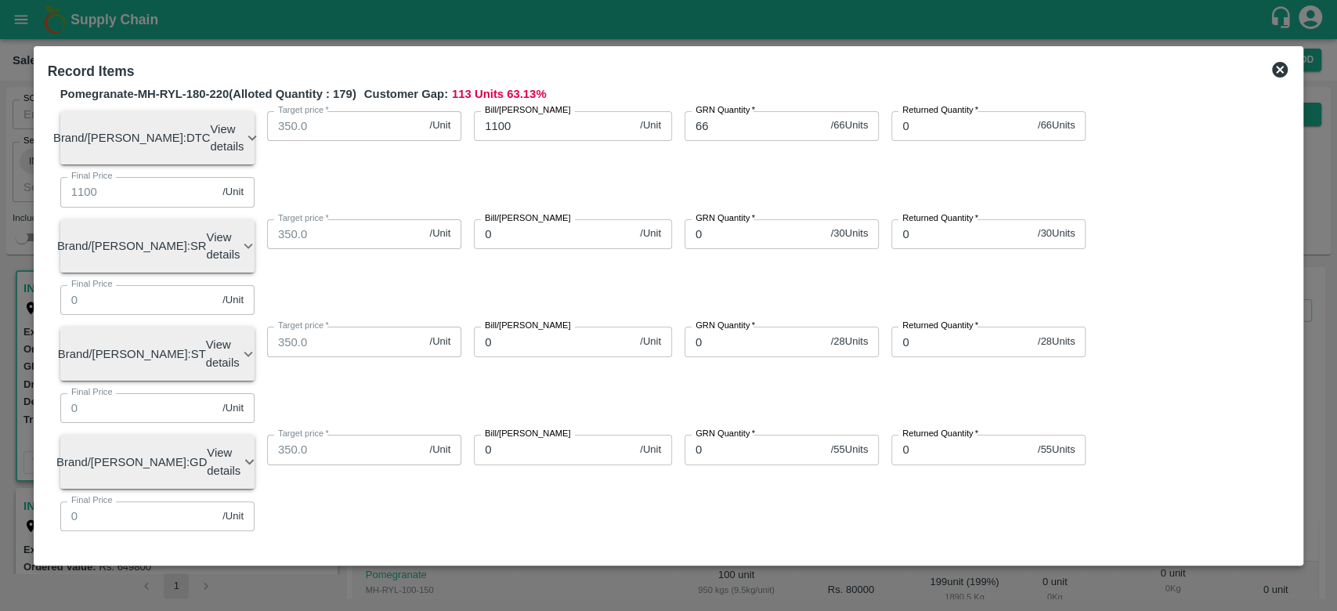
scroll to position [1004, 0]
type input "04"
type input "1300"
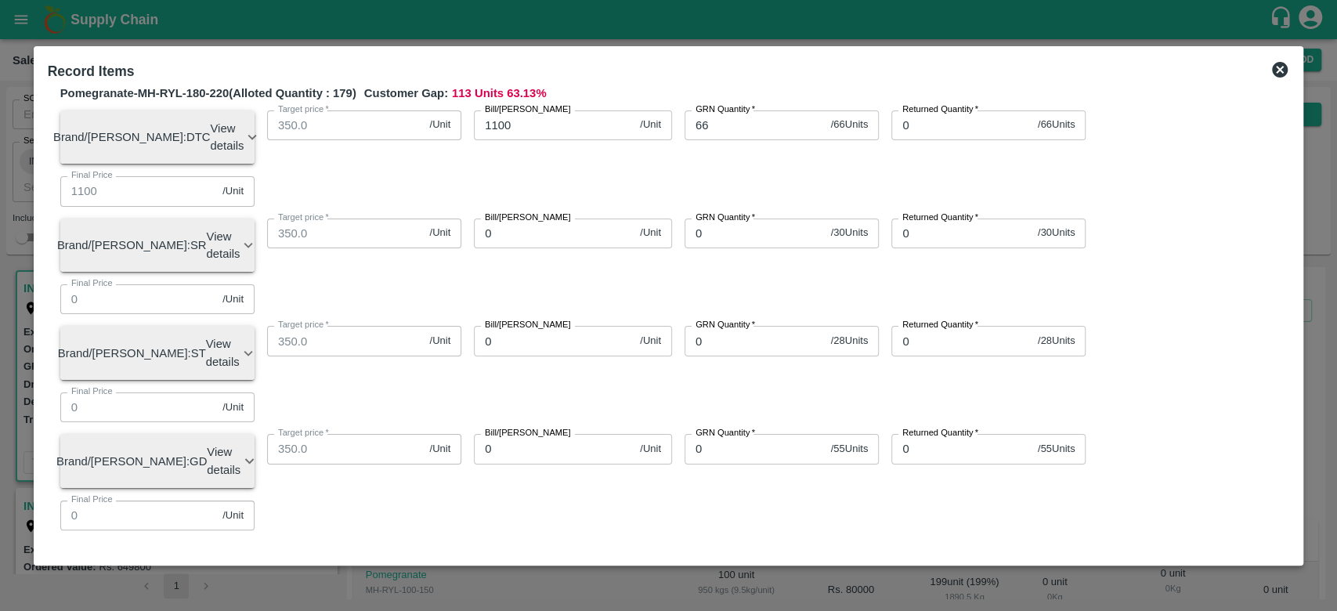
type input "1300"
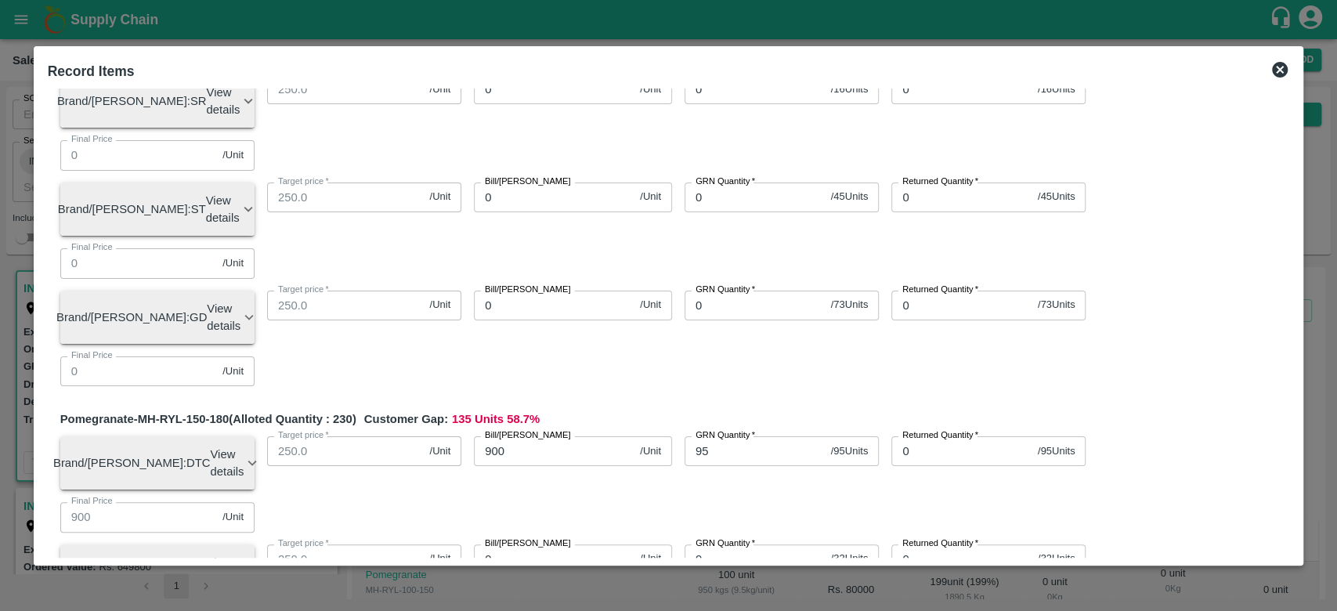
scroll to position [0, 0]
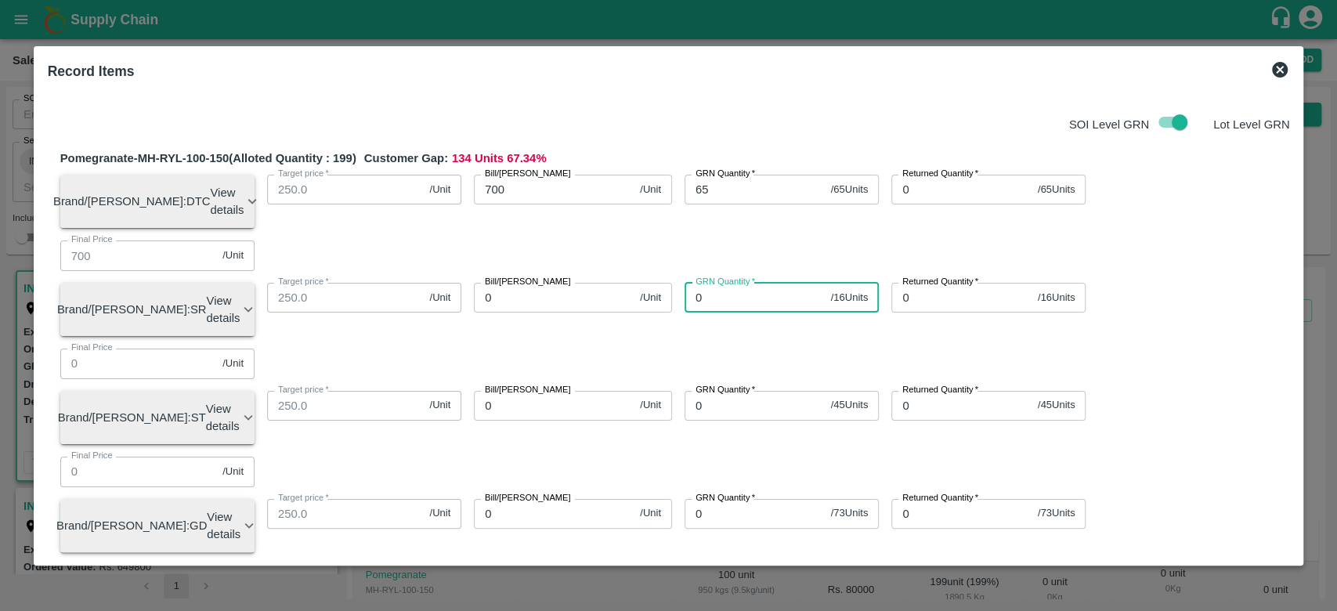
click at [716, 283] on input "0" at bounding box center [754, 298] width 140 height 30
type input "16"
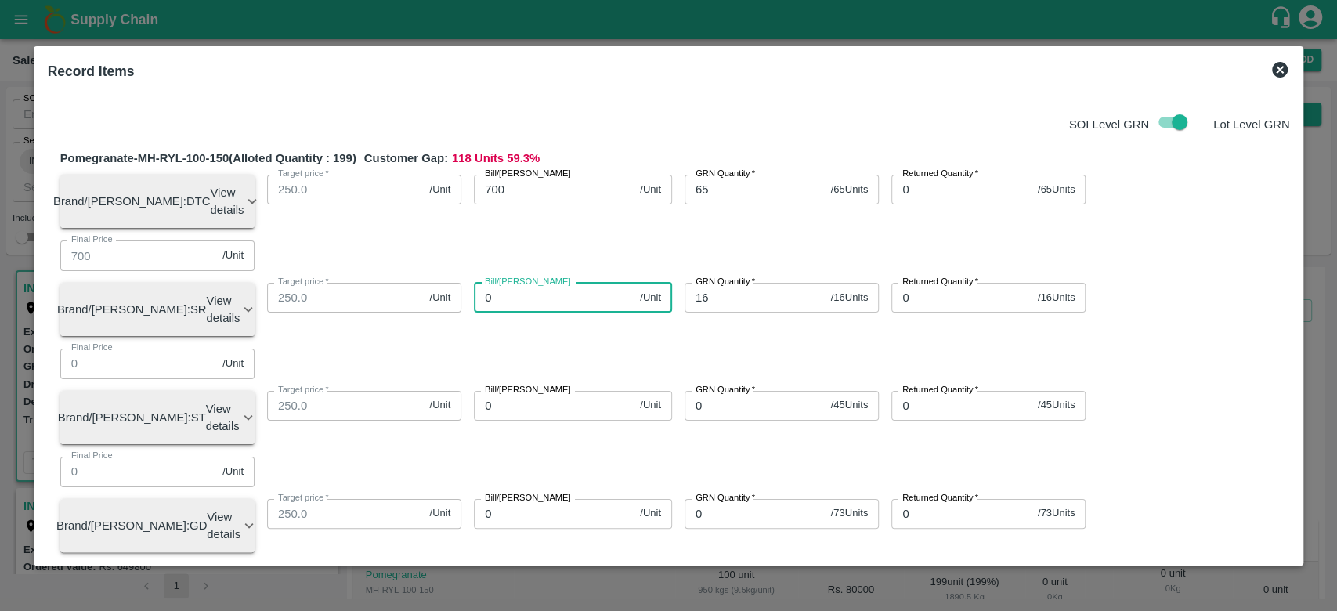
click at [562, 283] on input "0" at bounding box center [554, 298] width 160 height 30
type input "600"
click at [637, 408] on div "Pomegranate-MH-RYL-100-150 (Alloted Quantity : 199 ) Customer Gap: 118 Units 59…" at bounding box center [674, 378] width 1229 height 457
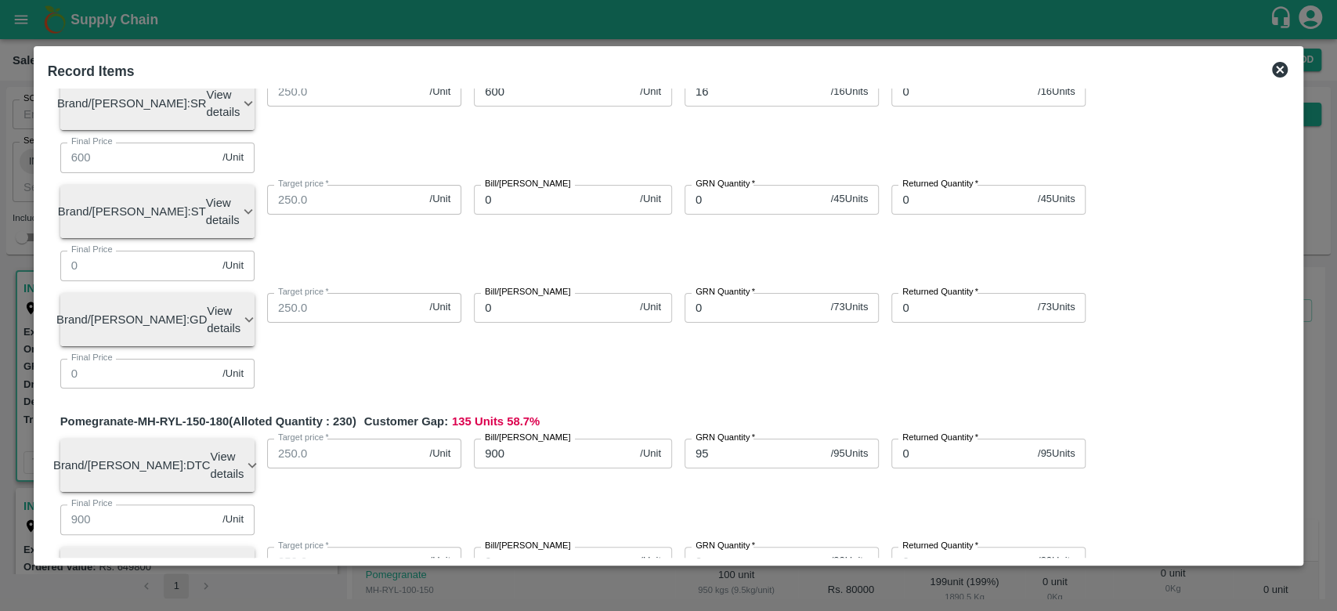
scroll to position [207, 0]
click at [724, 546] on input "0" at bounding box center [754, 561] width 140 height 30
type input "32"
click at [522, 546] on input "0" at bounding box center [554, 561] width 160 height 30
type input "700"
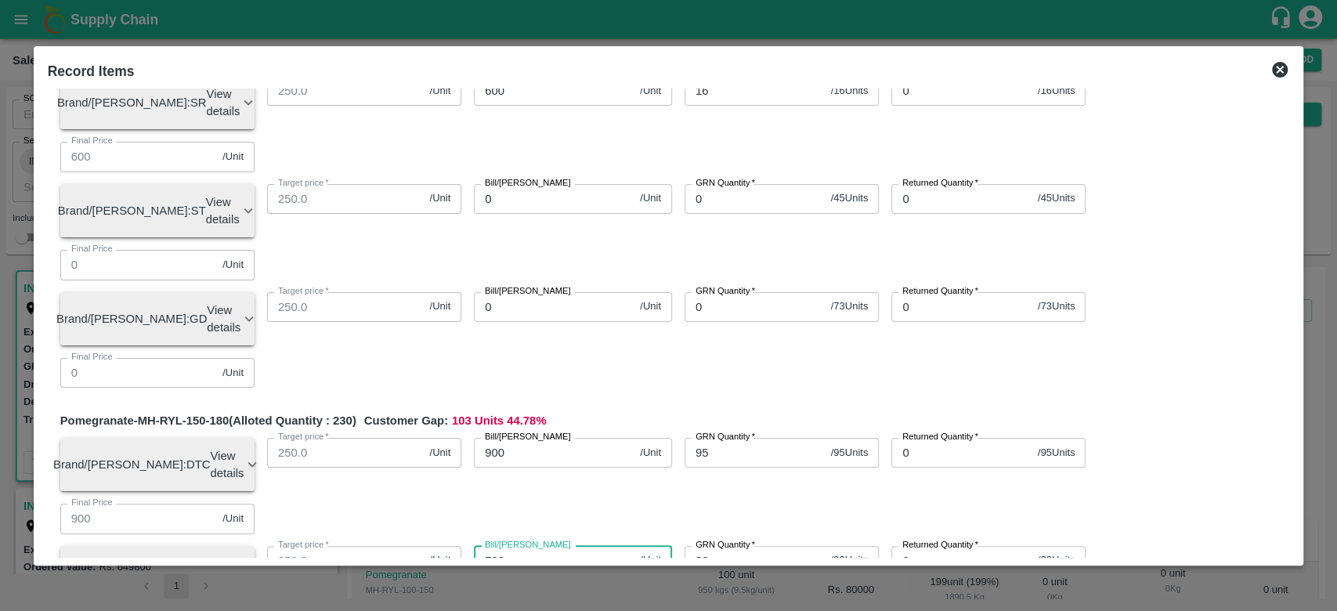
type input "700"
click at [599, 425] on div "Bill/[PERSON_NAME] 900 /Unit Bill/[PERSON_NAME]" at bounding box center [566, 458] width 211 height 67
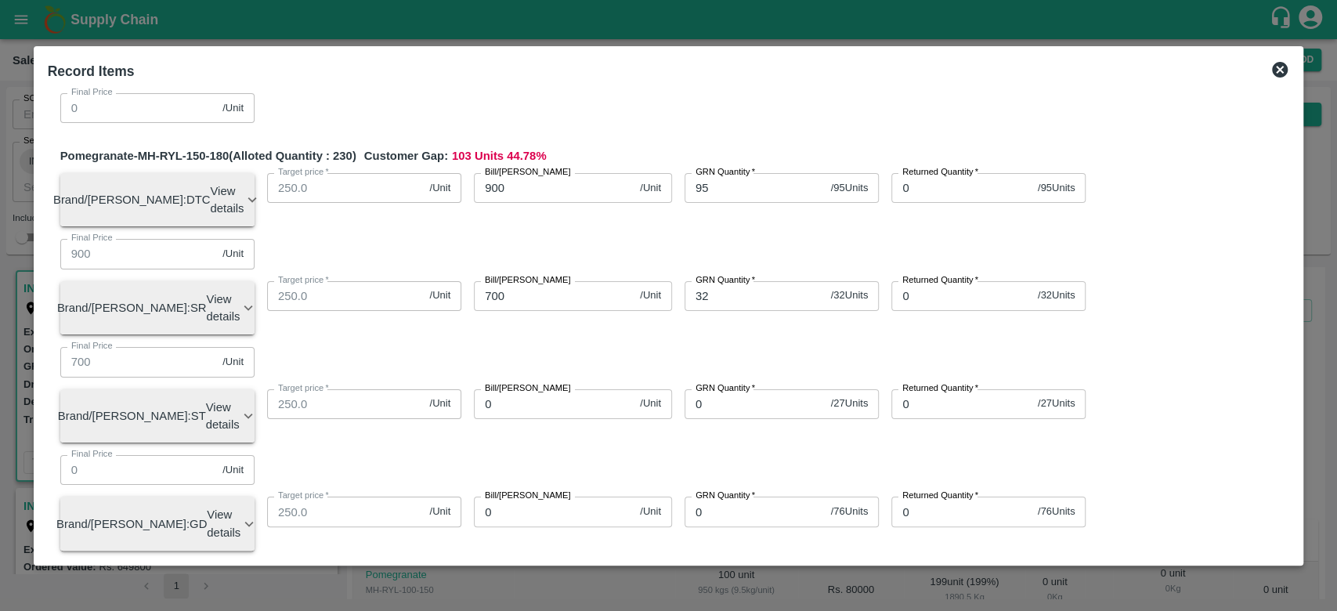
scroll to position [474, 0]
type input "30"
type input "800"
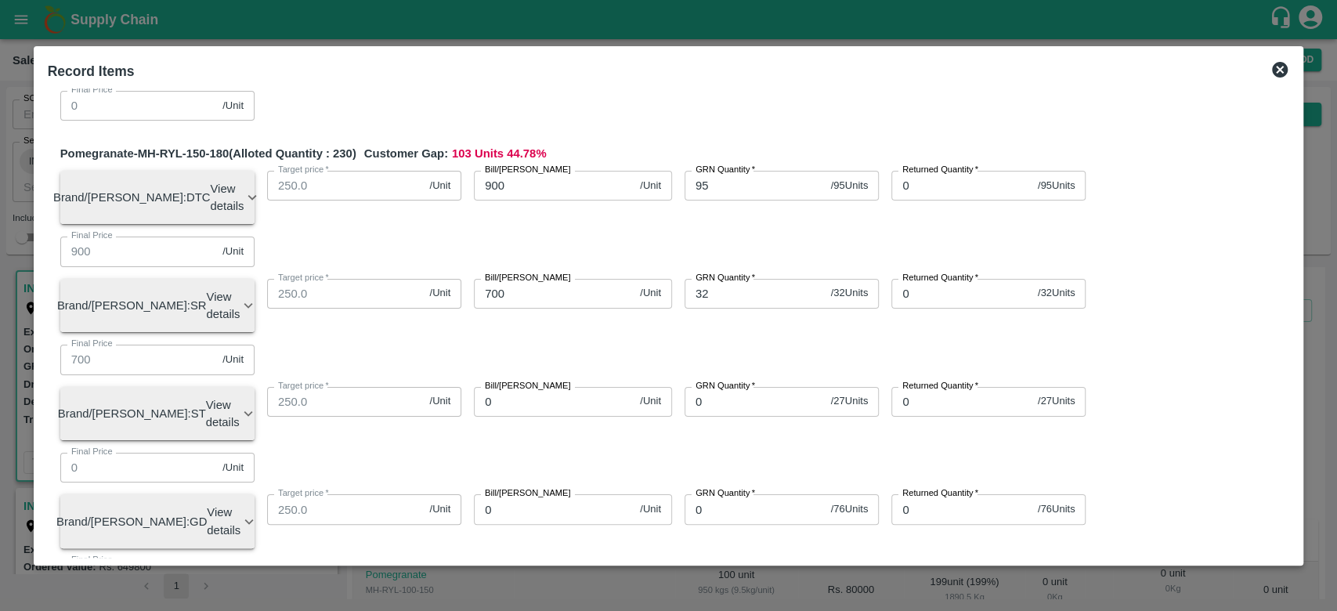
type input "800"
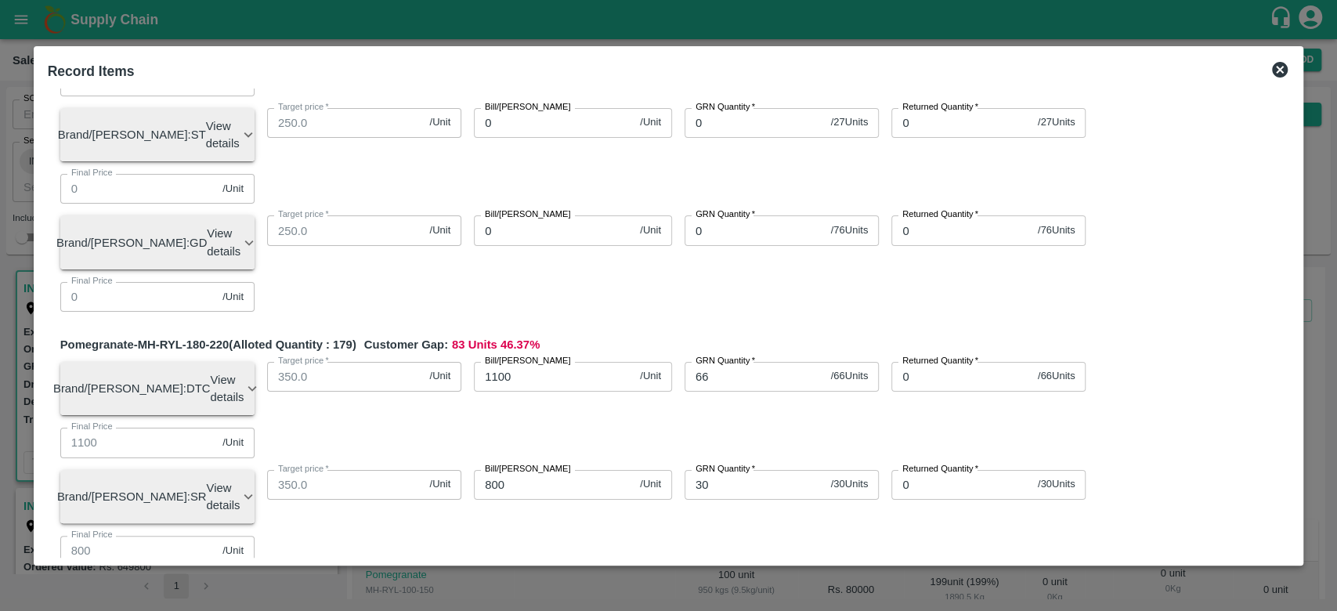
scroll to position [753, 0]
type input "11"
type input "900"
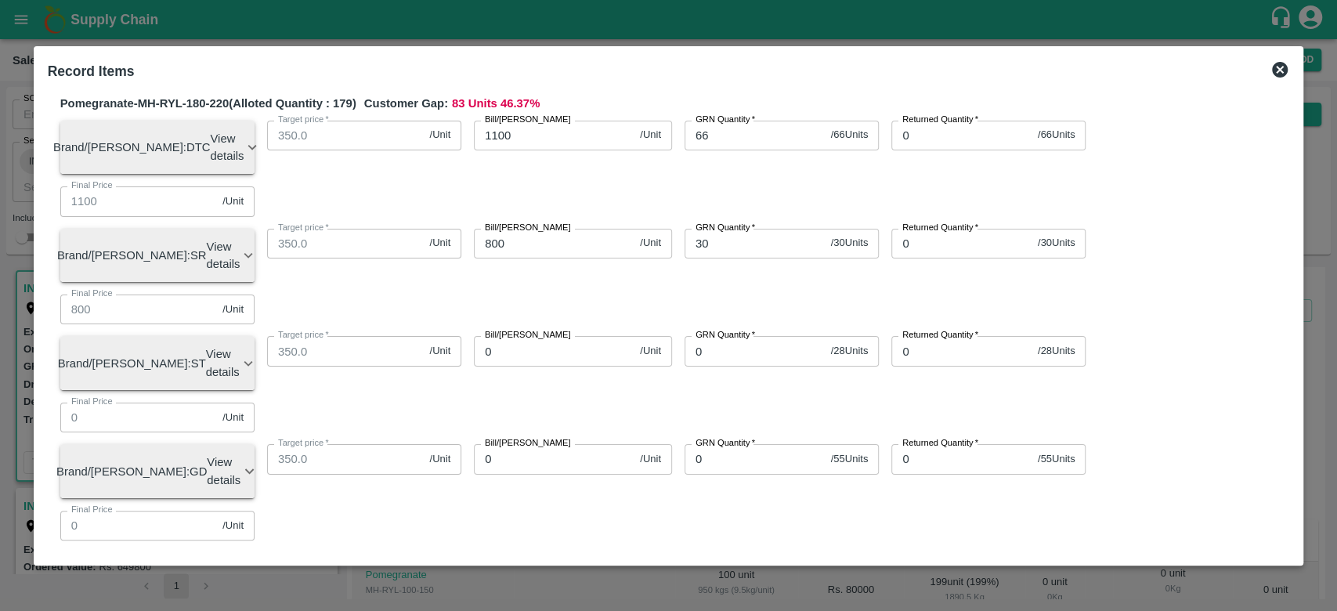
scroll to position [1012, 0]
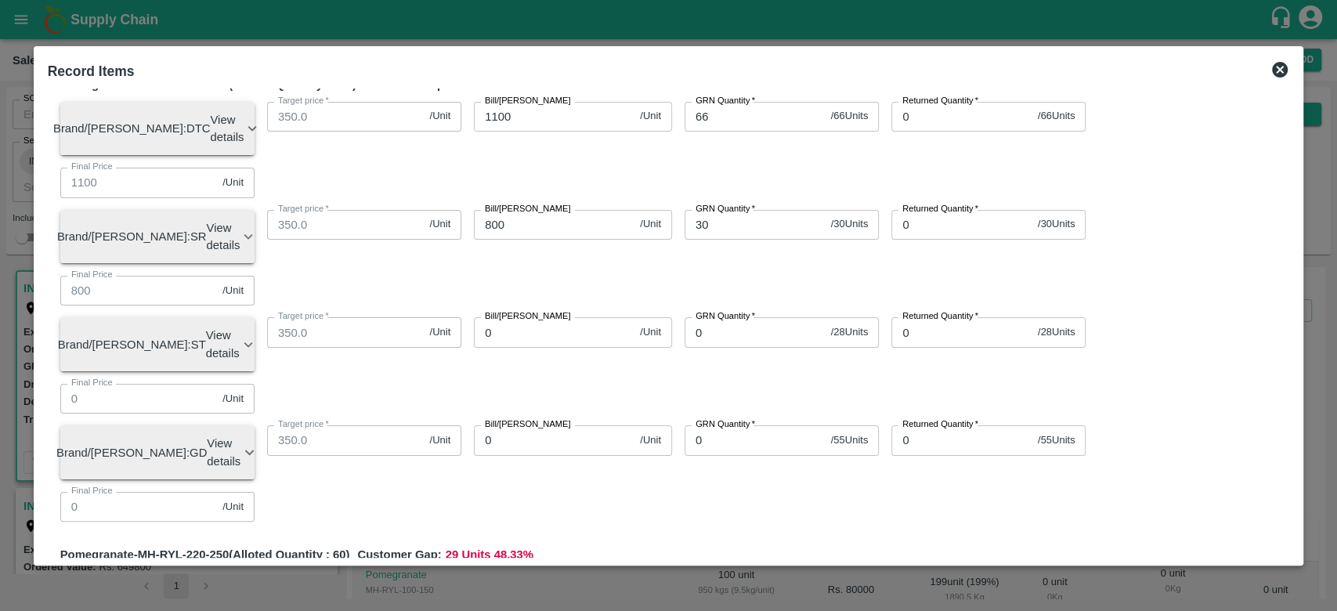
type input "3"
type input "100"
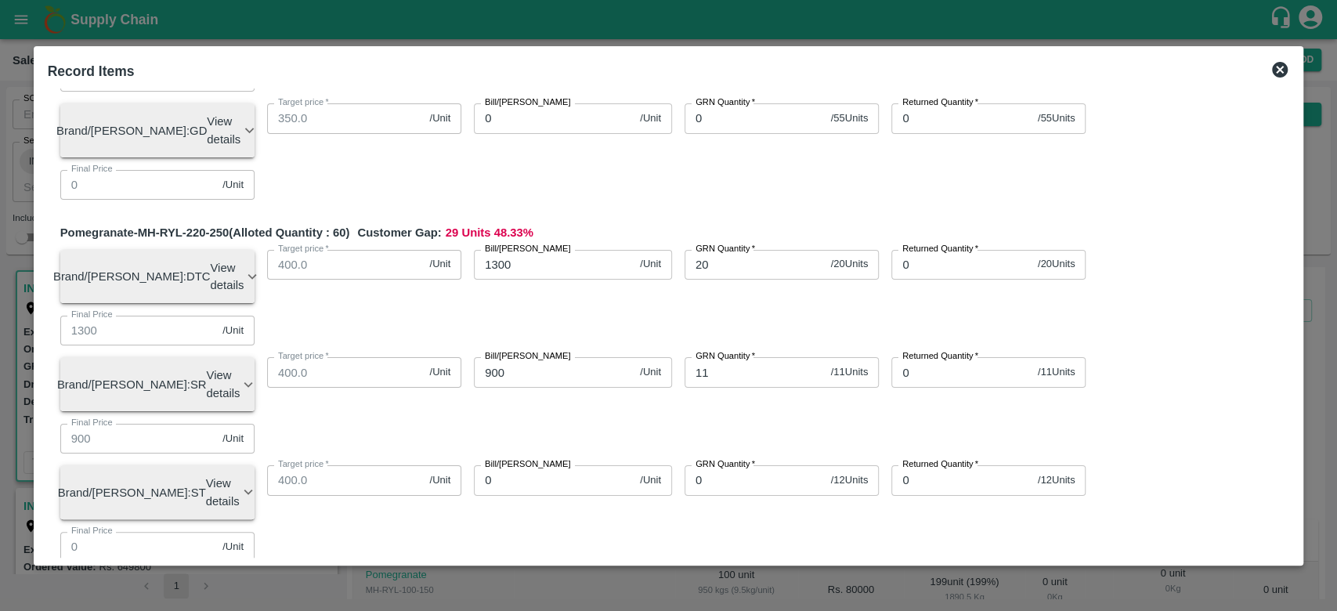
scroll to position [0, 0]
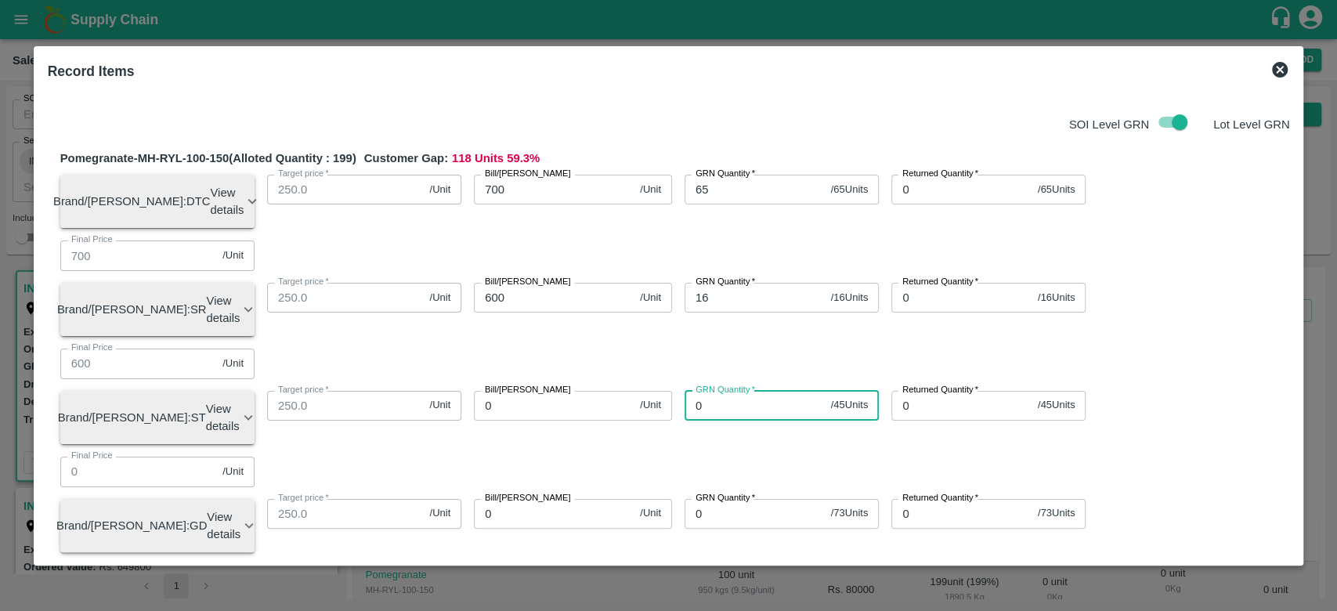
click at [715, 391] on input "0" at bounding box center [754, 406] width 140 height 30
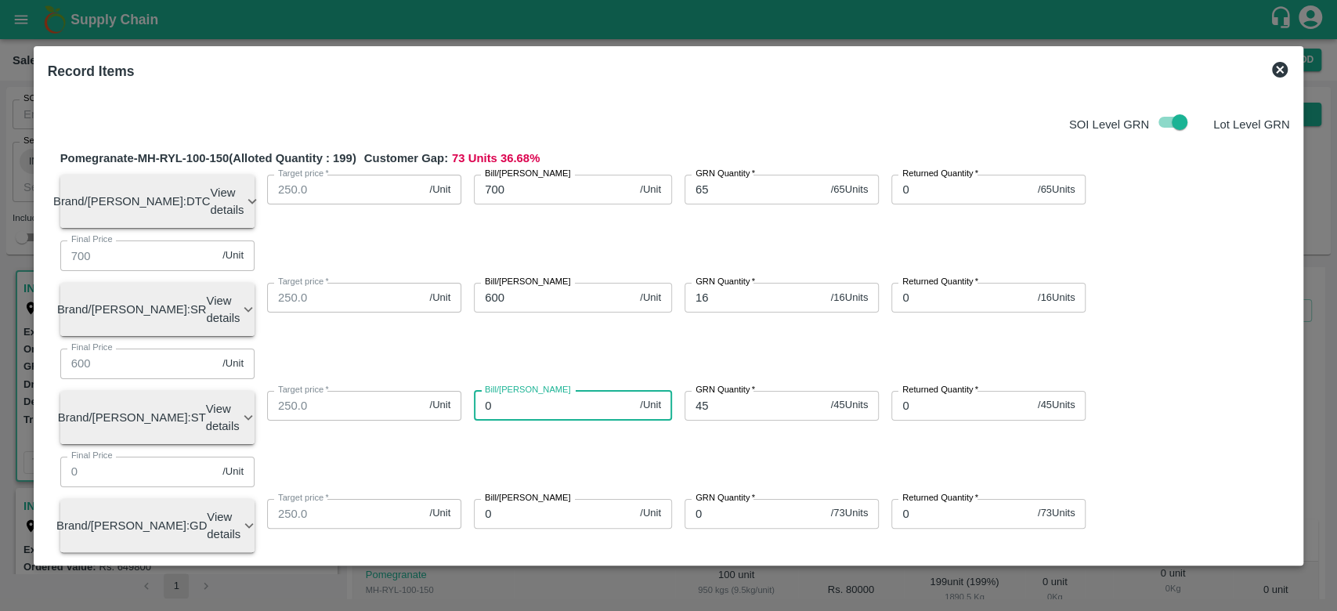
click at [529, 391] on input "0" at bounding box center [554, 406] width 160 height 30
click at [614, 486] on div "Bill/[PERSON_NAME] 0 /Unit Bill/[PERSON_NAME]" at bounding box center [566, 519] width 211 height 67
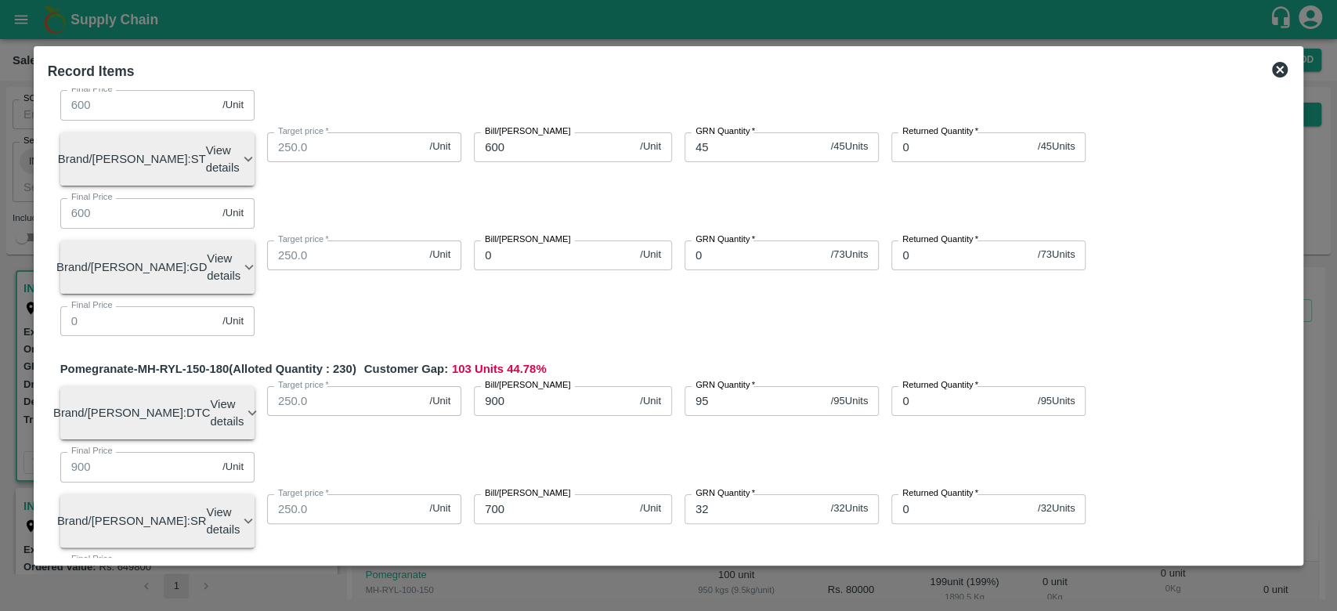
scroll to position [260, 0]
click at [724, 601] on input "0" at bounding box center [754, 616] width 140 height 30
click at [564, 601] on input "0" at bounding box center [554, 616] width 160 height 30
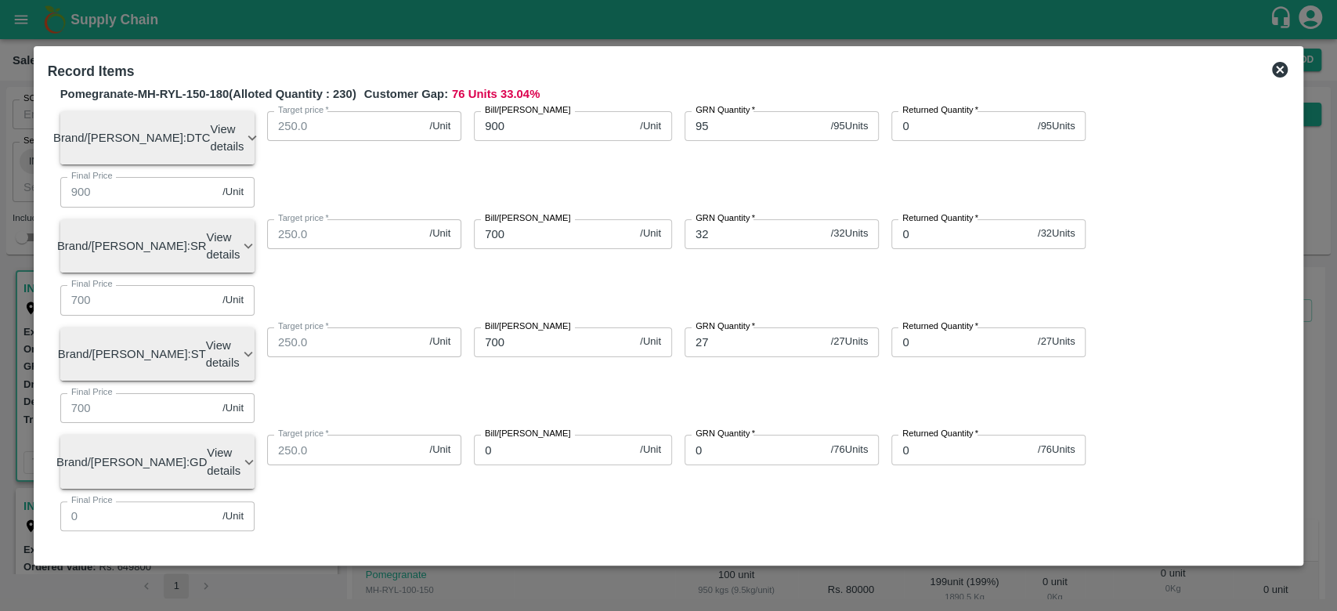
scroll to position [582, 0]
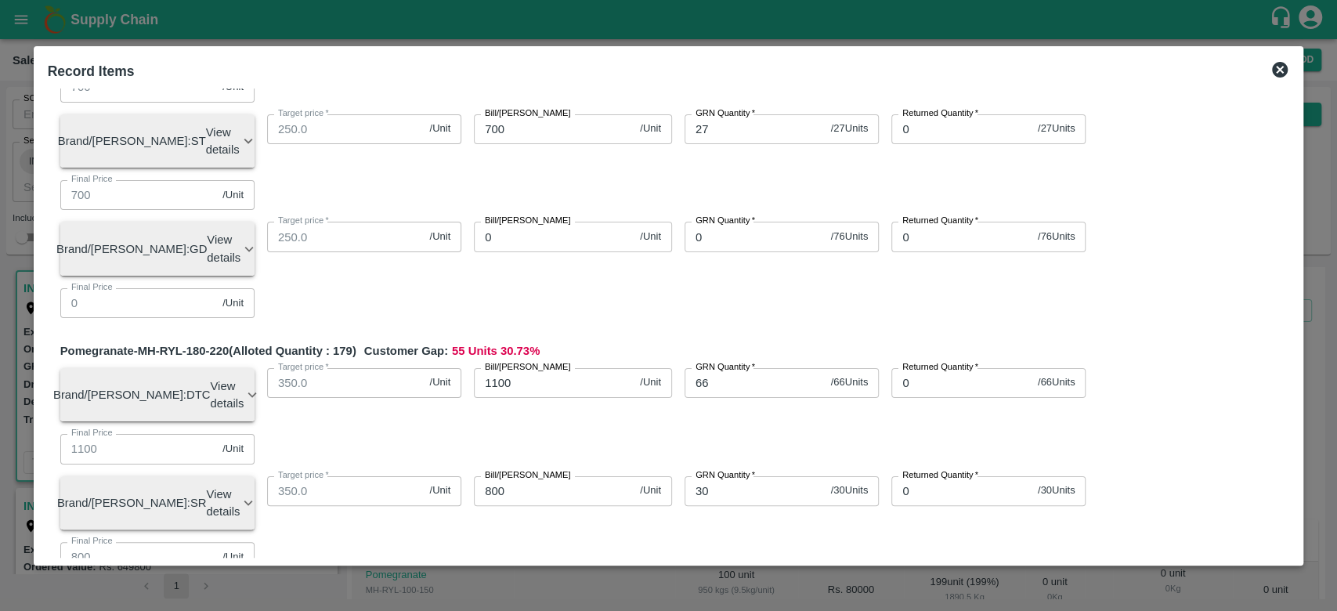
scroll to position [751, 0]
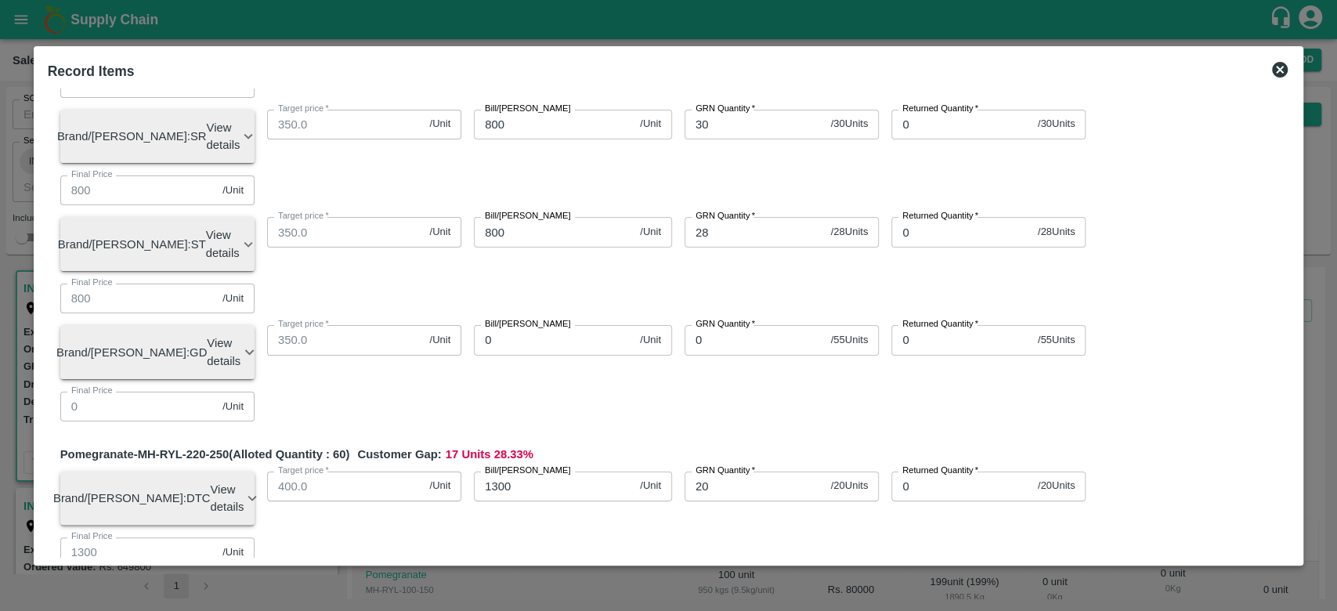
scroll to position [1114, 0]
click at [668, 474] on div "Pomegranate-MH-RYL-100-150 (Alloted Quantity : 199 ) Customer Gap: 73 Units 36.…" at bounding box center [669, 409] width 1242 height 2773
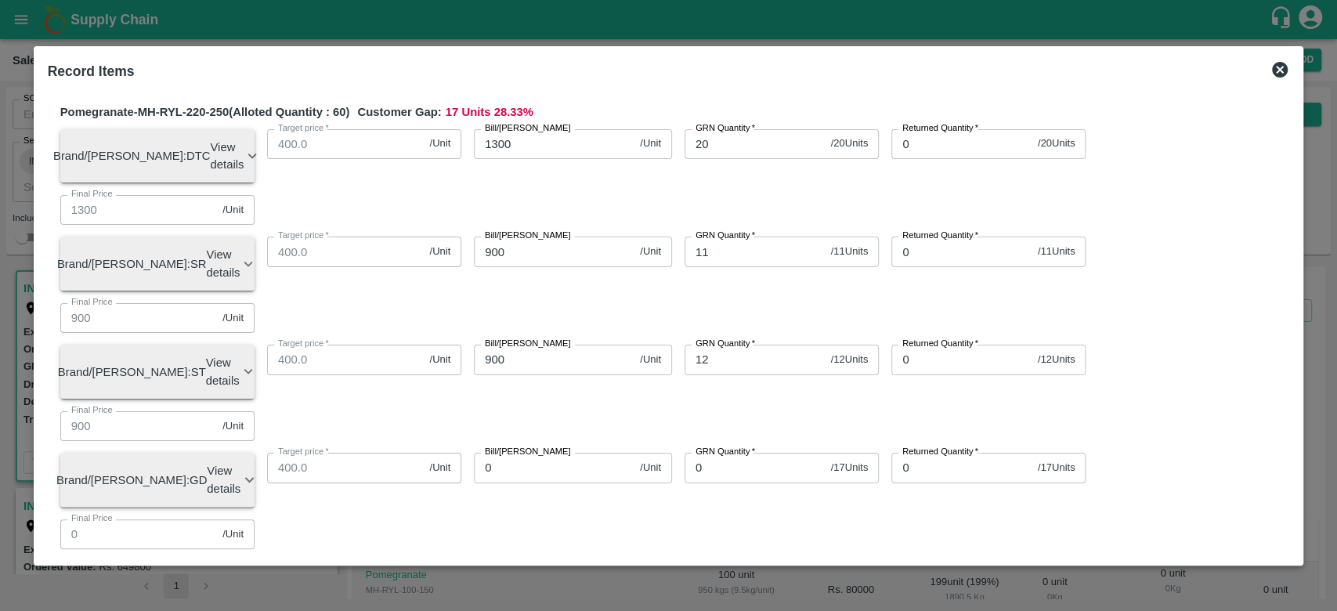
scroll to position [1456, 0]
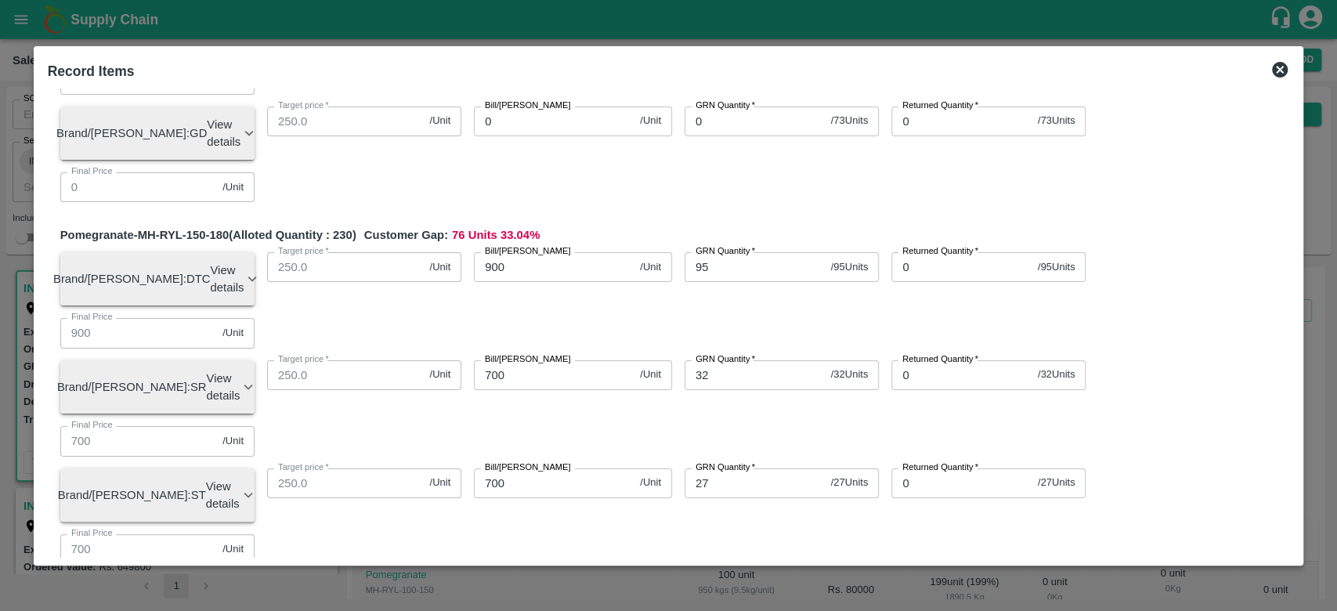
scroll to position [0, 0]
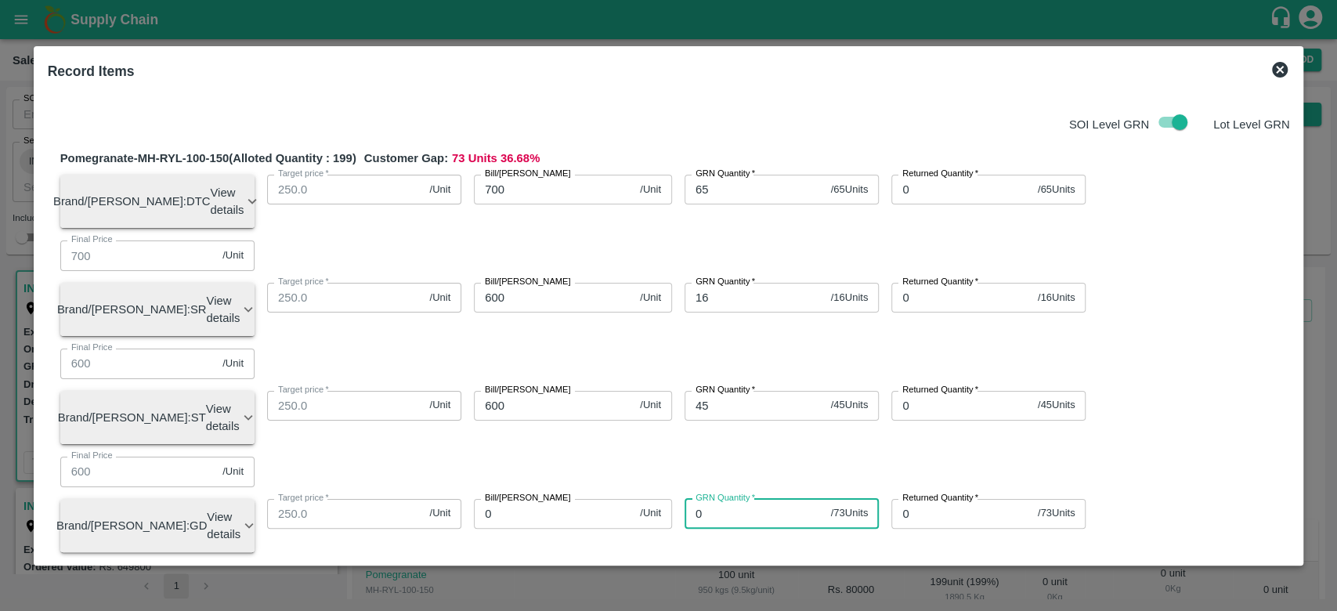
click at [720, 499] on input "0" at bounding box center [754, 514] width 140 height 30
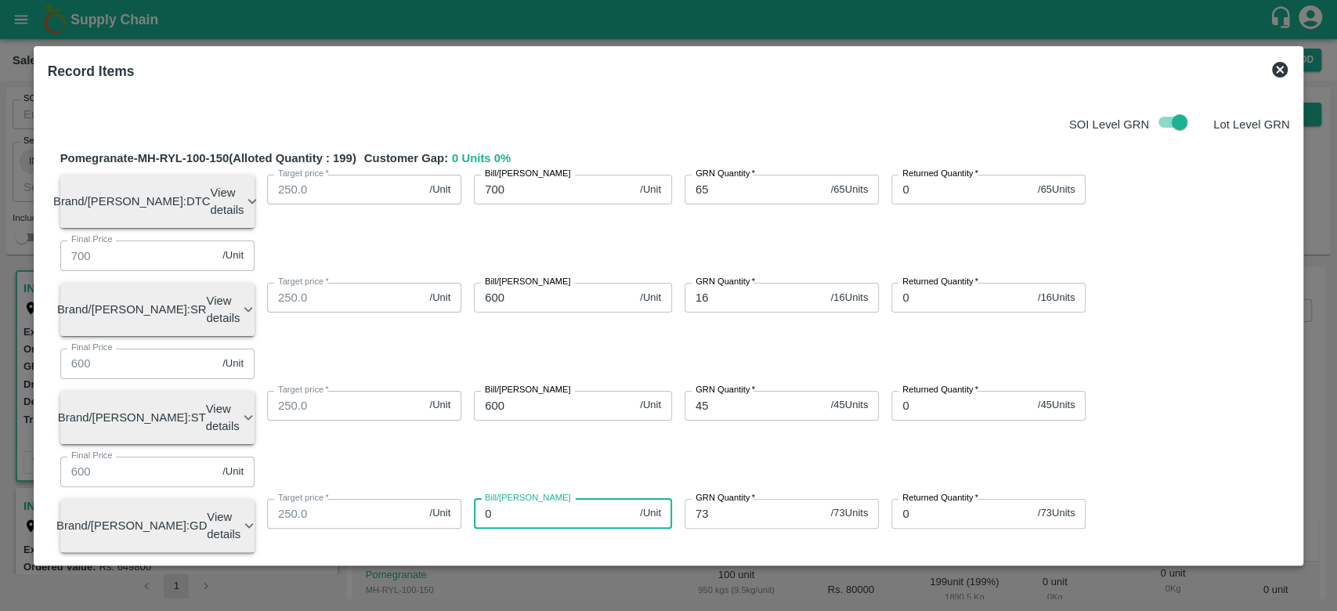
click at [509, 499] on input "0" at bounding box center [554, 514] width 160 height 30
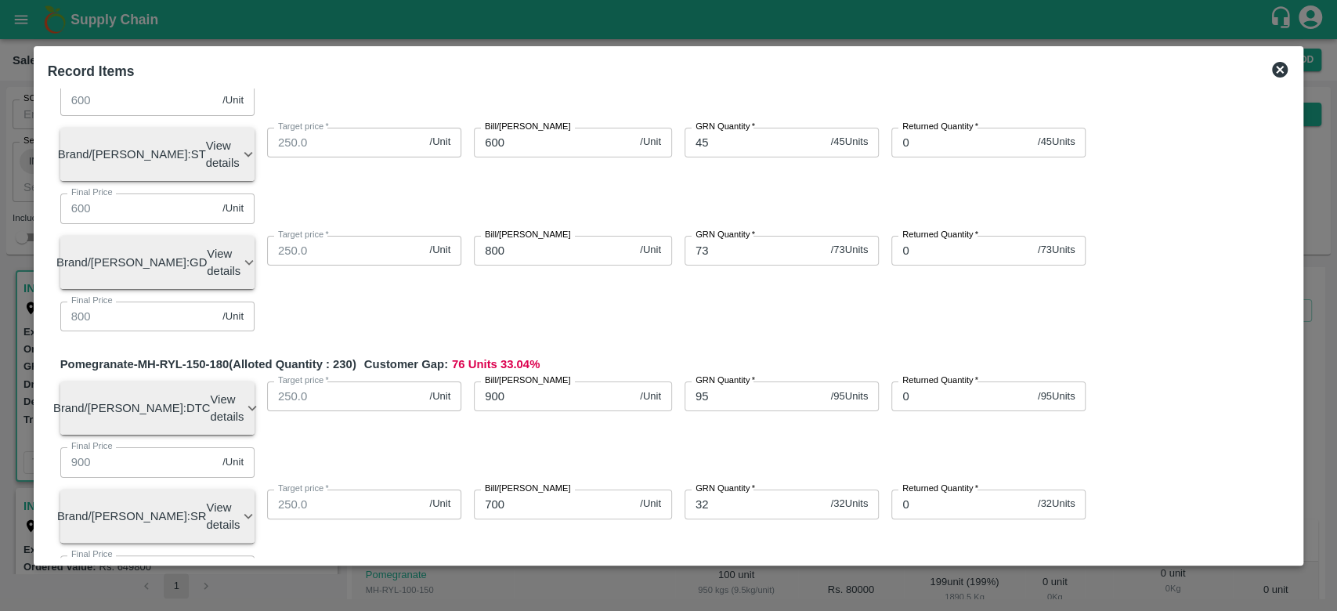
scroll to position [270, 0]
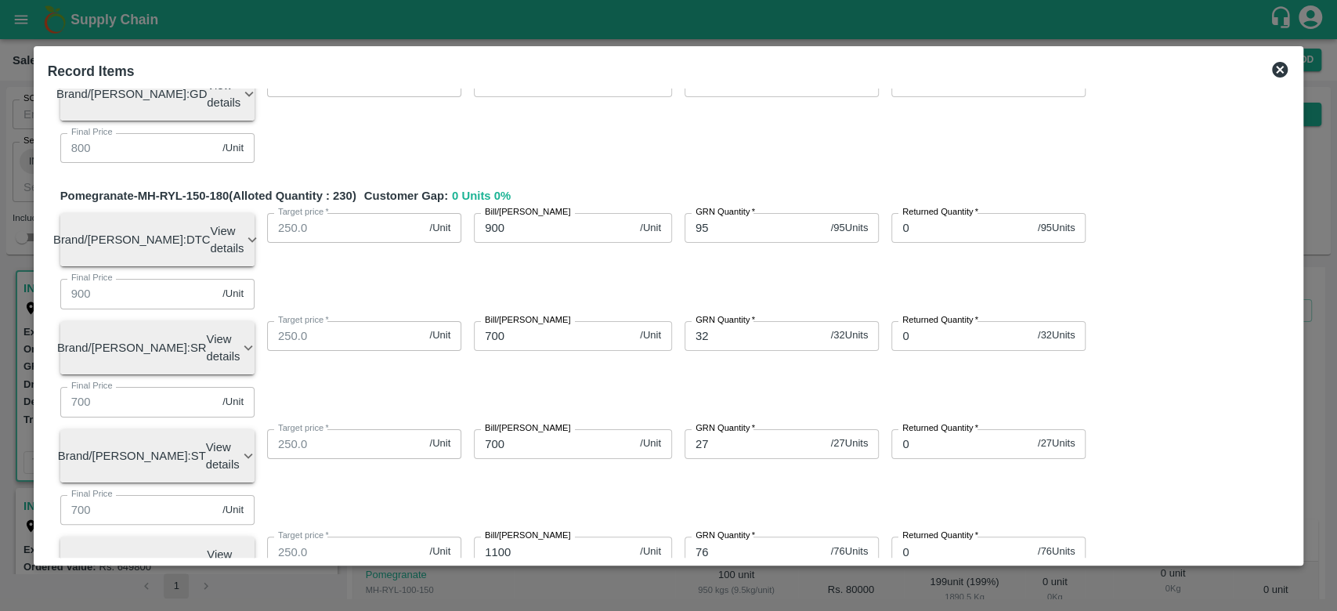
scroll to position [496, 0]
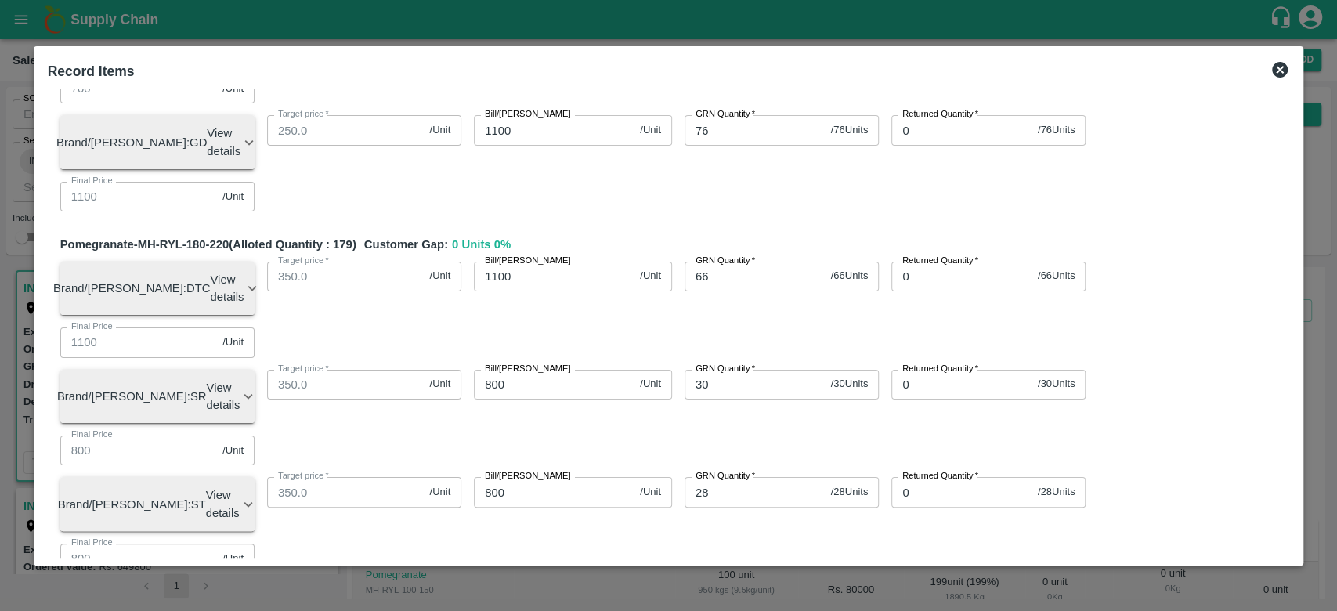
scroll to position [853, 0]
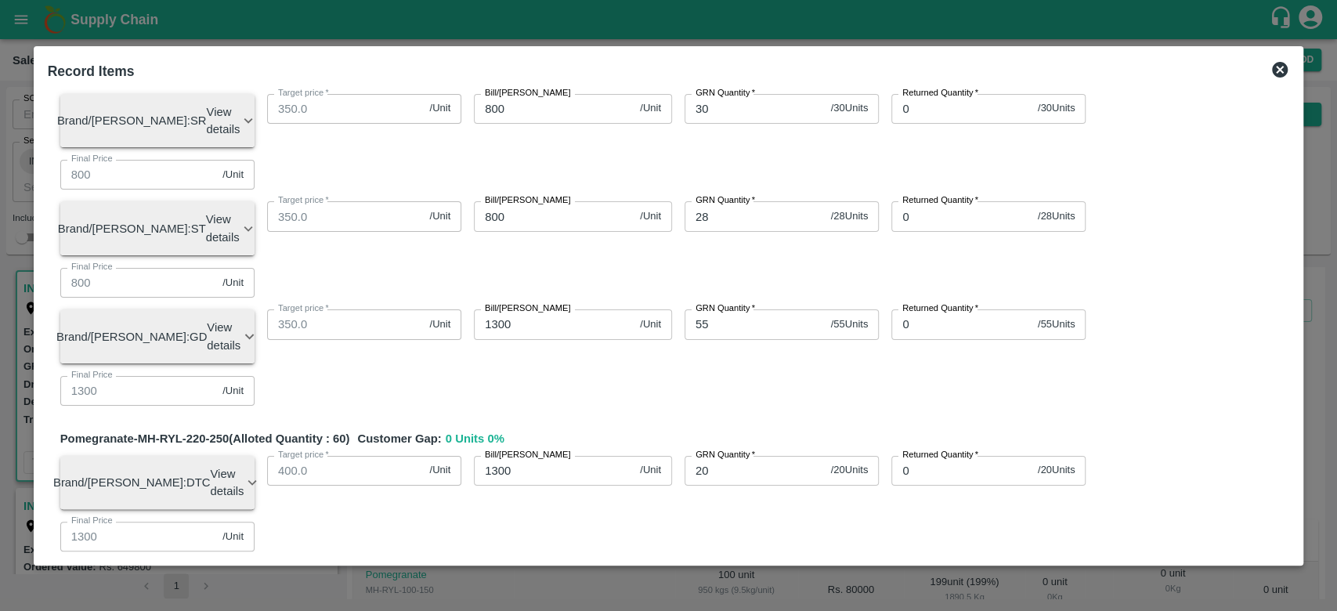
scroll to position [1144, 0]
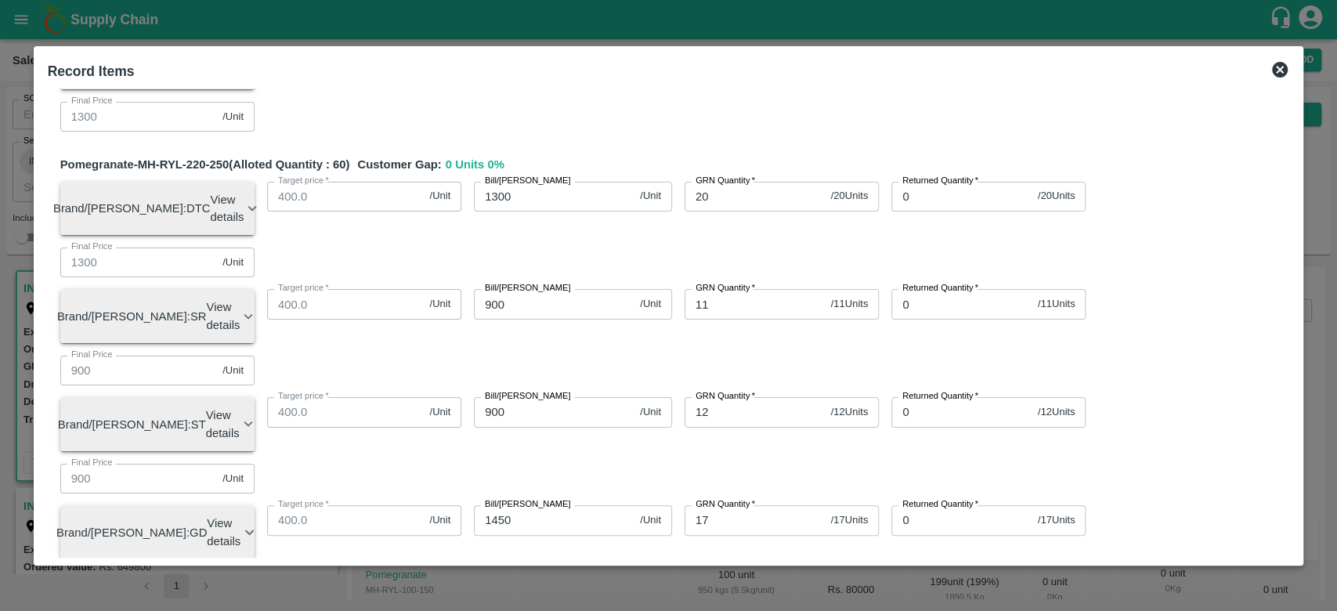
scroll to position [1403, 0]
click at [687, 296] on div "Pomegranate-MH-RYL-100-150 (Alloted Quantity : 199 ) Customer Gap: 0 Units 0 % …" at bounding box center [669, 120] width 1242 height 2773
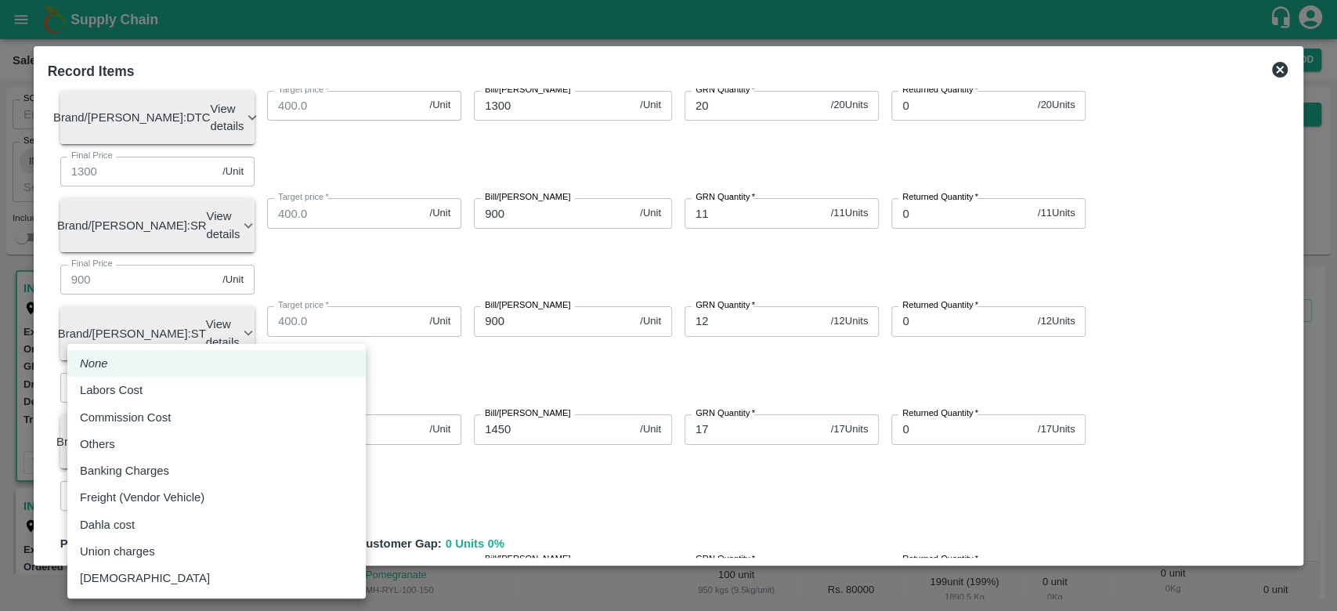
click at [243, 456] on body "Supply Chain Sales Orders Direct Customer Add SO ID SO ID Start Date Start Date…" at bounding box center [668, 305] width 1337 height 611
click at [202, 443] on div "Others" at bounding box center [216, 443] width 273 height 17
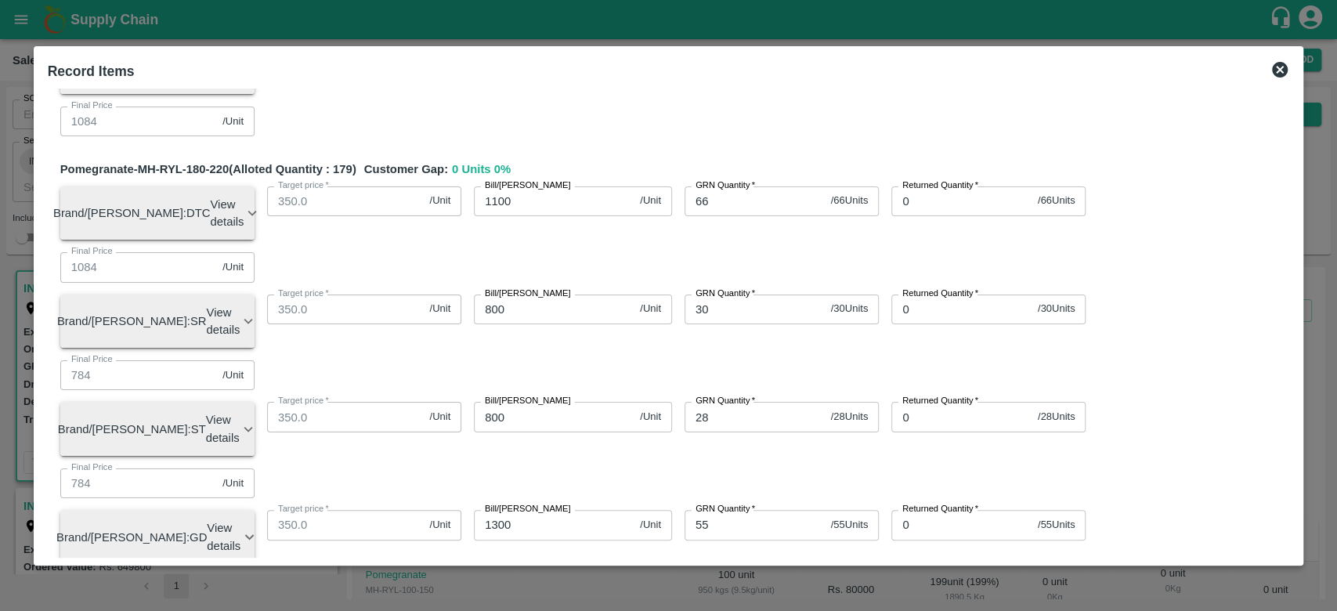
scroll to position [937, 0]
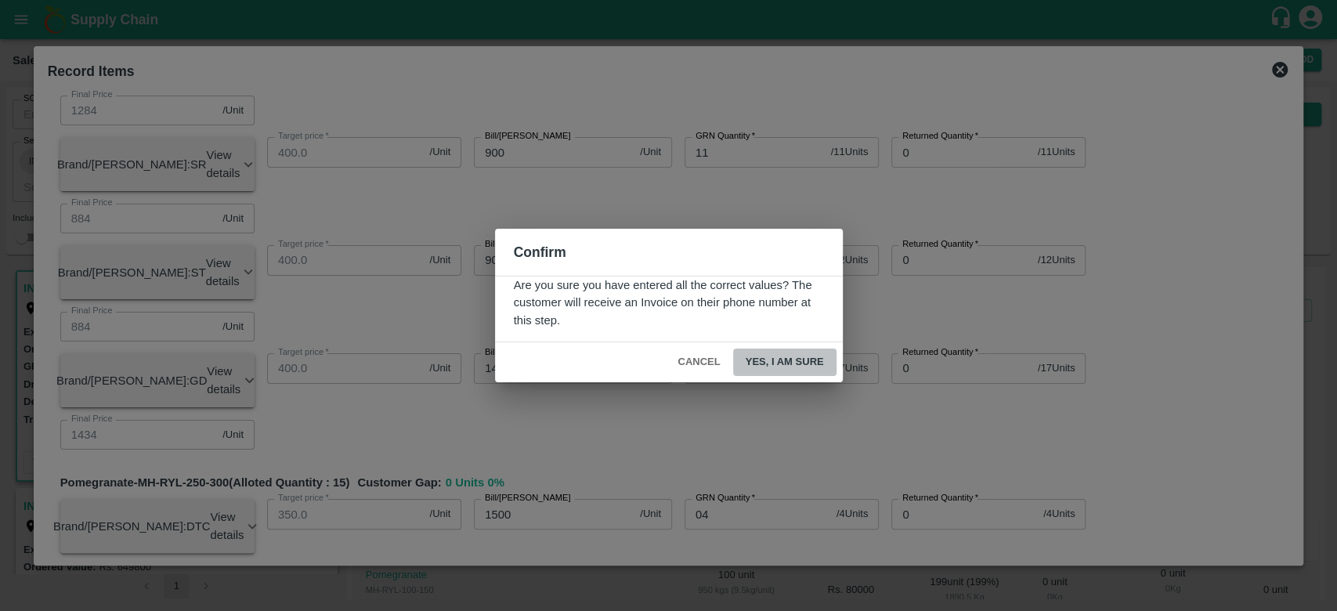
click at [808, 363] on button "Yes, I am sure" at bounding box center [784, 361] width 103 height 27
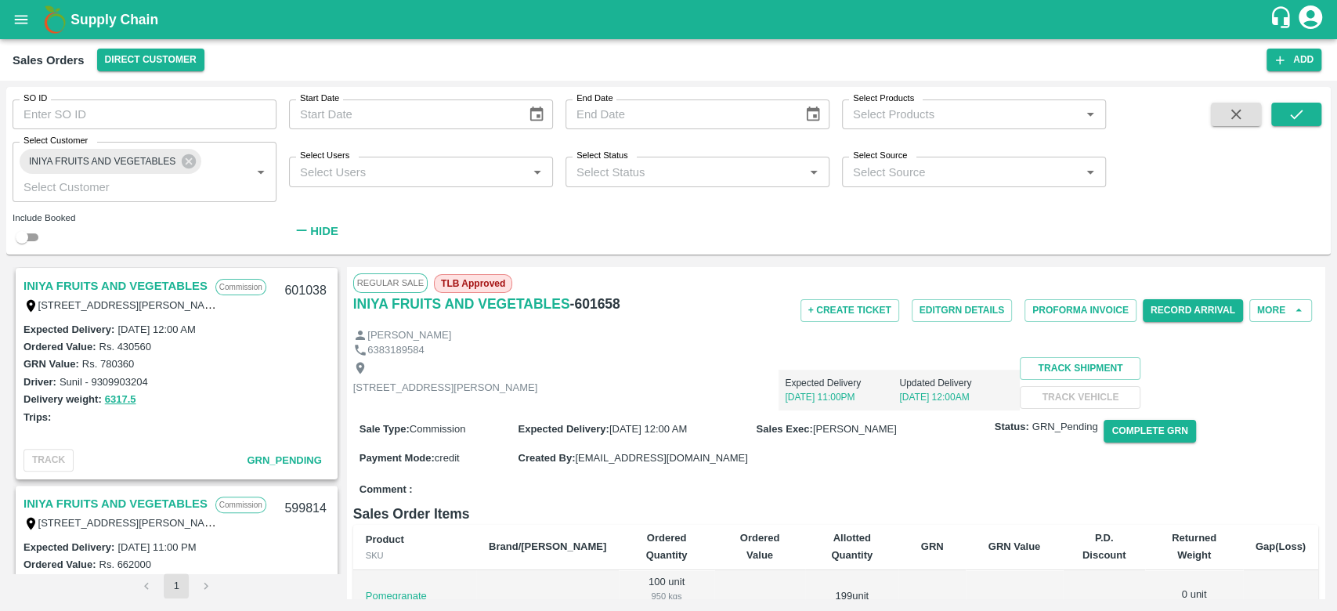
scroll to position [0, 0]
